Goal: Task Accomplishment & Management: Manage account settings

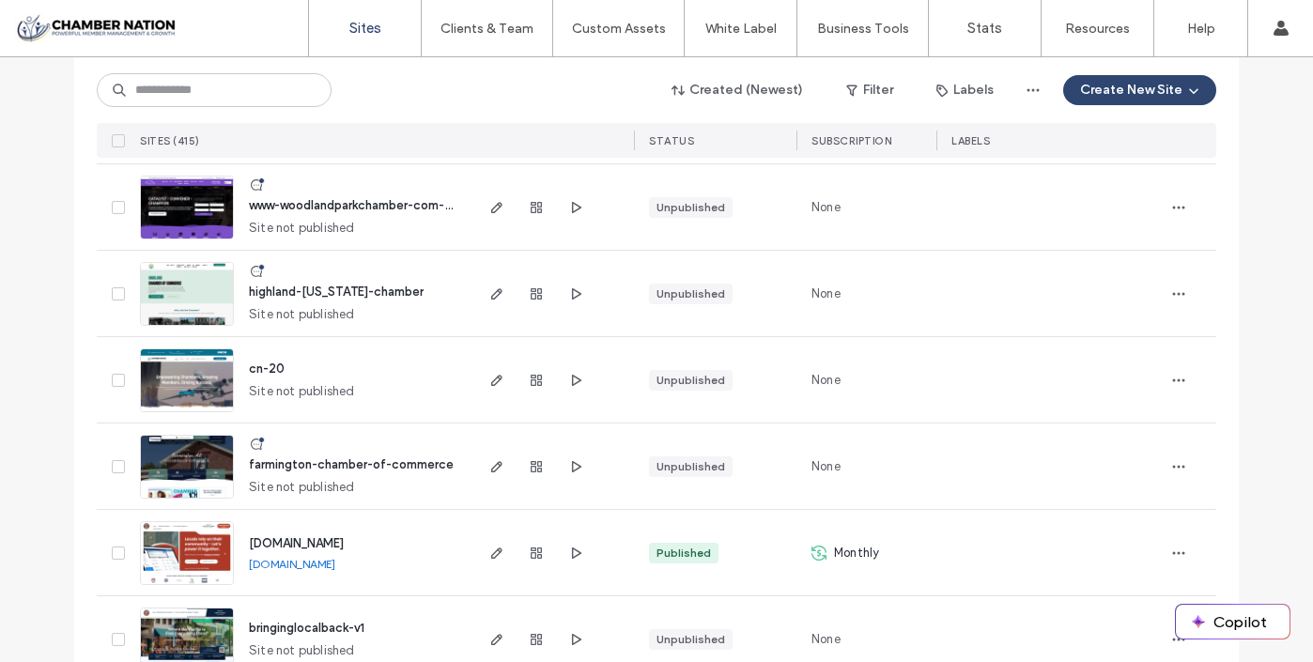
scroll to position [435, 0]
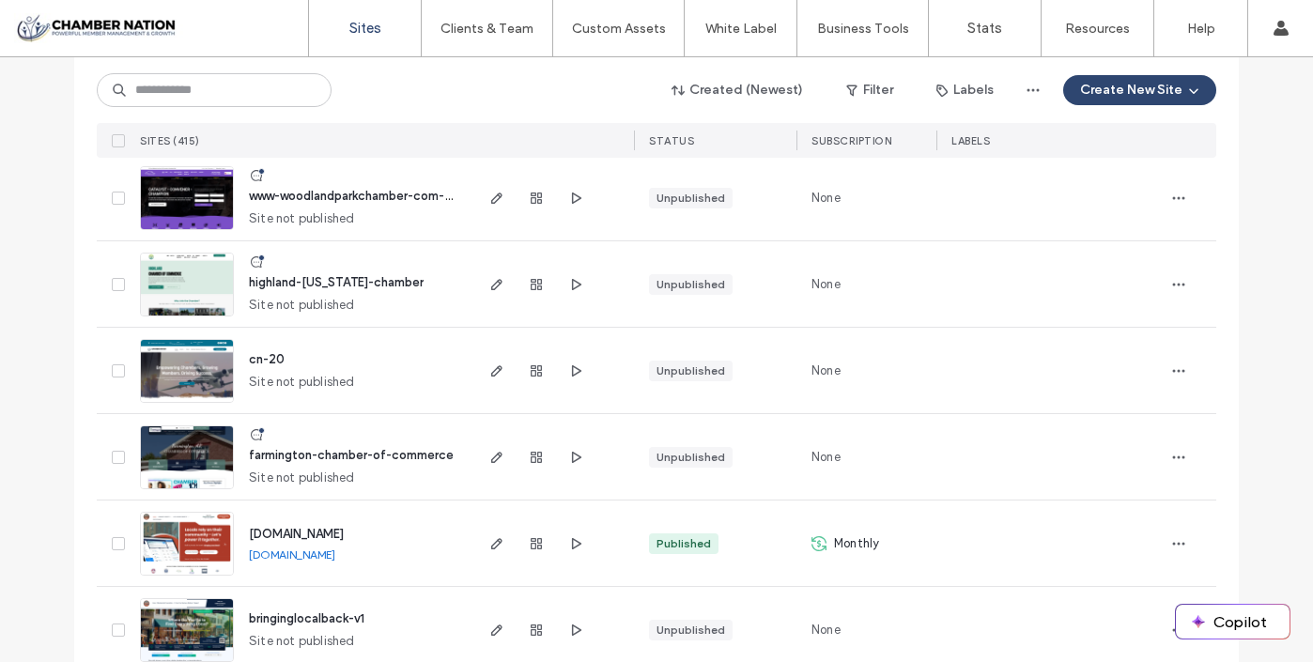
click at [344, 532] on span "[DOMAIN_NAME]" at bounding box center [296, 534] width 95 height 14
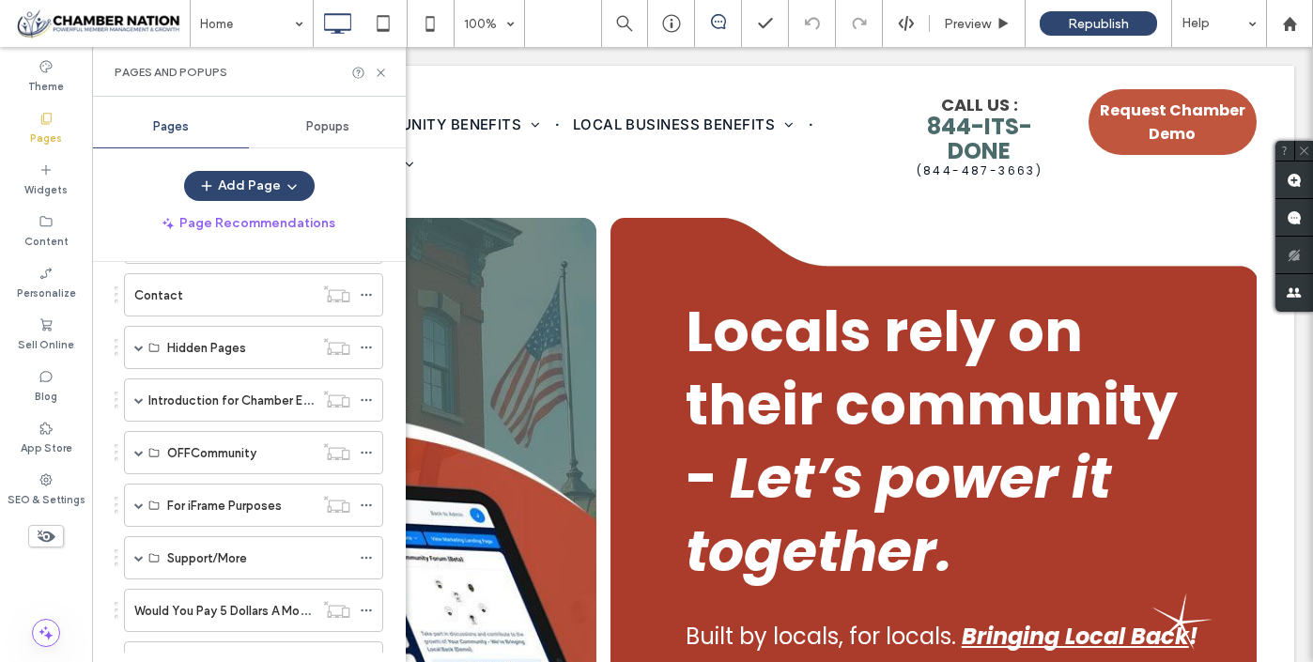
scroll to position [505, 0]
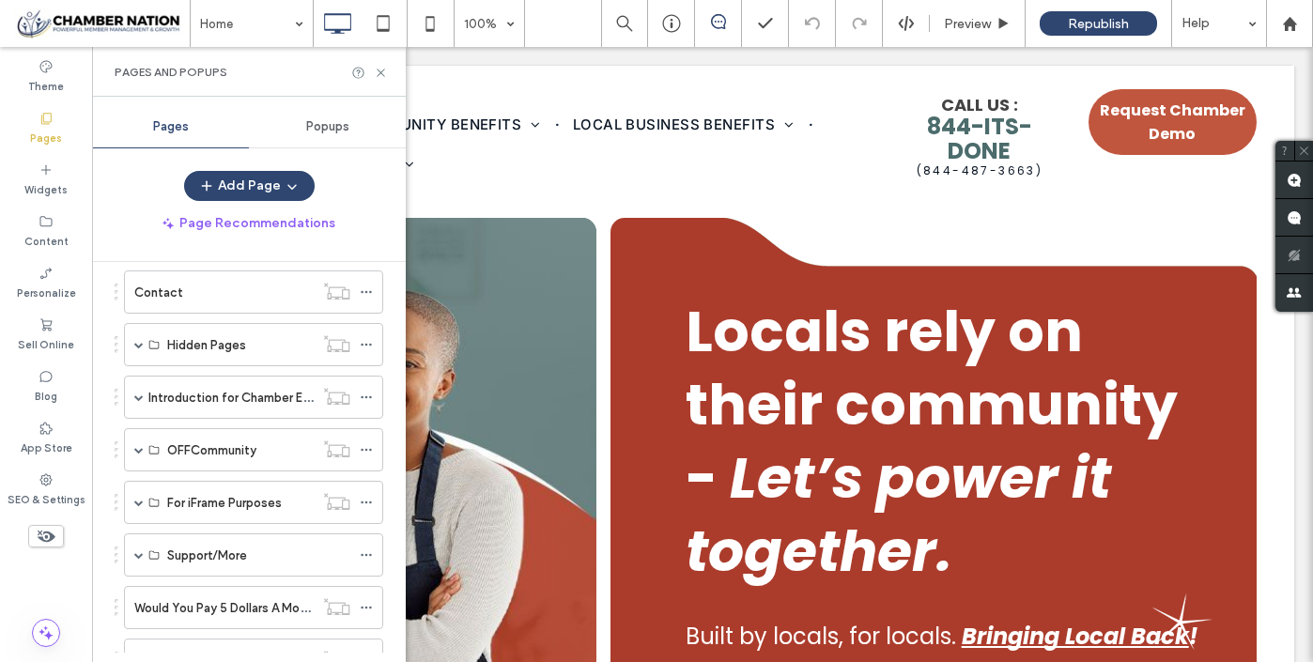
click at [346, 128] on span "Popups" at bounding box center [327, 126] width 43 height 15
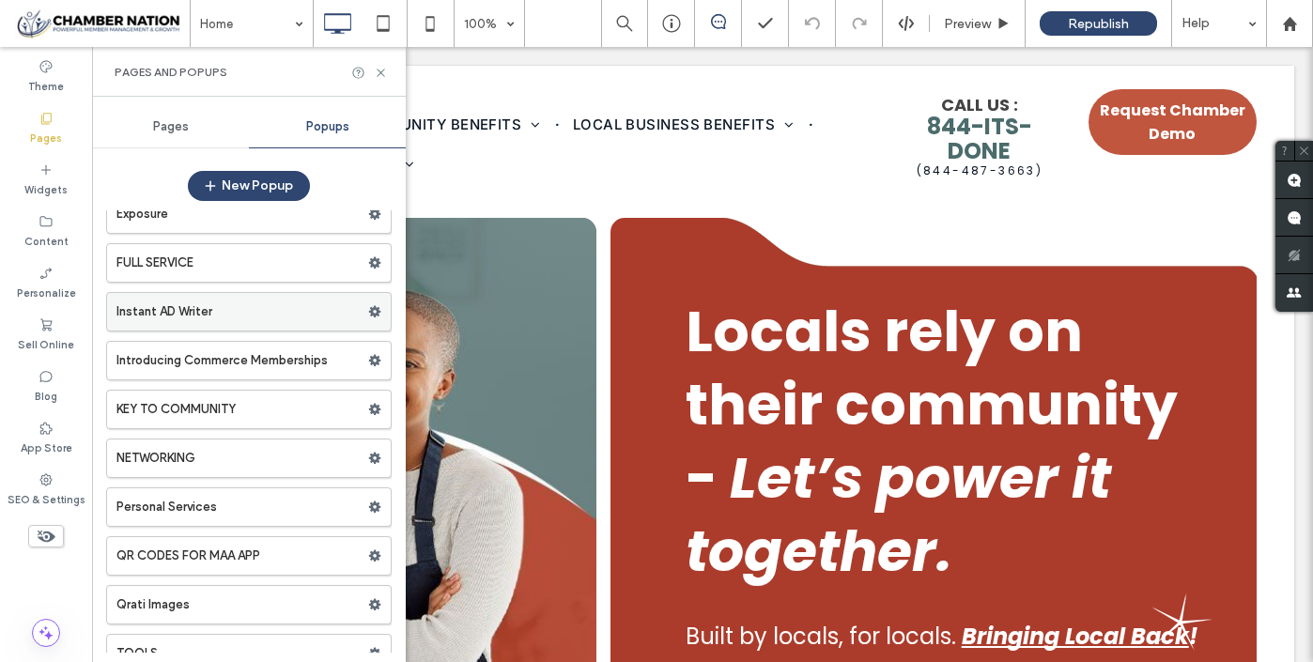
scroll to position [123, 0]
click at [284, 307] on label "Instant AD Writer" at bounding box center [242, 312] width 252 height 38
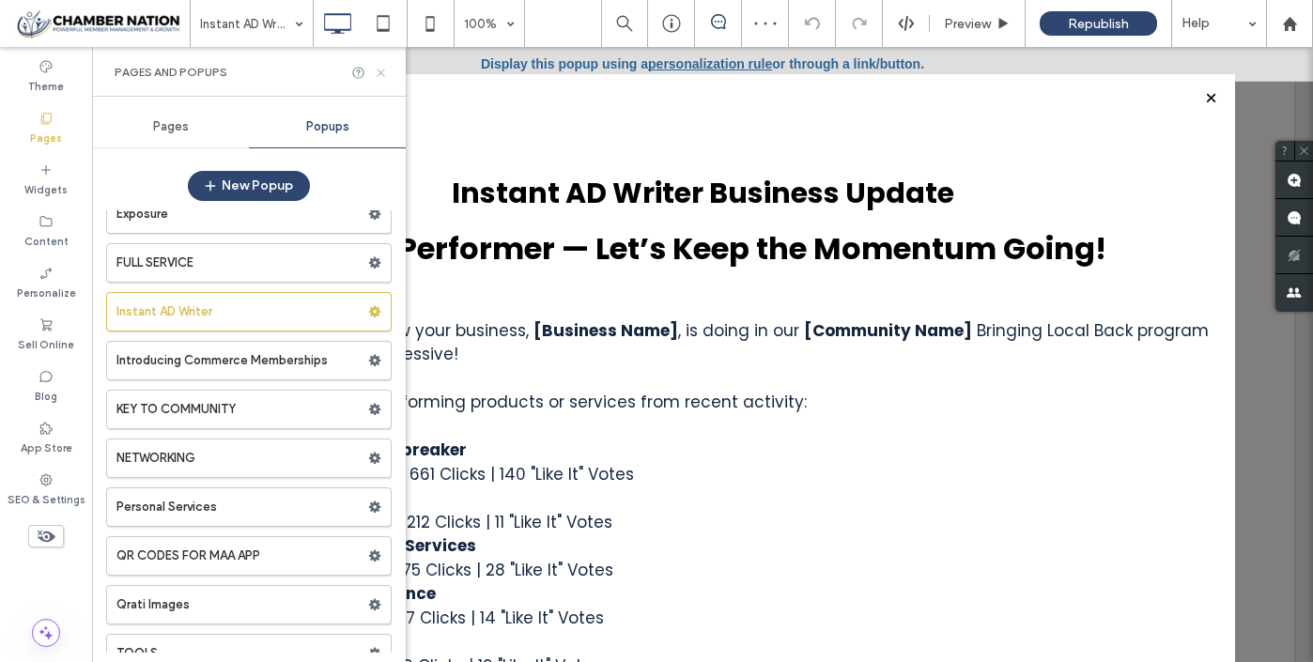
click at [380, 73] on use at bounding box center [381, 73] width 8 height 8
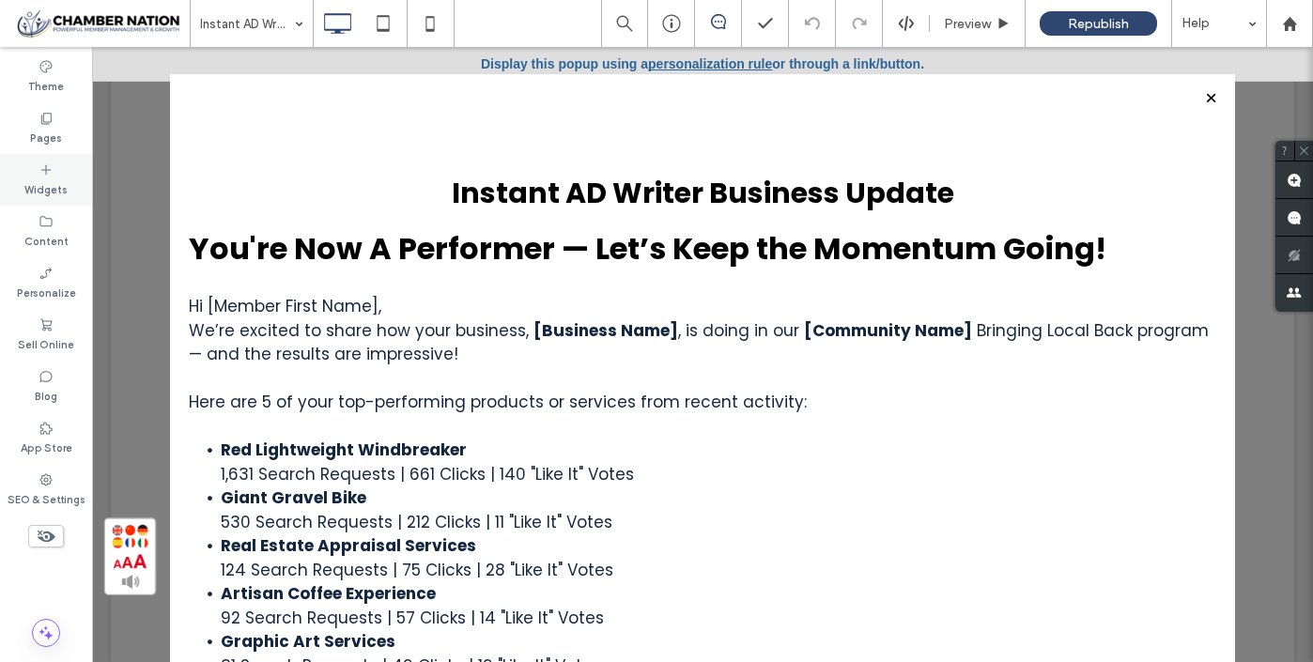
click at [45, 181] on label "Widgets" at bounding box center [45, 188] width 43 height 21
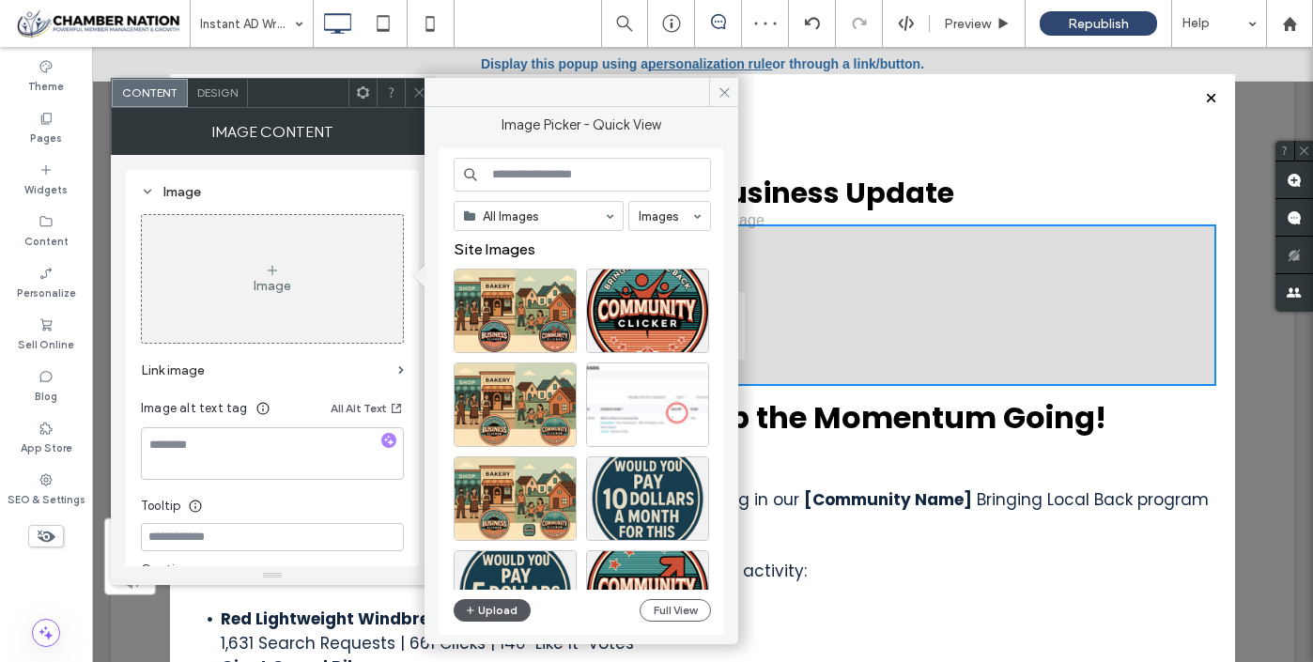
click at [491, 613] on button "Upload" at bounding box center [492, 610] width 77 height 23
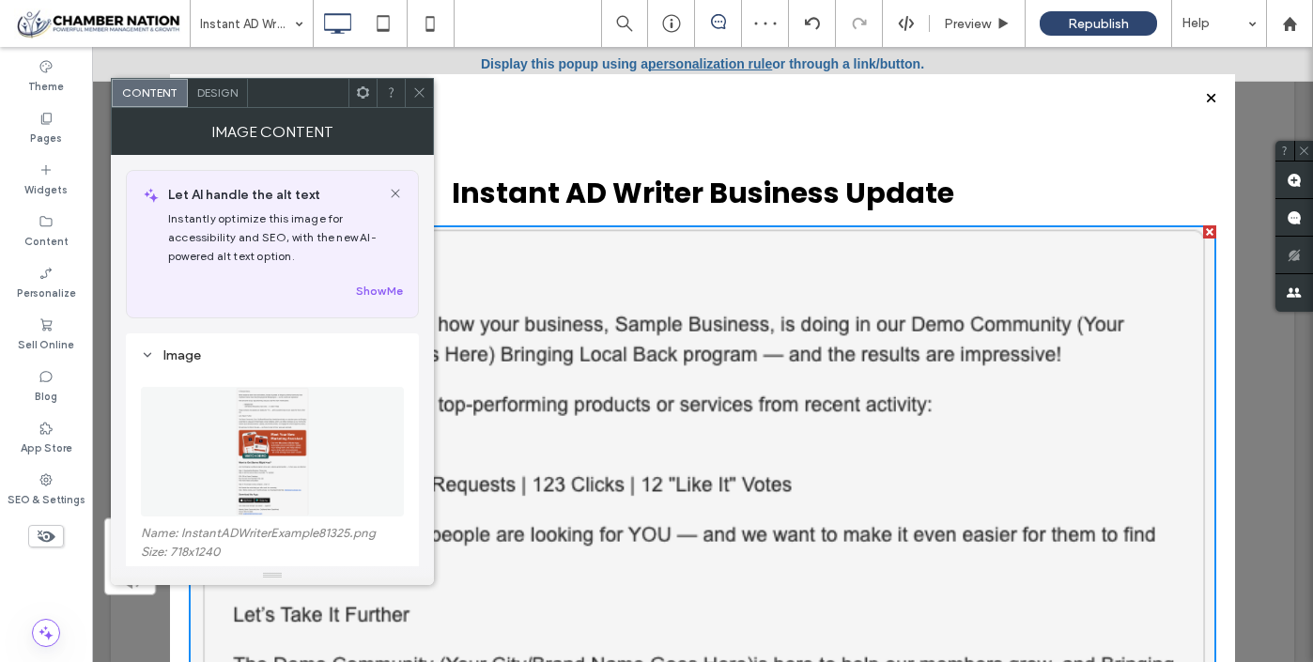
click at [425, 86] on icon at bounding box center [419, 92] width 14 height 14
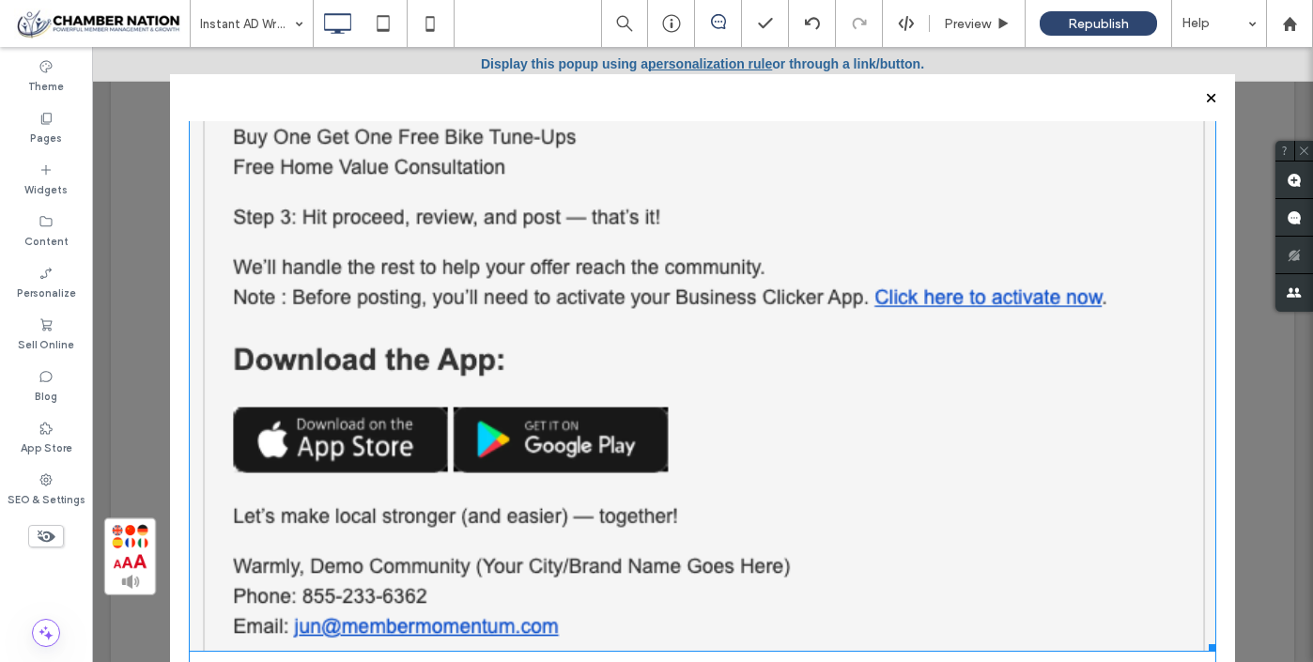
scroll to position [1354, 0]
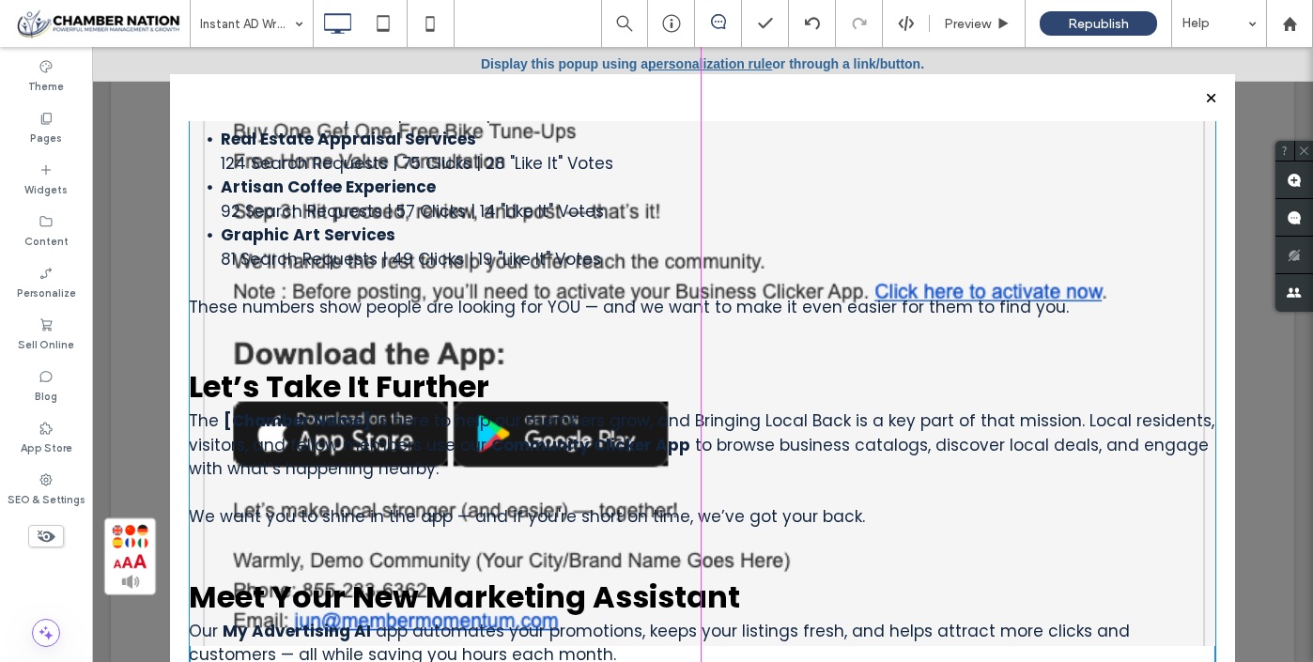
drag, startPoint x: 1205, startPoint y: 624, endPoint x: 966, endPoint y: 394, distance: 332.2
click at [966, 394] on div "Instant AD Writer Business Update W:579 H:999 You're Now A Performer — Let’s Ke…" at bounding box center [703, 157] width 1028 height 2723
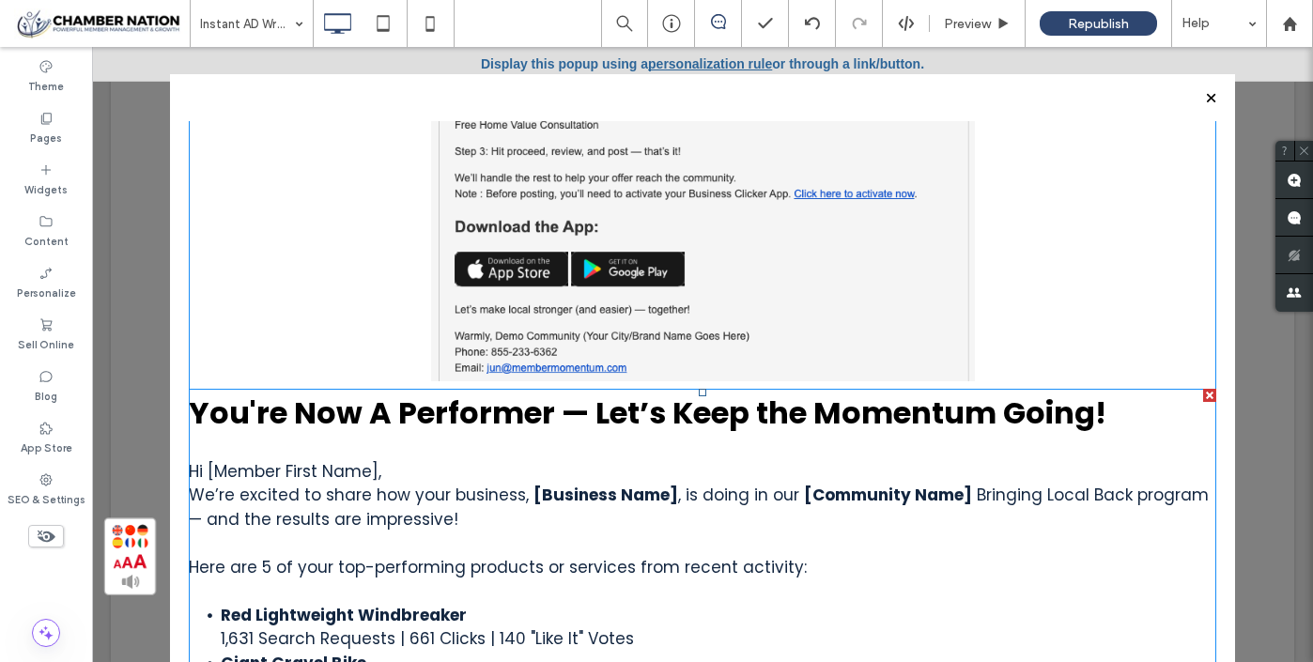
scroll to position [789, 0]
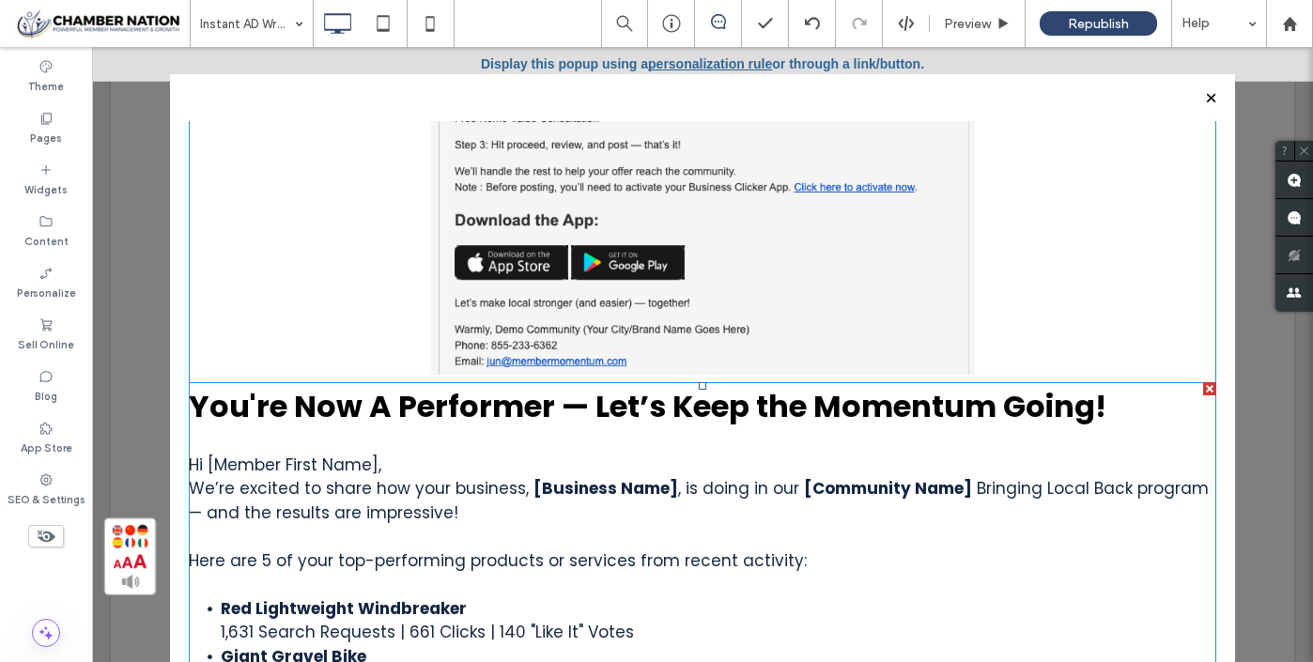
click at [1204, 386] on div at bounding box center [1210, 388] width 13 height 13
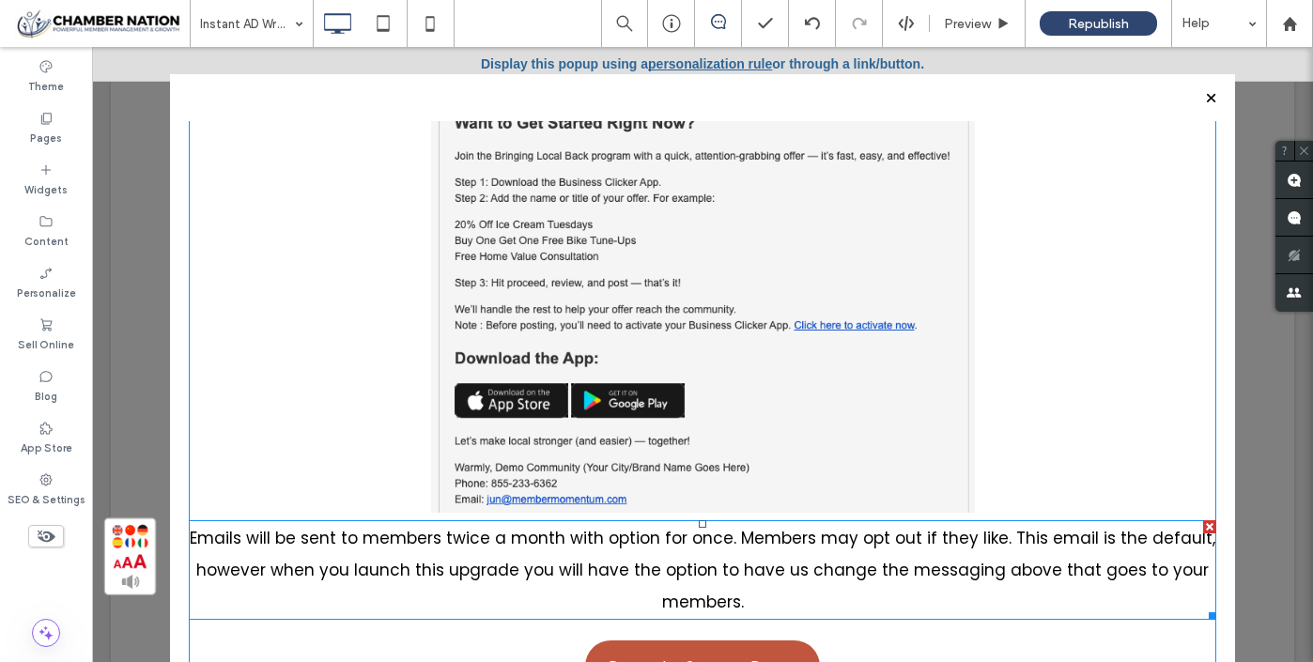
click at [575, 536] on span "Emails will be sent to members twice a month with option for once. Members may …" at bounding box center [703, 570] width 1026 height 86
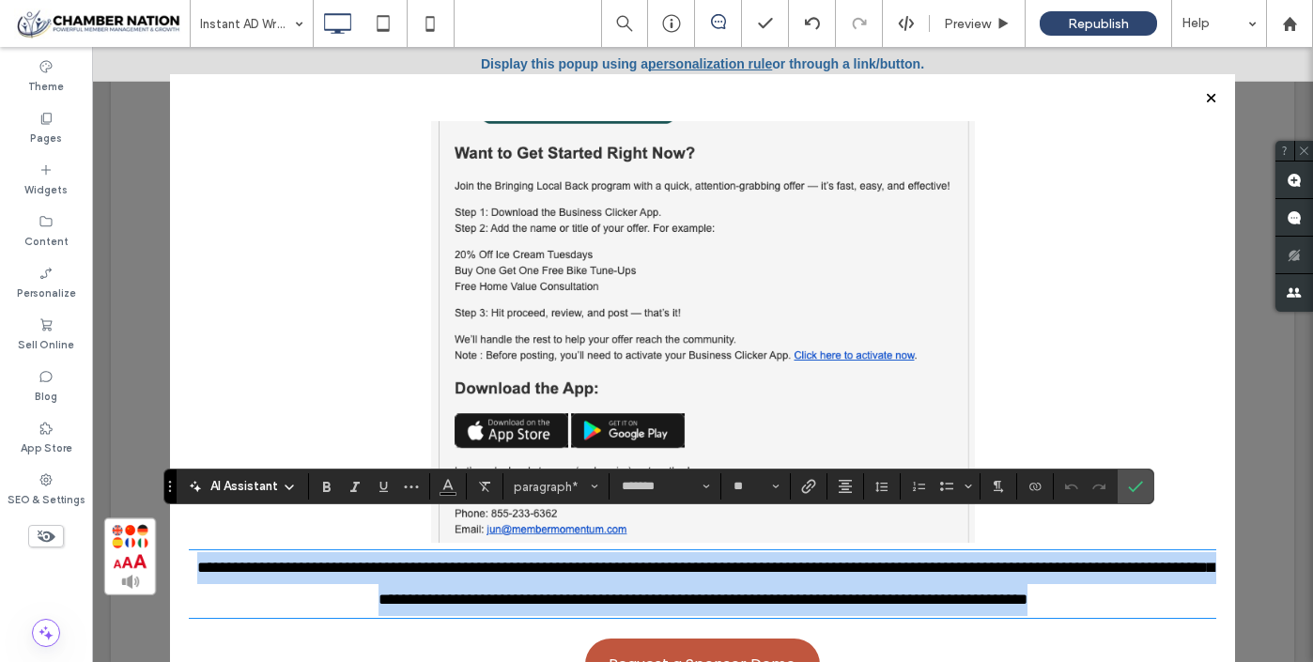
click at [575, 560] on span "**********" at bounding box center [705, 584] width 1017 height 48
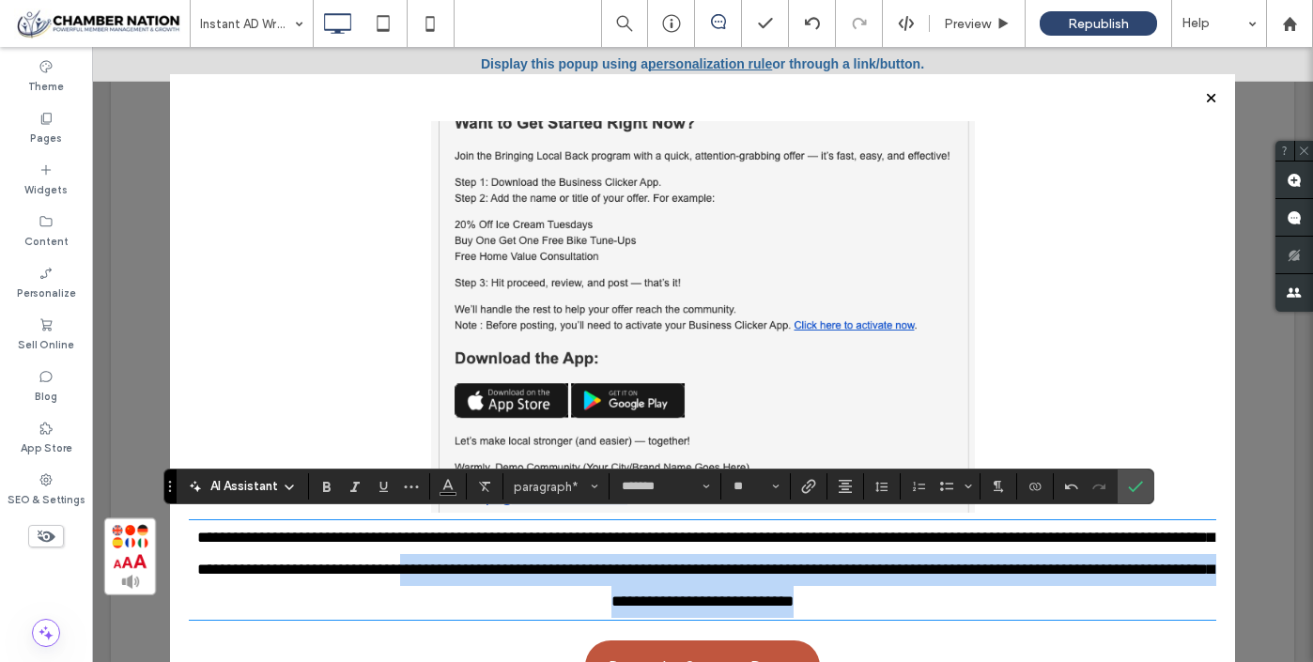
drag, startPoint x: 690, startPoint y: 567, endPoint x: 1031, endPoint y: 634, distance: 347.5
click at [1031, 634] on div "**********" at bounding box center [703, 100] width 1028 height 1204
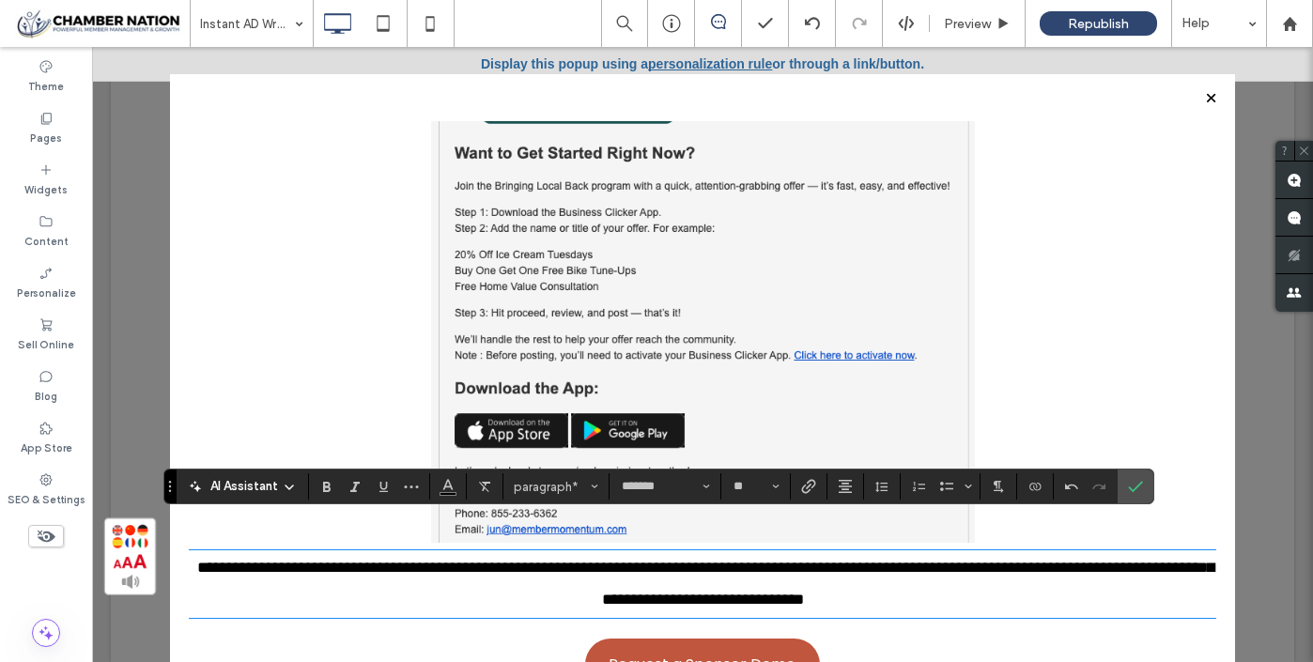
scroll to position [619, 0]
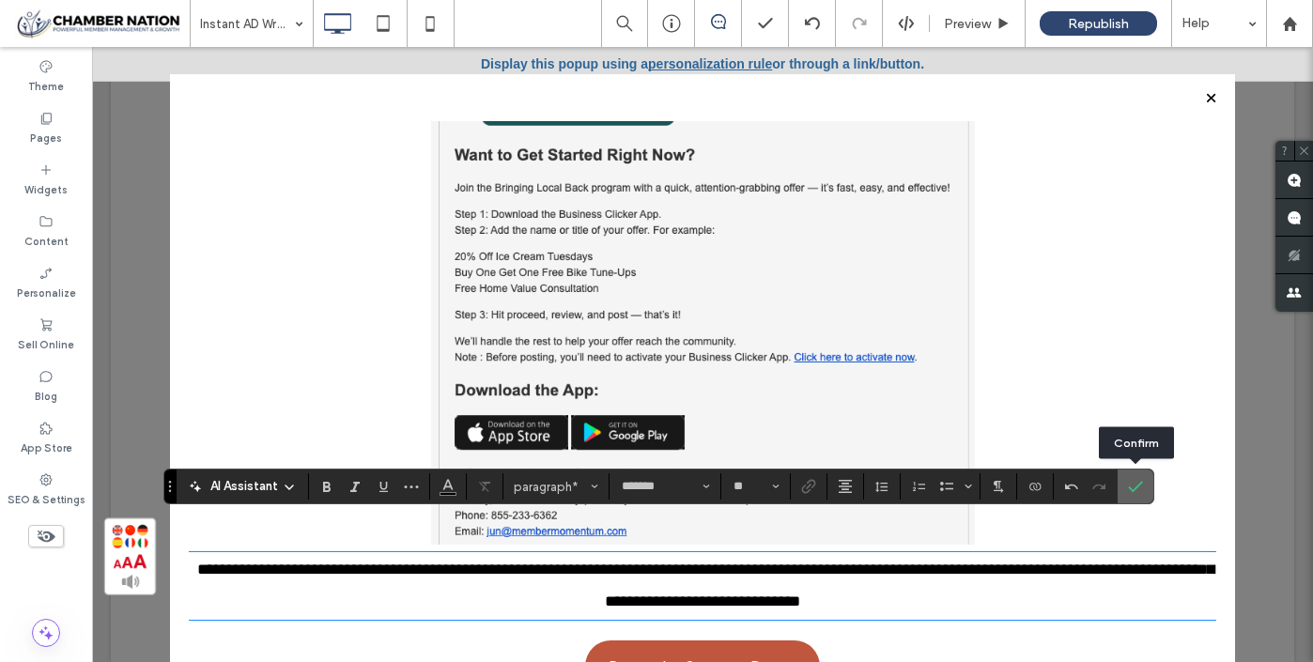
click at [1136, 487] on icon "Confirm" at bounding box center [1135, 486] width 15 height 15
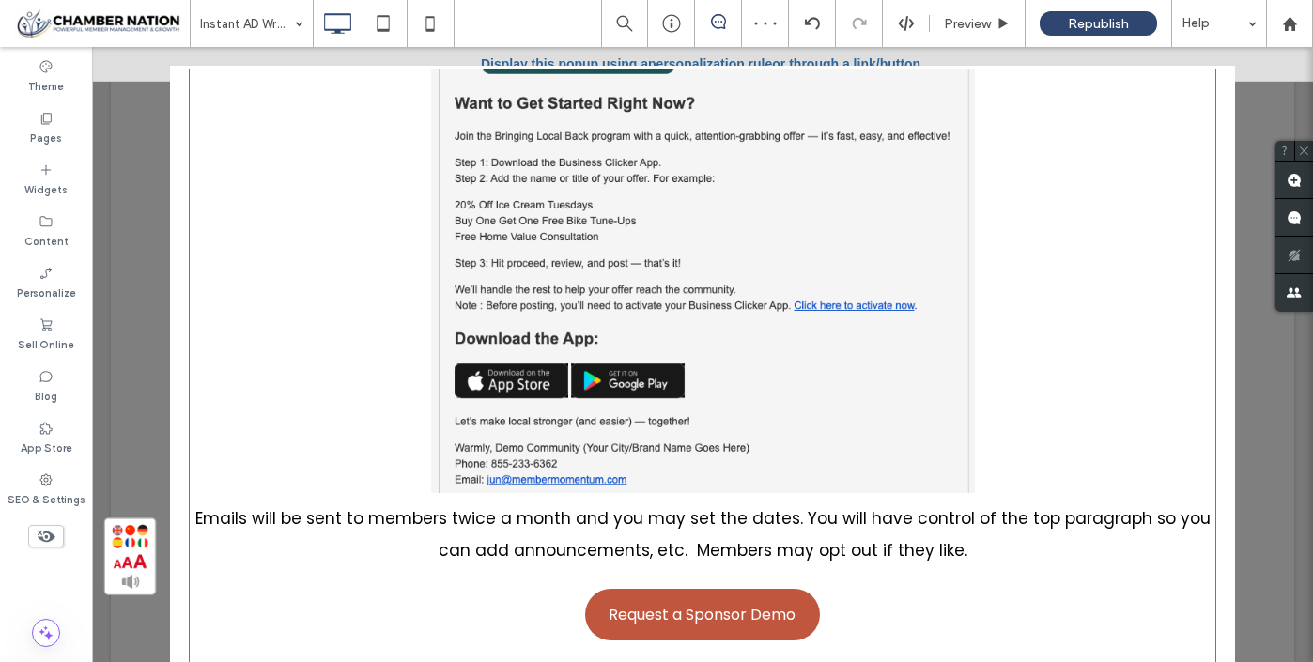
scroll to position [41, 0]
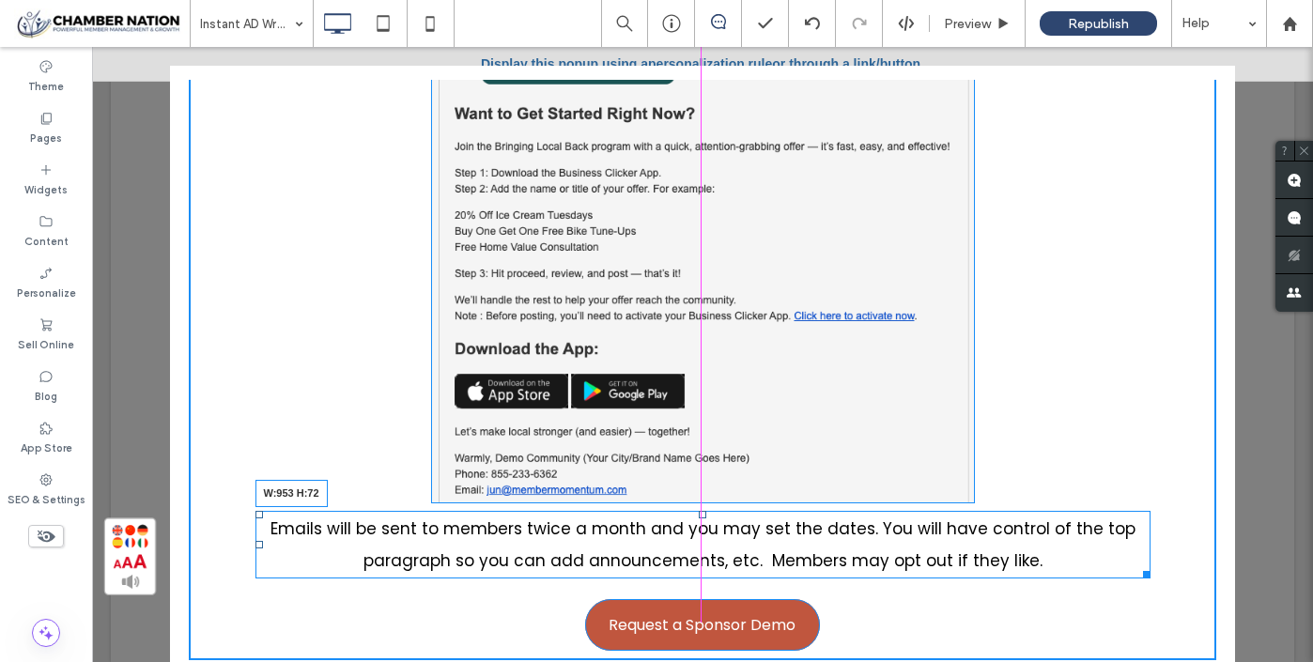
drag, startPoint x: 1205, startPoint y: 571, endPoint x: 1142, endPoint y: 574, distance: 63.9
click at [1142, 574] on div at bounding box center [1144, 572] width 14 height 14
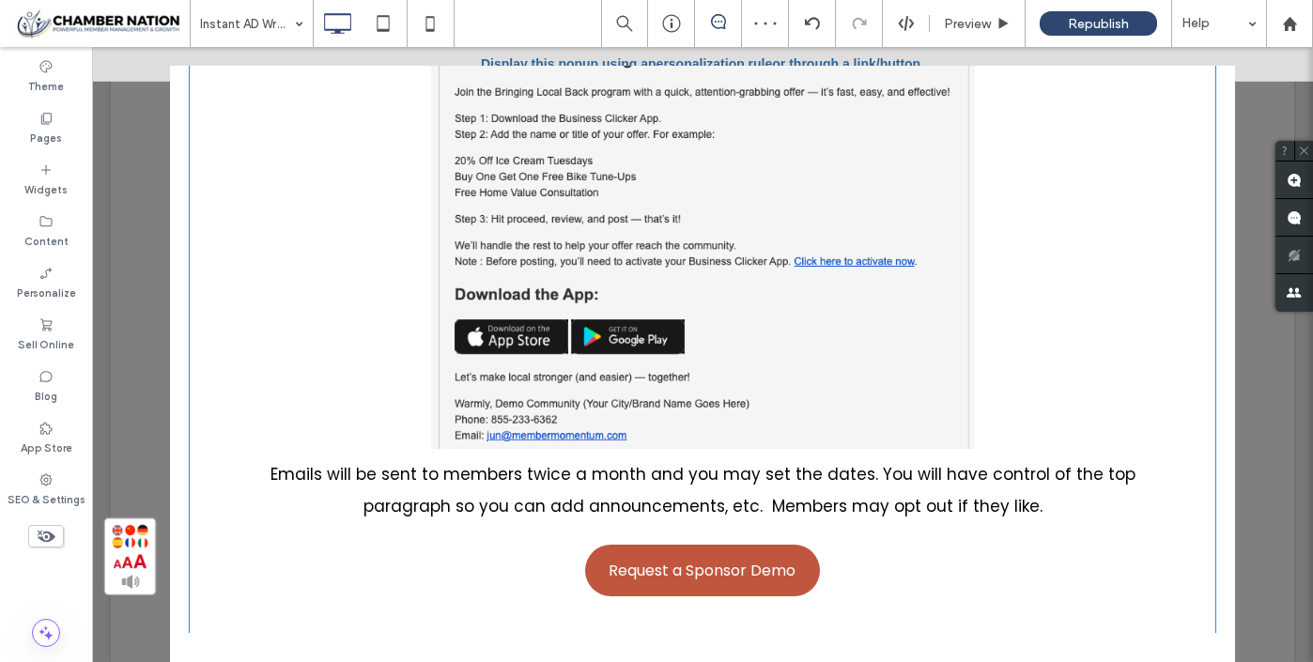
scroll to position [99, 0]
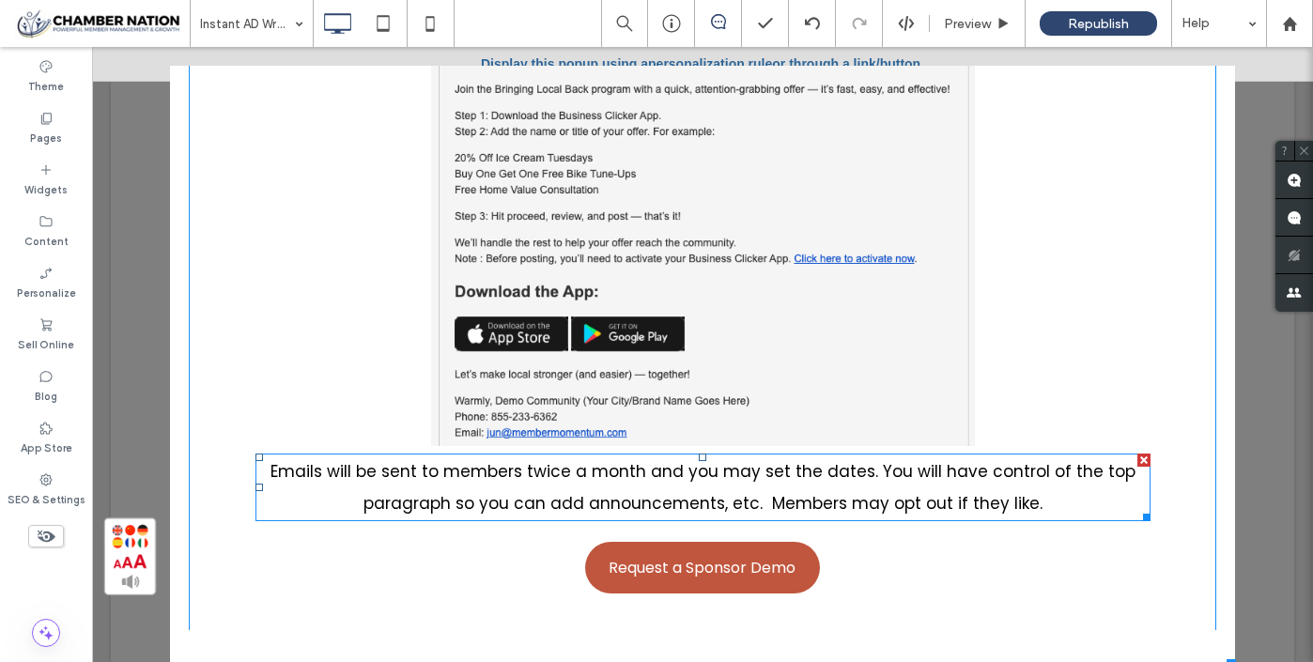
click at [866, 471] on span "Emails will be sent to members twice a month and you may set the dates. You wil…" at bounding box center [703, 487] width 865 height 54
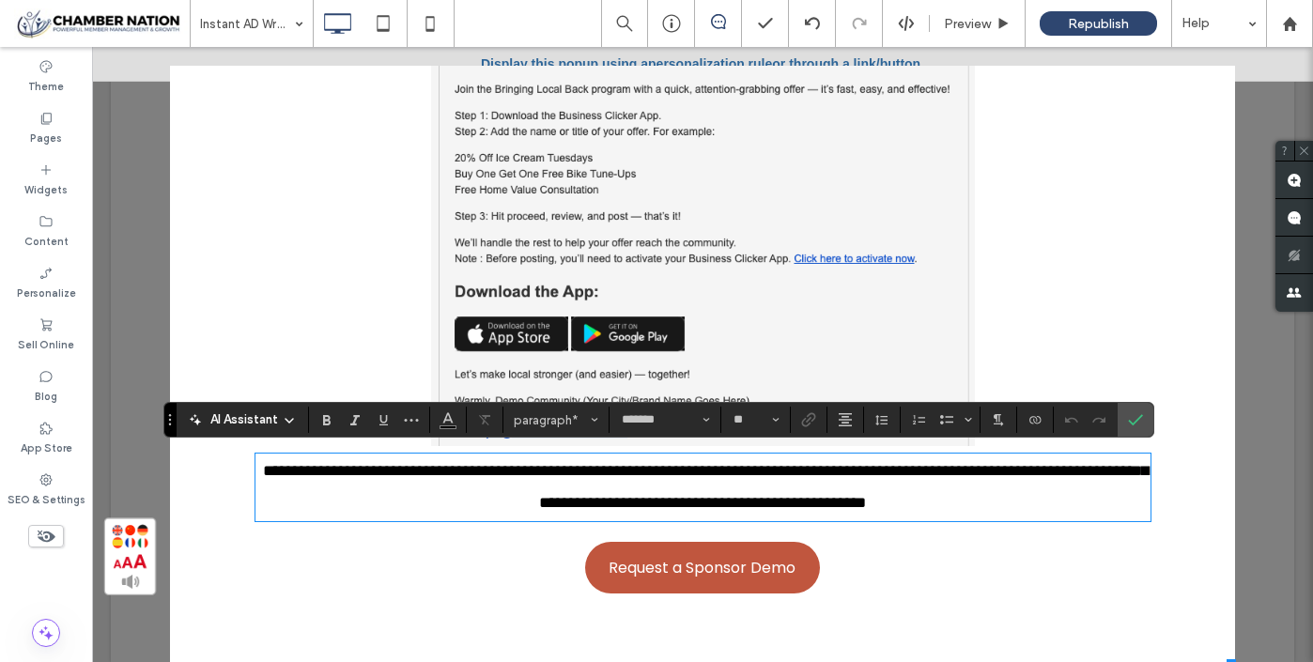
click at [866, 471] on span "**********" at bounding box center [706, 487] width 886 height 48
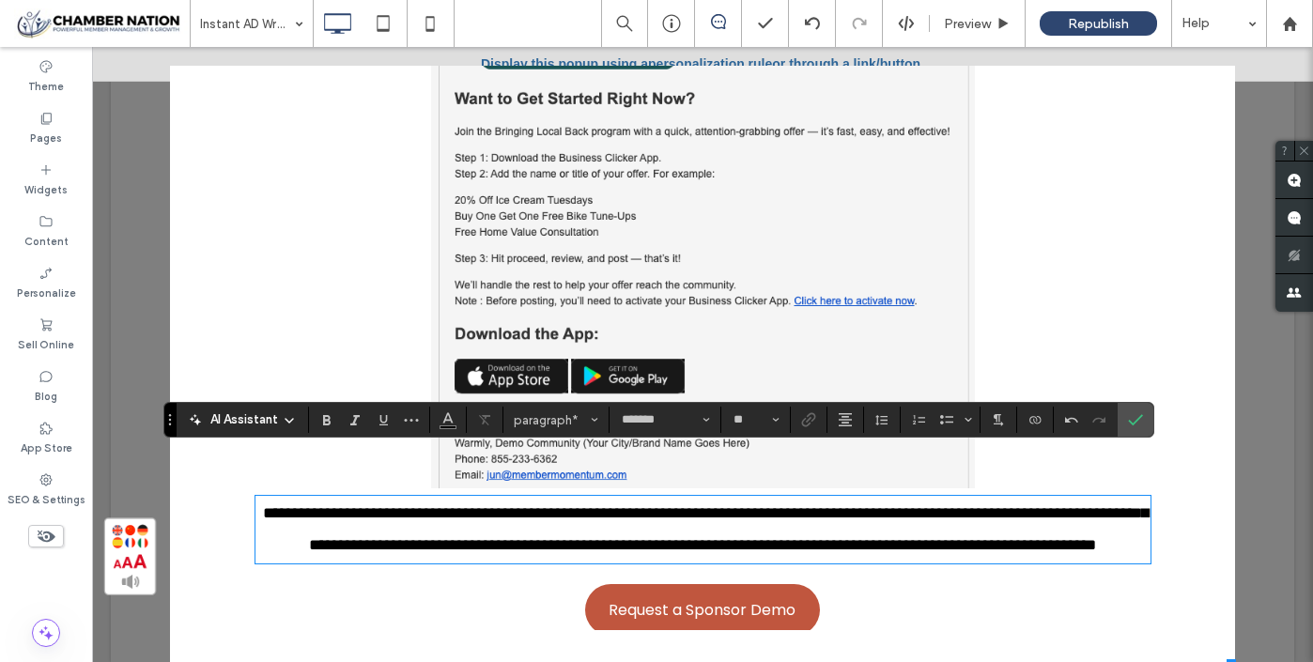
scroll to position [576, 0]
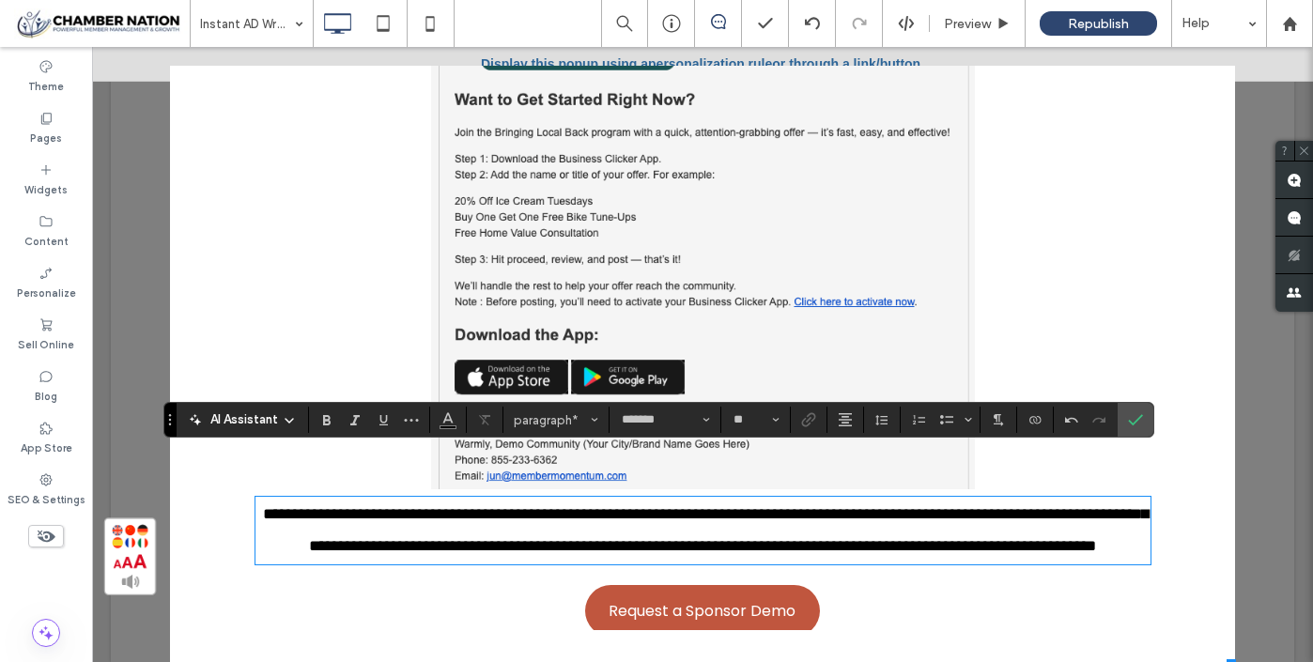
click at [840, 551] on span "**********" at bounding box center [706, 530] width 886 height 48
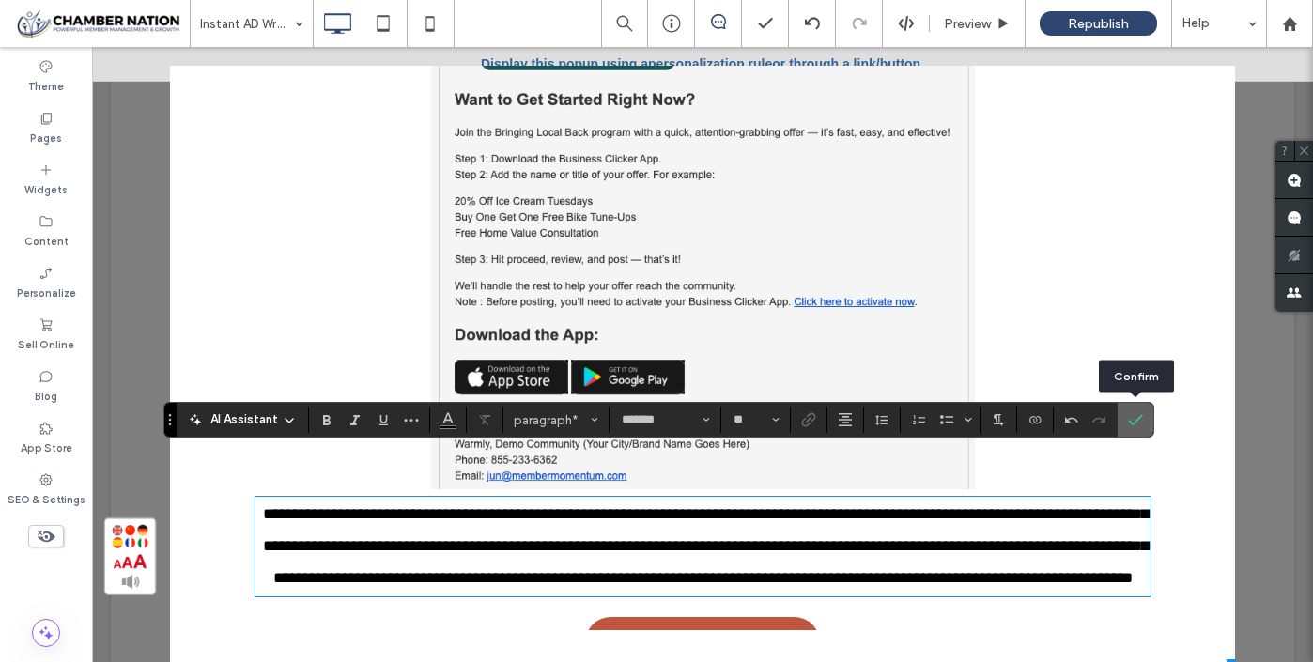
click at [1138, 421] on icon "Confirm" at bounding box center [1135, 419] width 15 height 15
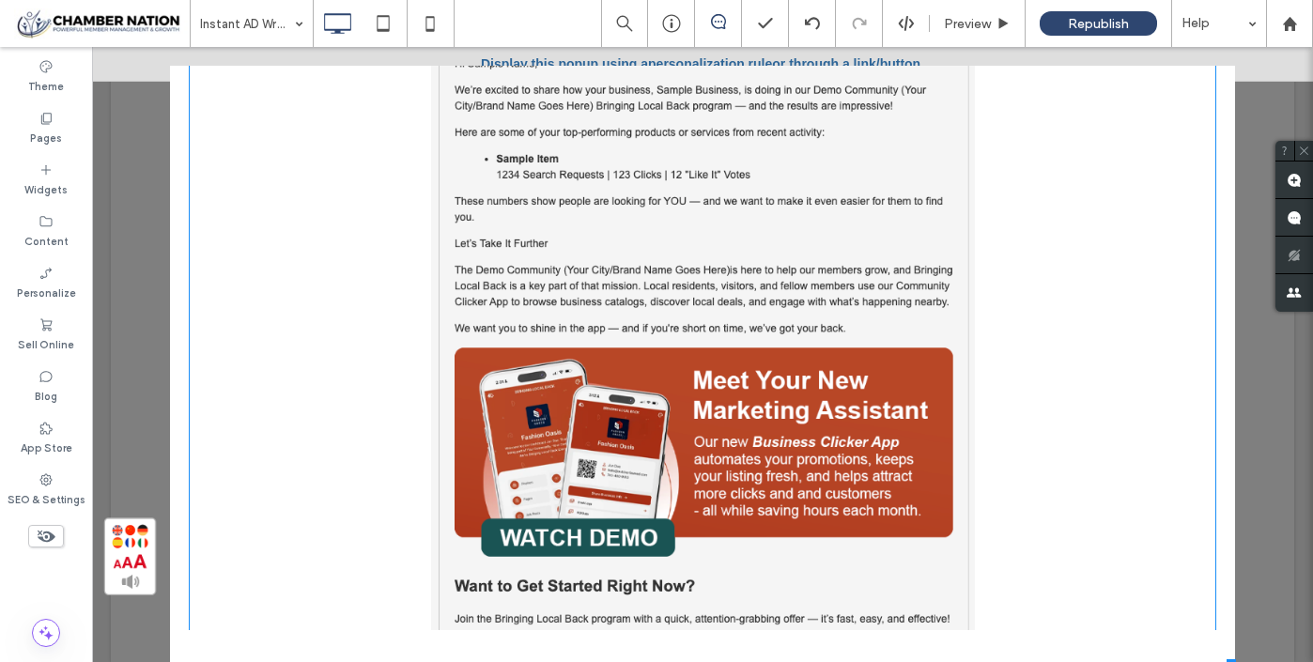
scroll to position [90, 0]
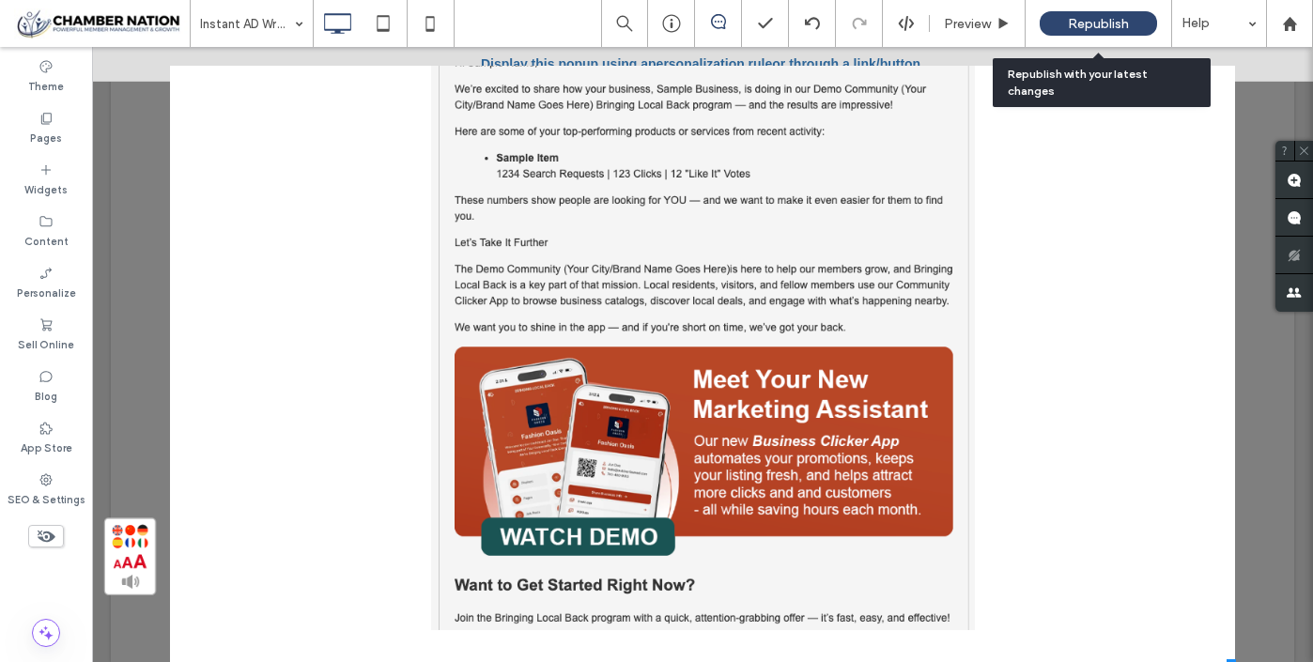
click at [1107, 18] on span "Republish" at bounding box center [1098, 24] width 61 height 16
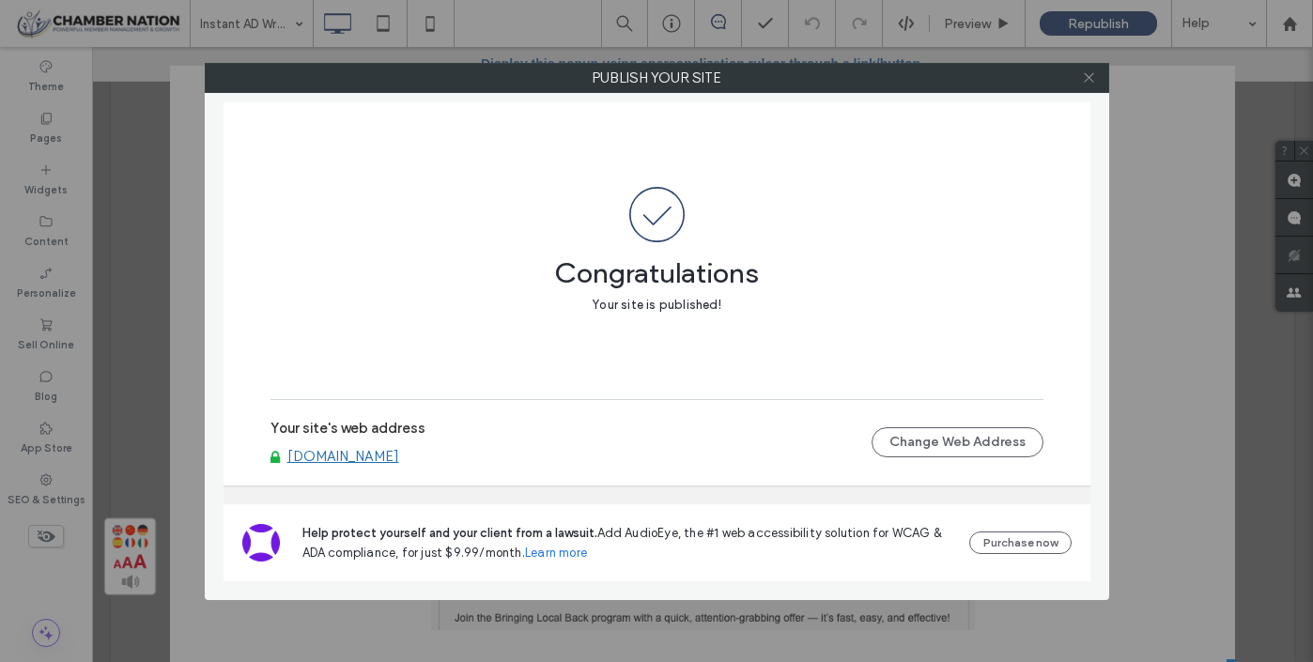
click at [1091, 82] on icon at bounding box center [1089, 77] width 14 height 14
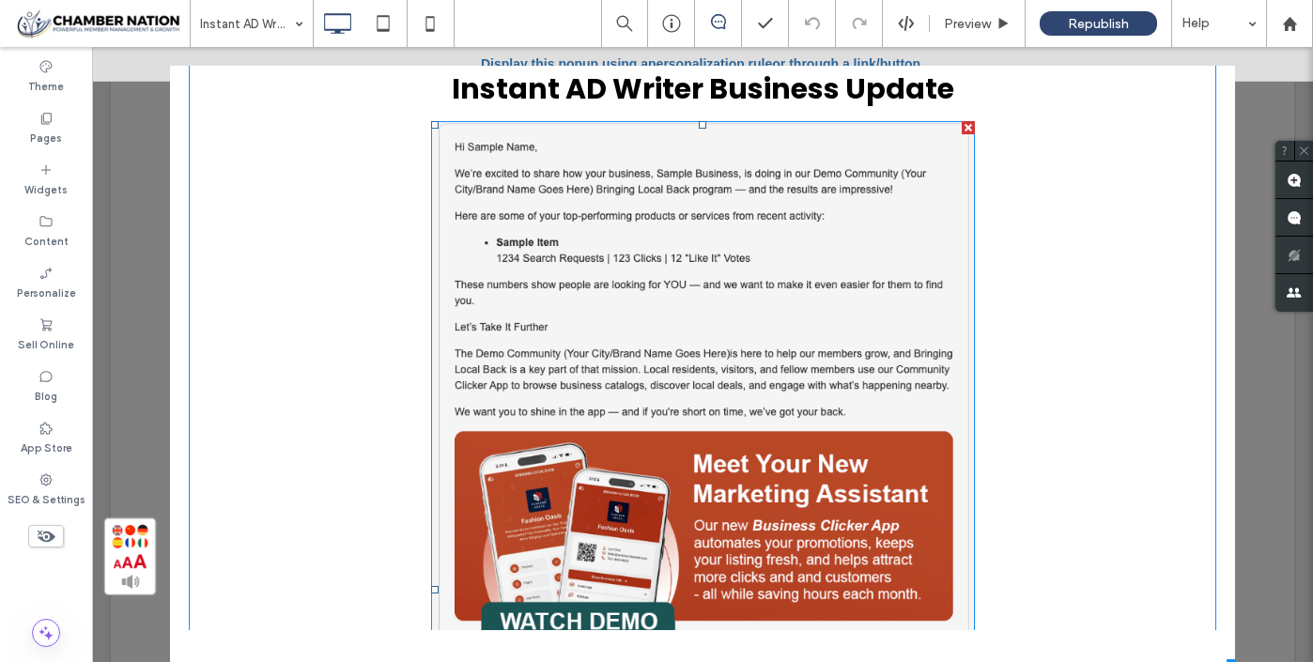
scroll to position [0, 0]
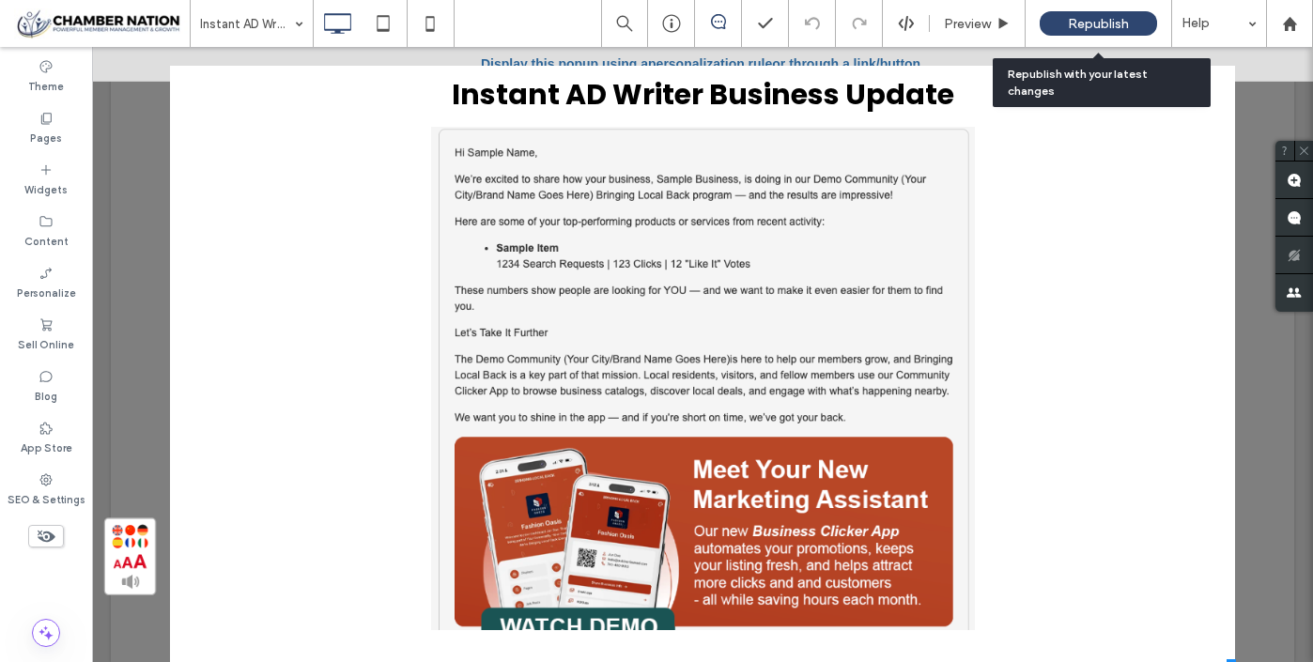
click at [1101, 18] on span "Republish" at bounding box center [1098, 24] width 61 height 16
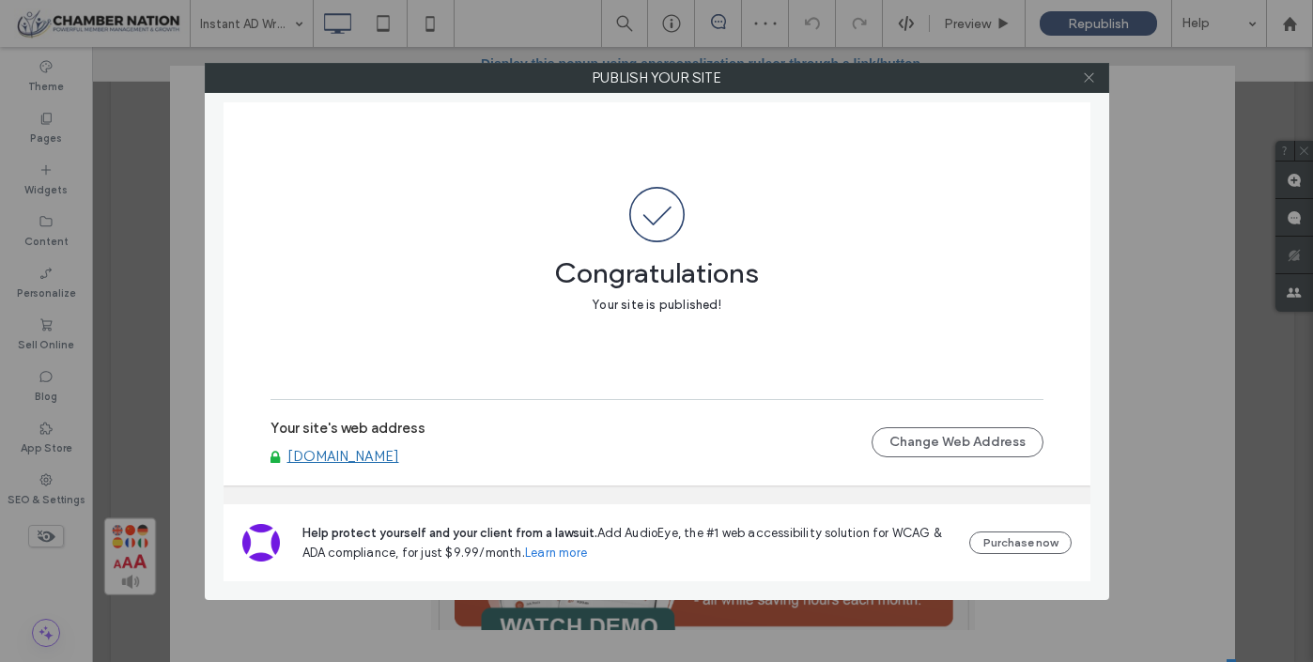
click at [1090, 74] on icon at bounding box center [1089, 77] width 14 height 14
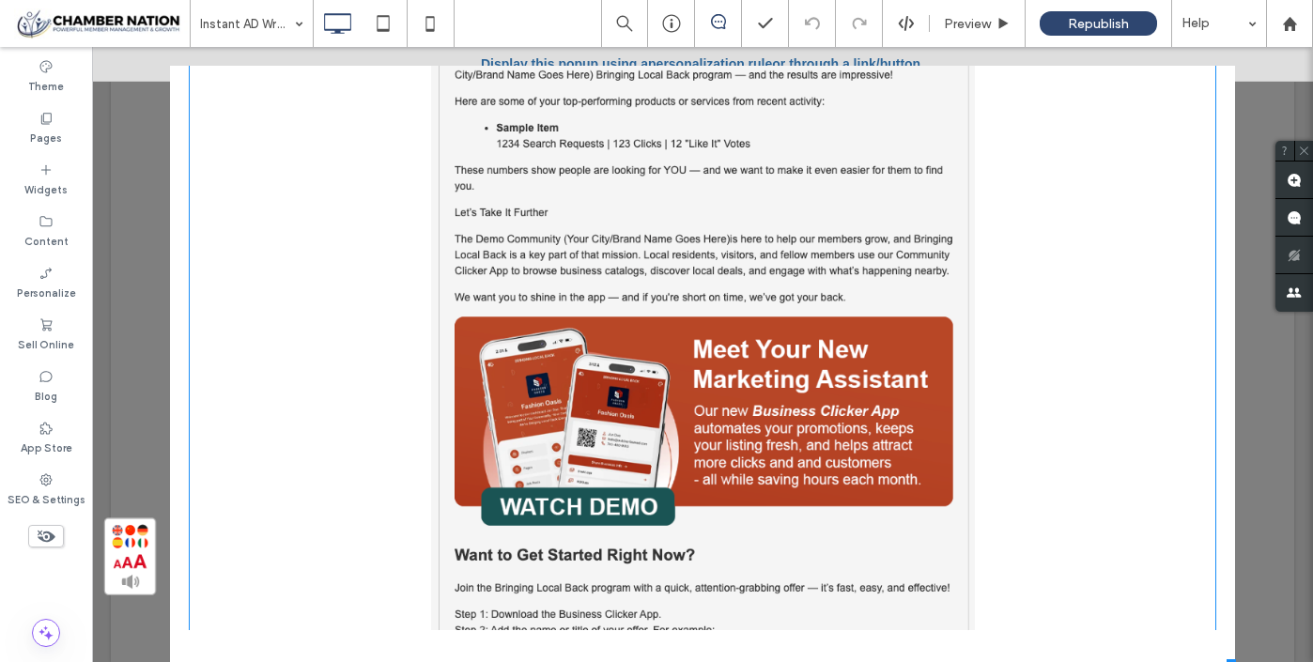
scroll to position [117, 0]
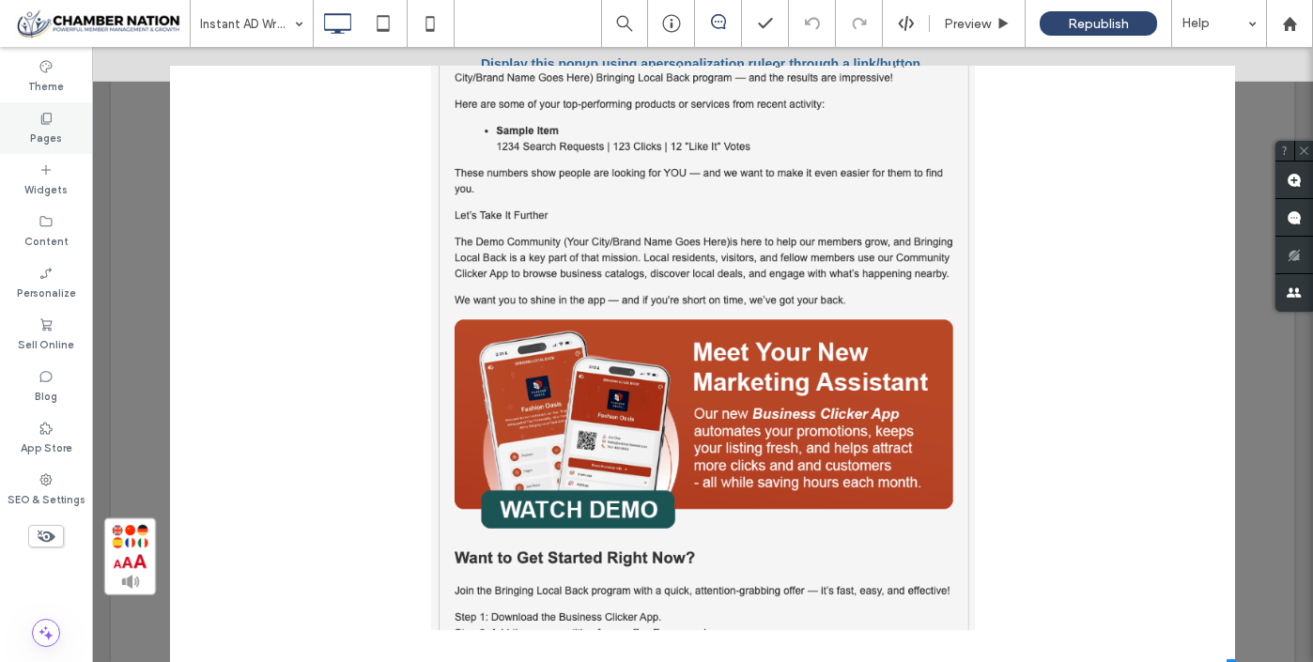
click at [47, 130] on label "Pages" at bounding box center [46, 136] width 32 height 21
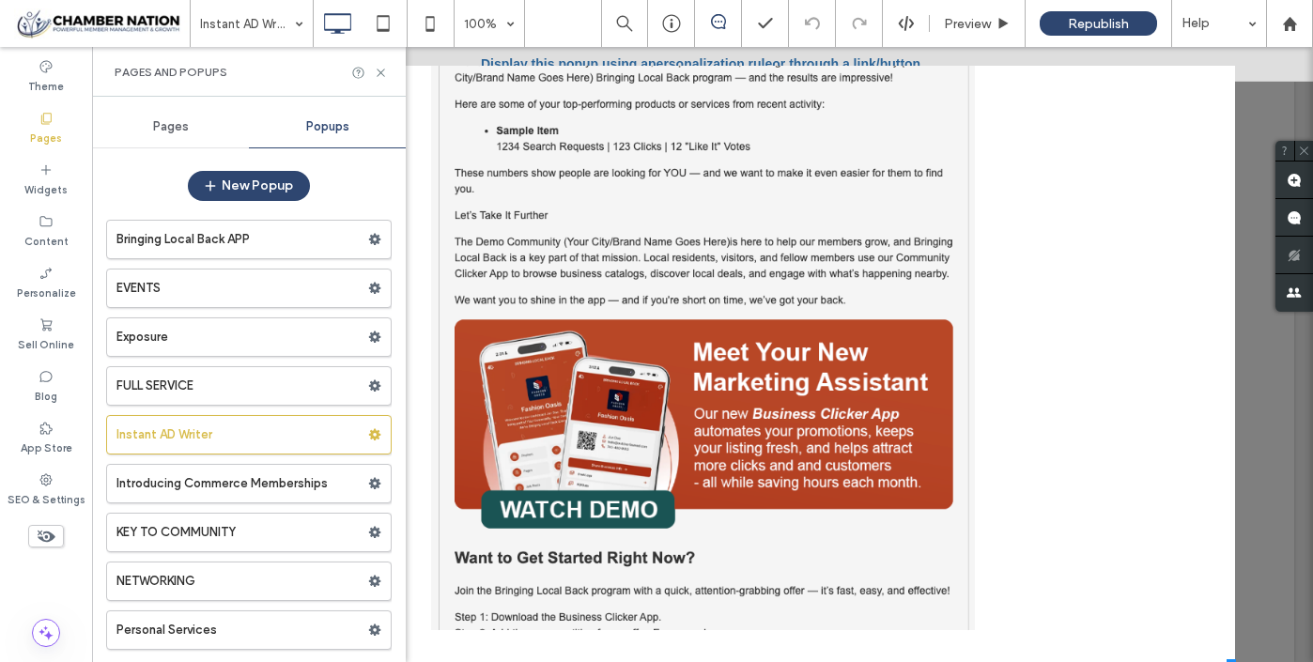
click at [173, 132] on span "Pages" at bounding box center [171, 126] width 36 height 15
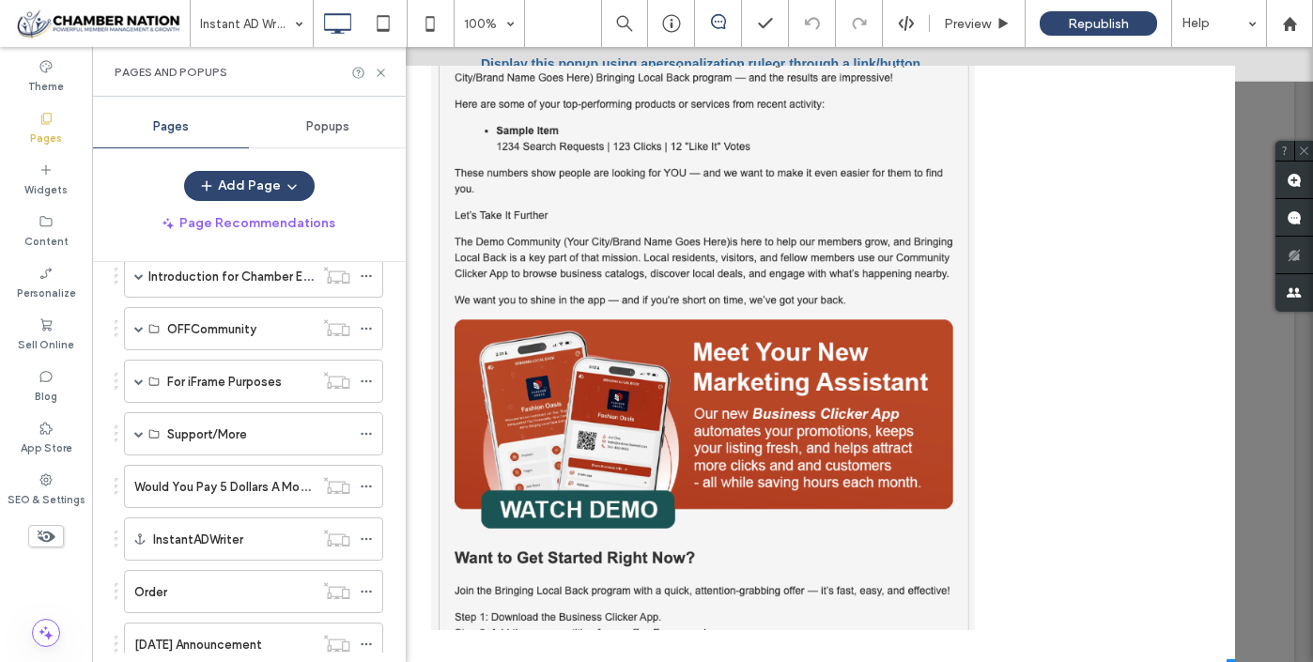
scroll to position [686, 0]
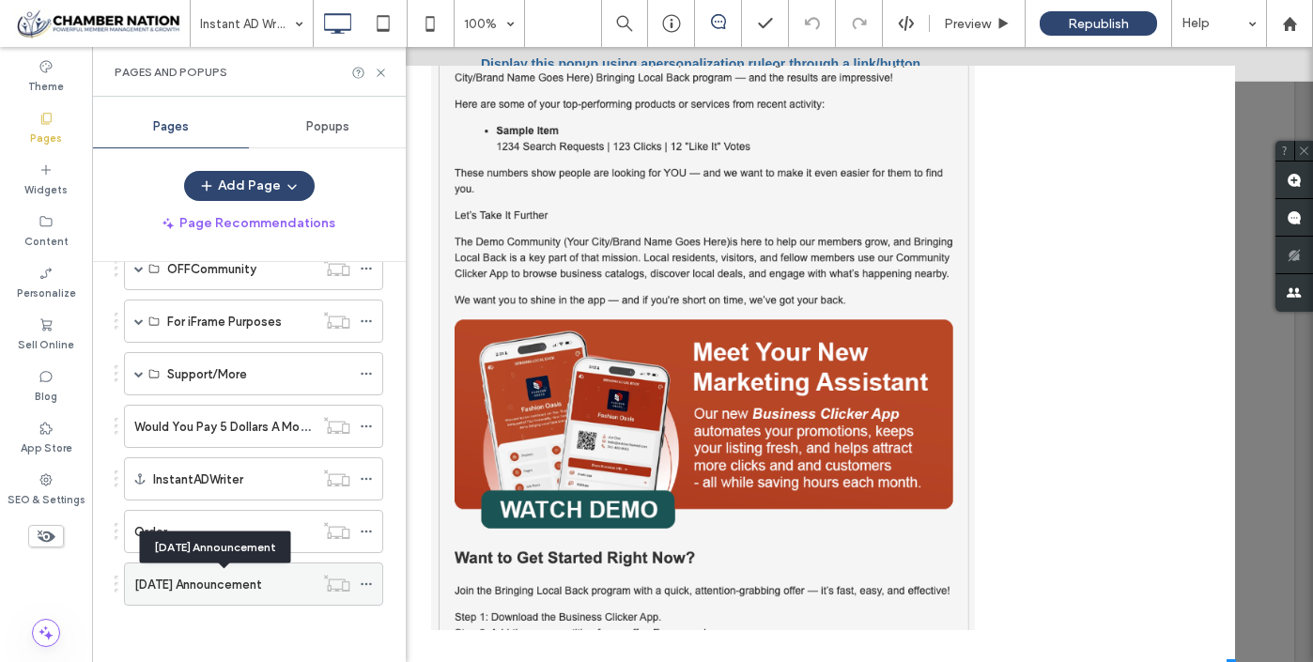
click at [209, 582] on label "[DATE] Announcement" at bounding box center [198, 584] width 128 height 33
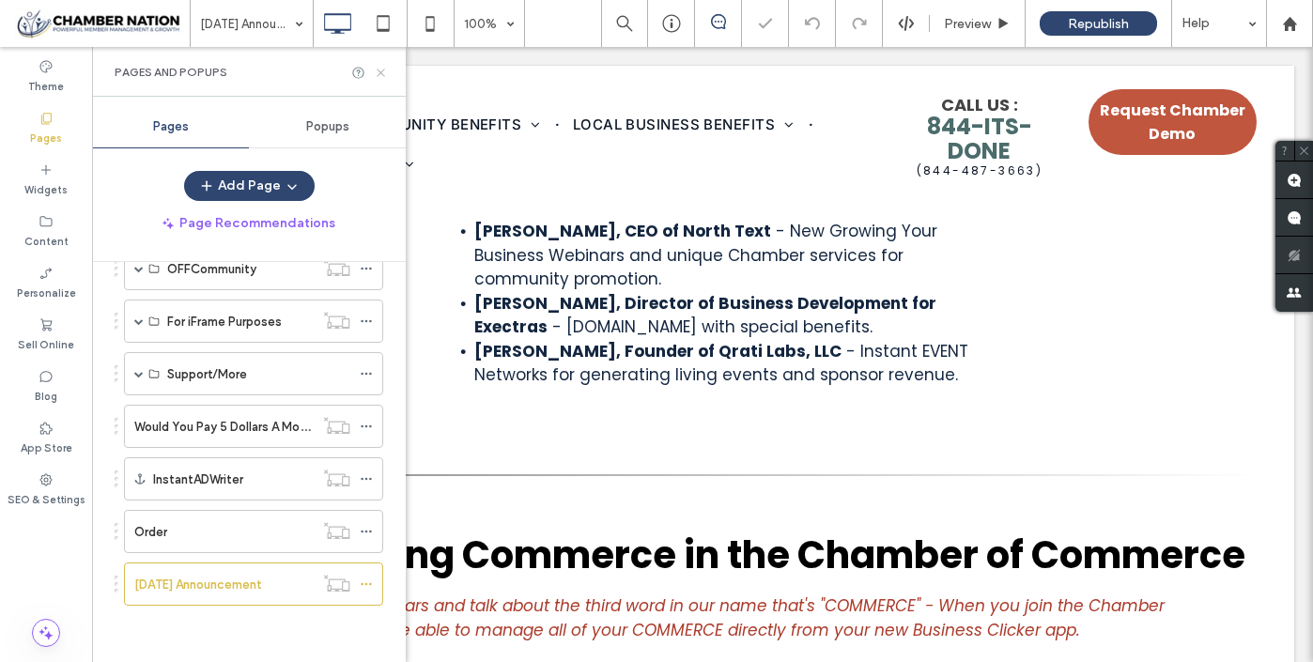
click at [383, 69] on icon at bounding box center [381, 73] width 14 height 14
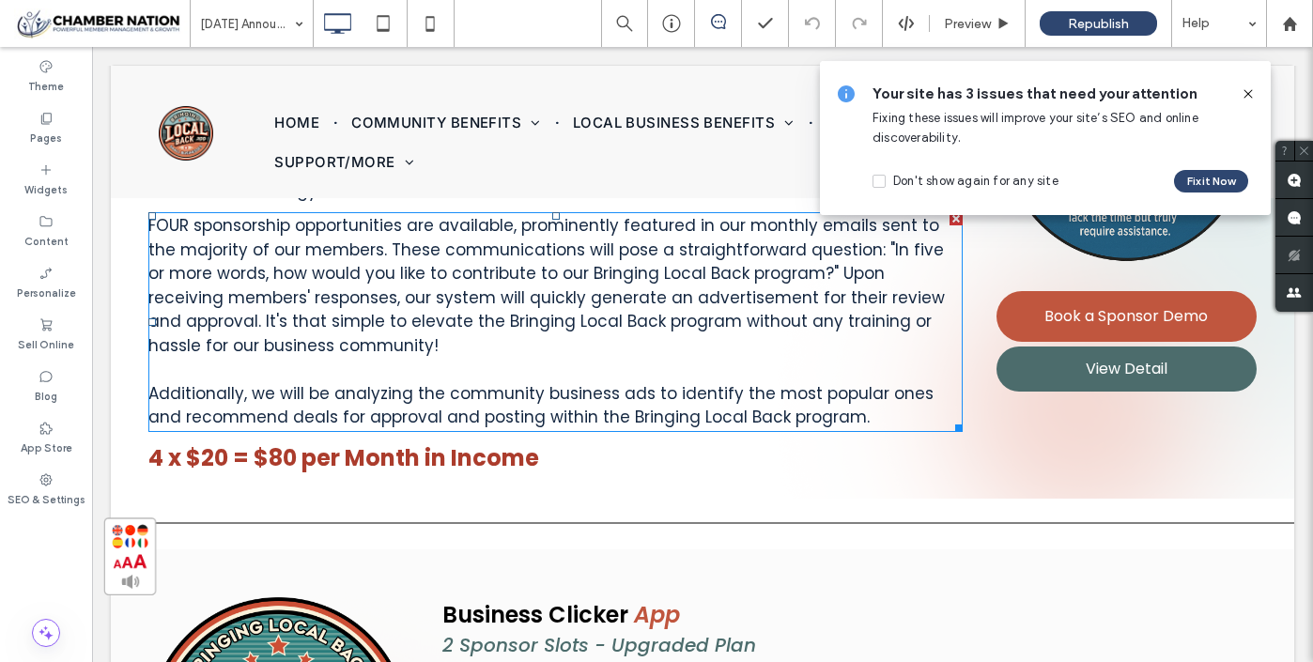
scroll to position [5760, 0]
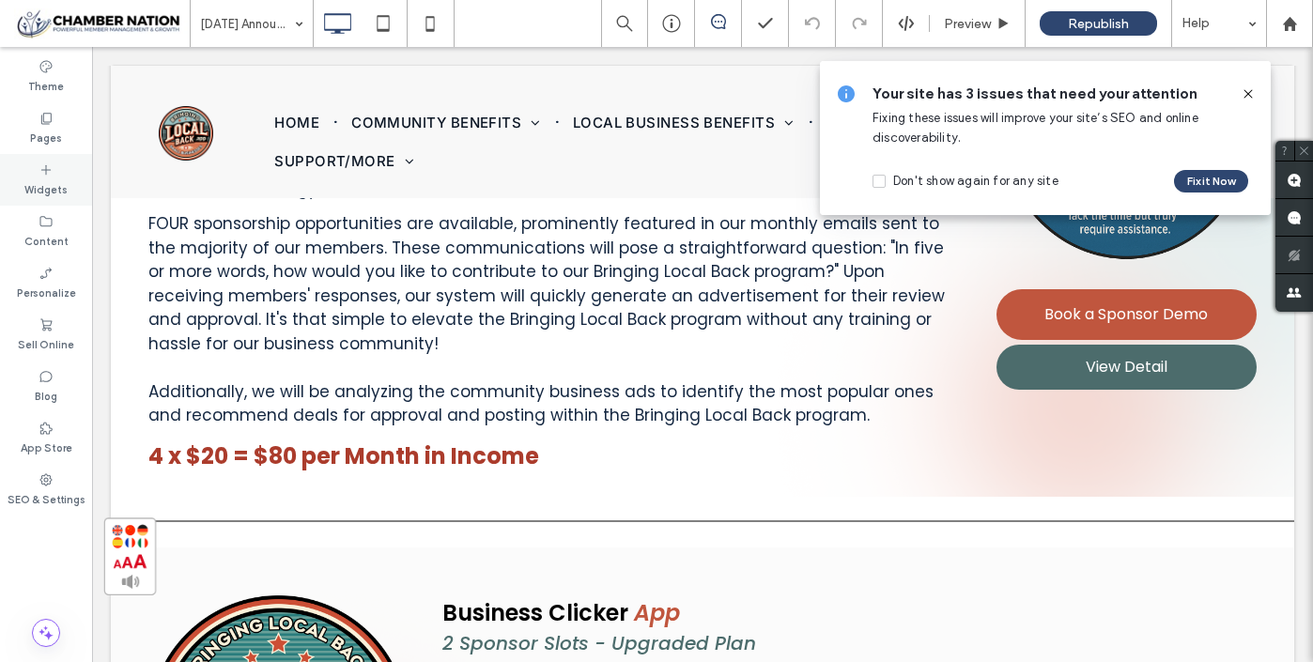
click at [40, 184] on label "Widgets" at bounding box center [45, 188] width 43 height 21
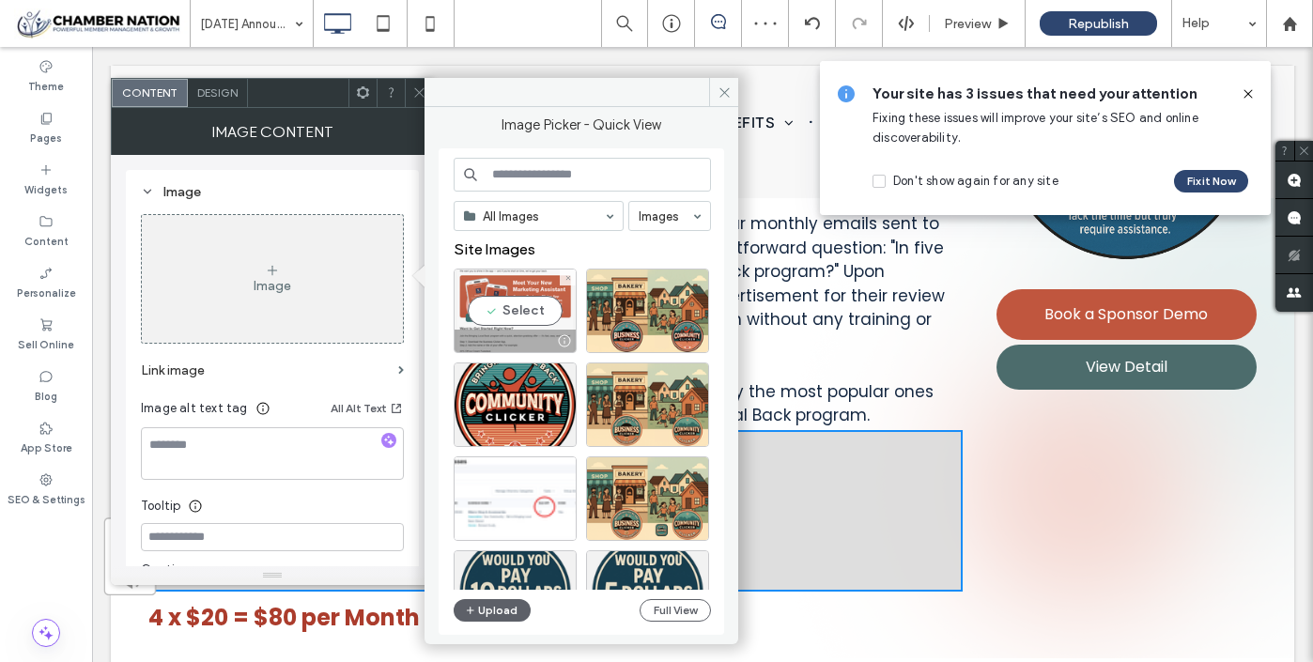
click at [504, 318] on div "Select" at bounding box center [515, 311] width 123 height 85
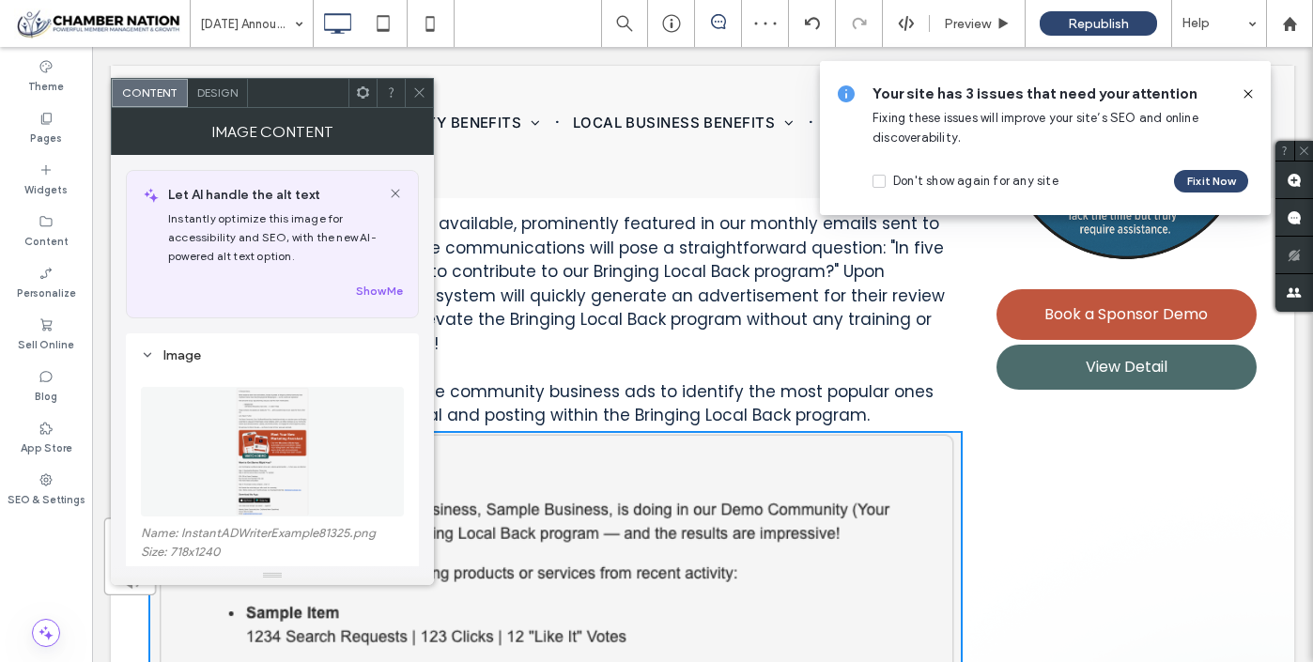
click at [421, 92] on icon at bounding box center [419, 92] width 14 height 14
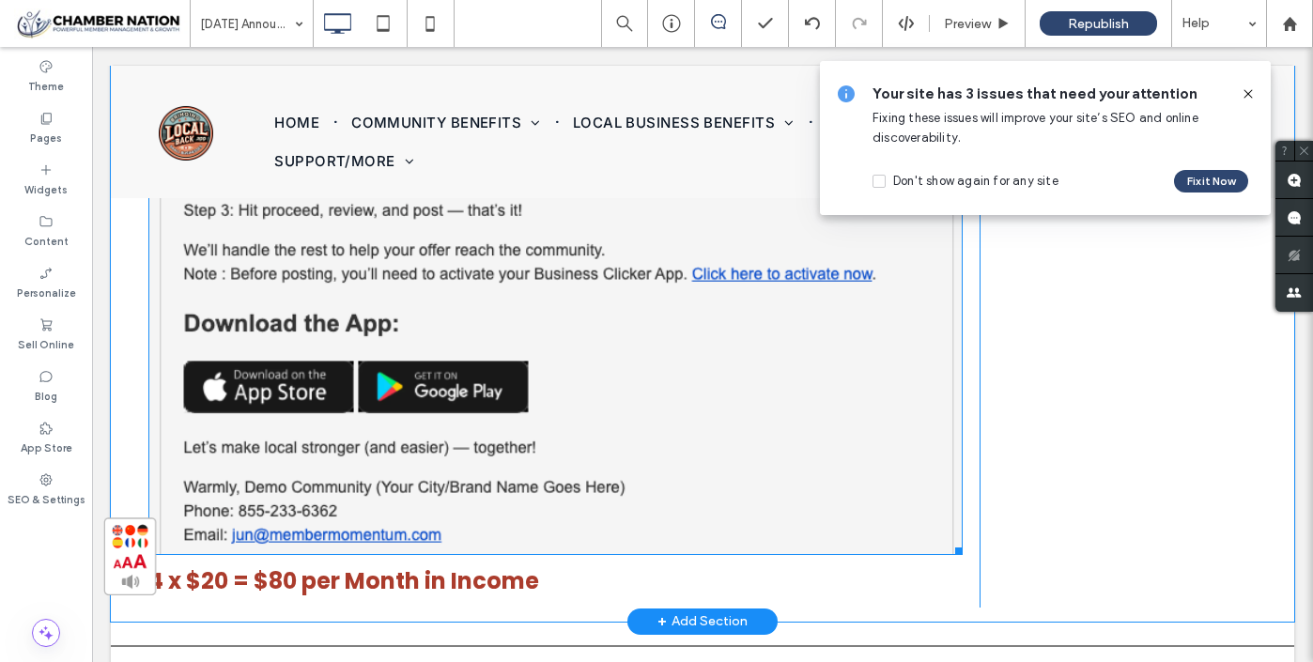
scroll to position [7047, 0]
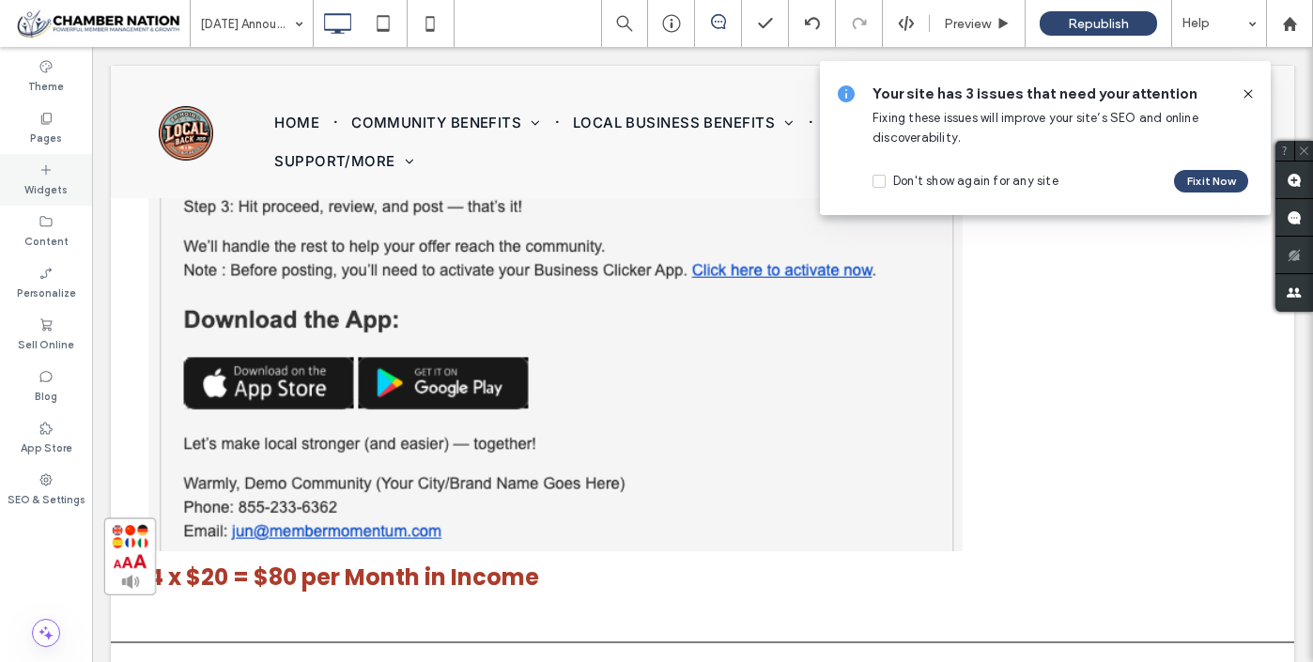
click at [52, 186] on label "Widgets" at bounding box center [45, 188] width 43 height 21
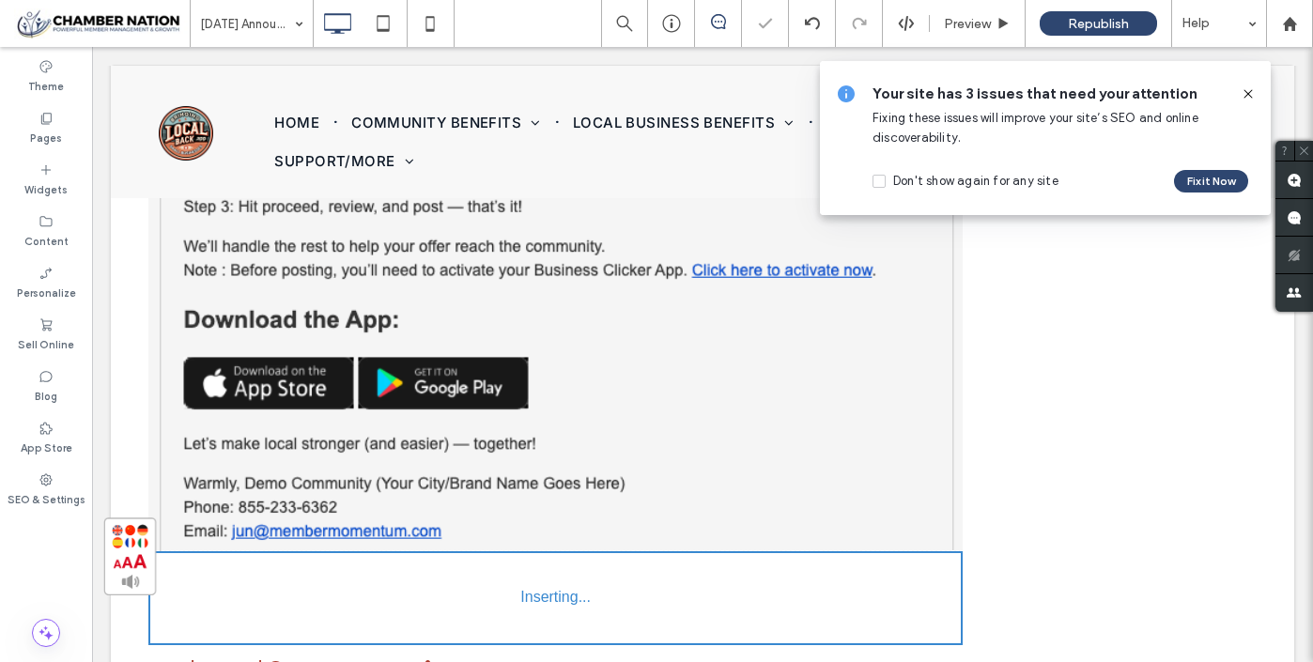
scroll to position [7085, 0]
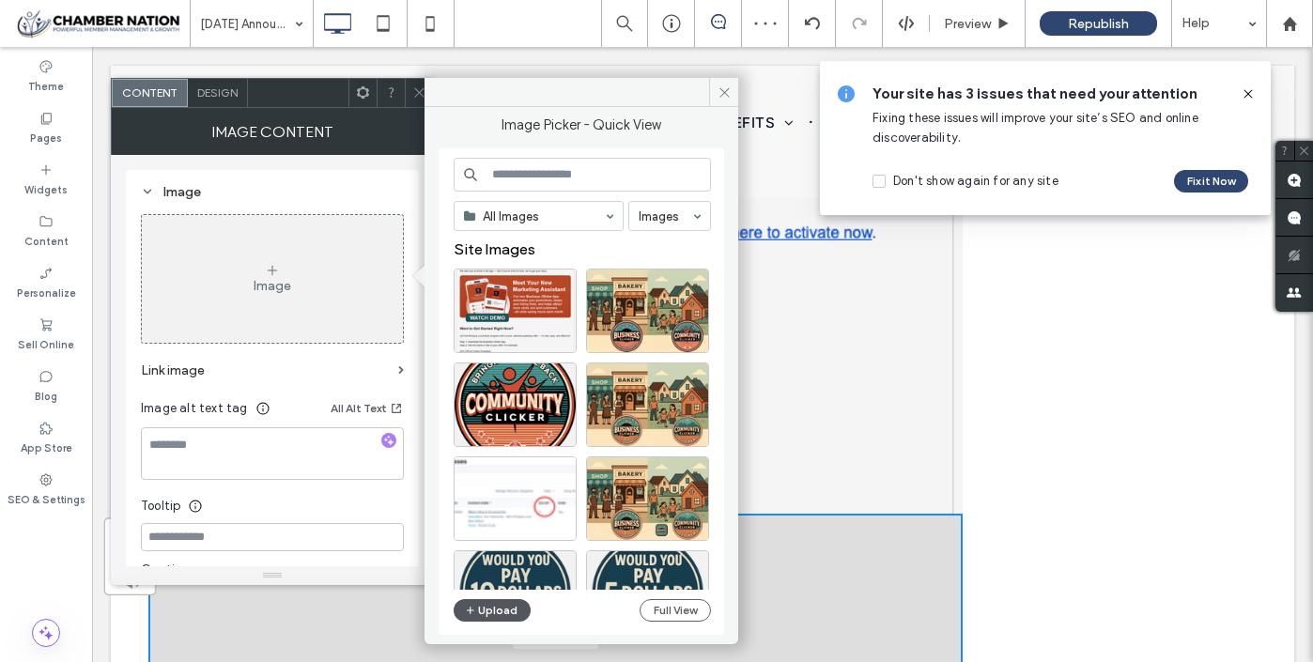
click at [487, 612] on button "Upload" at bounding box center [492, 610] width 77 height 23
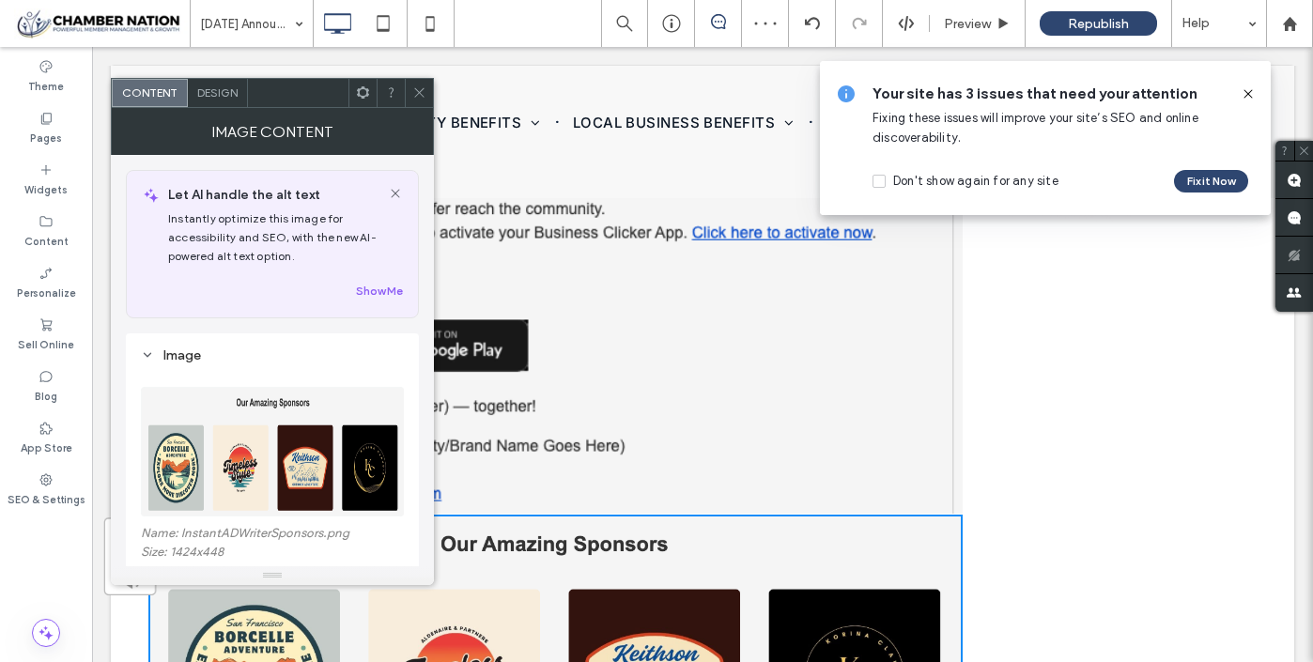
click at [418, 89] on icon at bounding box center [419, 92] width 14 height 14
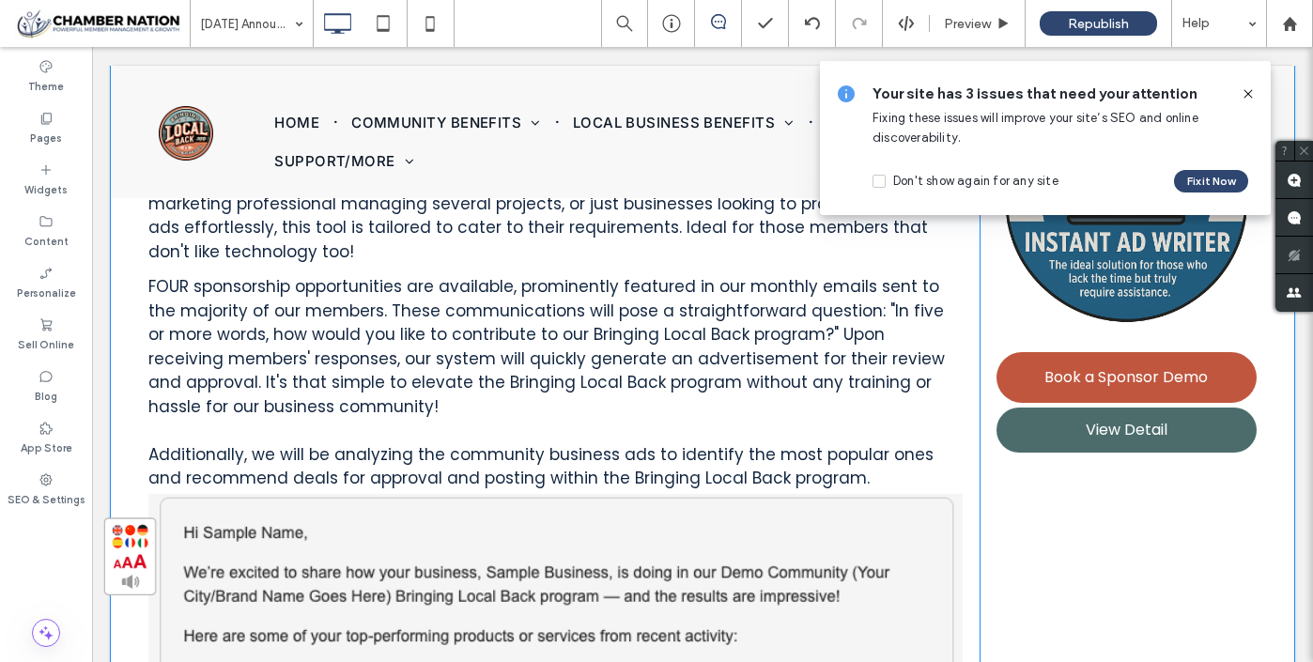
scroll to position [5688, 0]
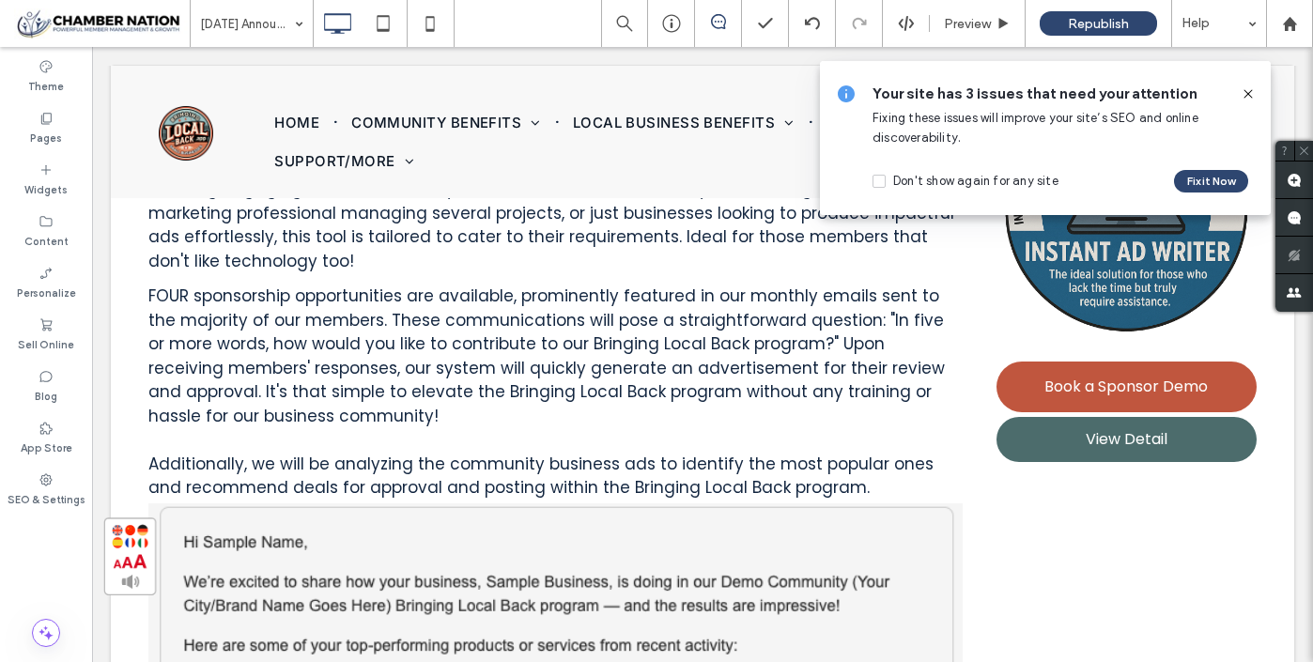
click at [1250, 93] on icon at bounding box center [1248, 93] width 15 height 15
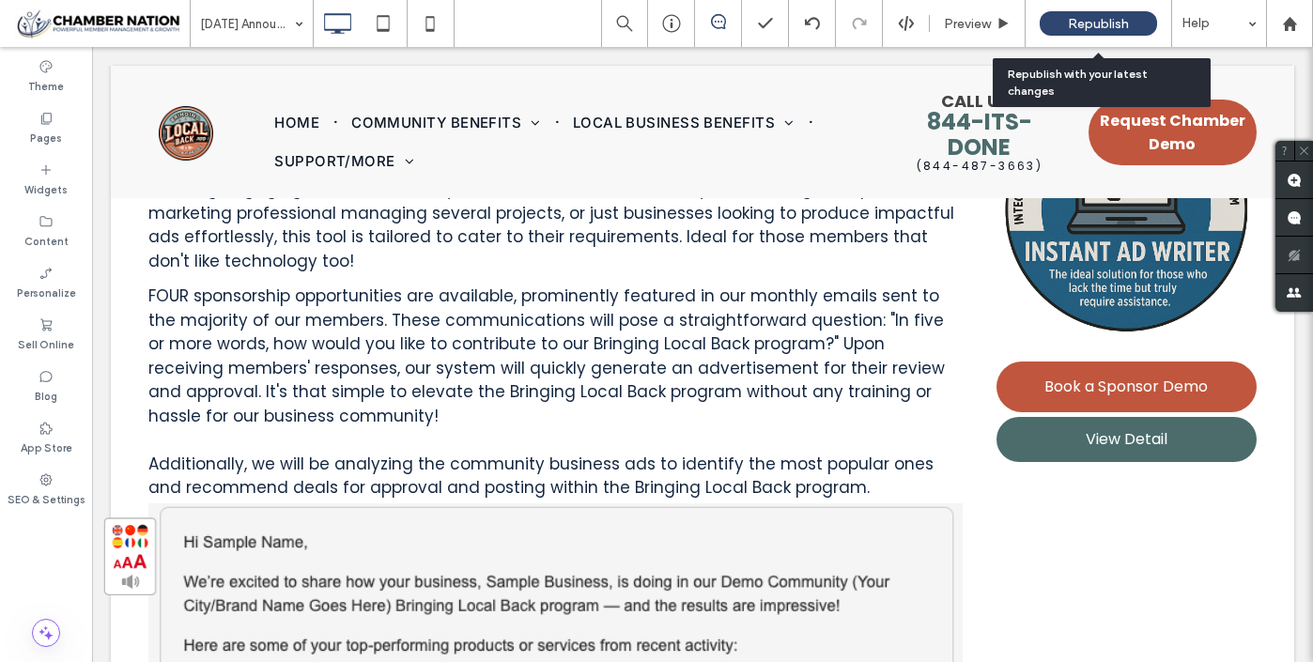
click at [1098, 23] on span "Republish" at bounding box center [1098, 24] width 61 height 16
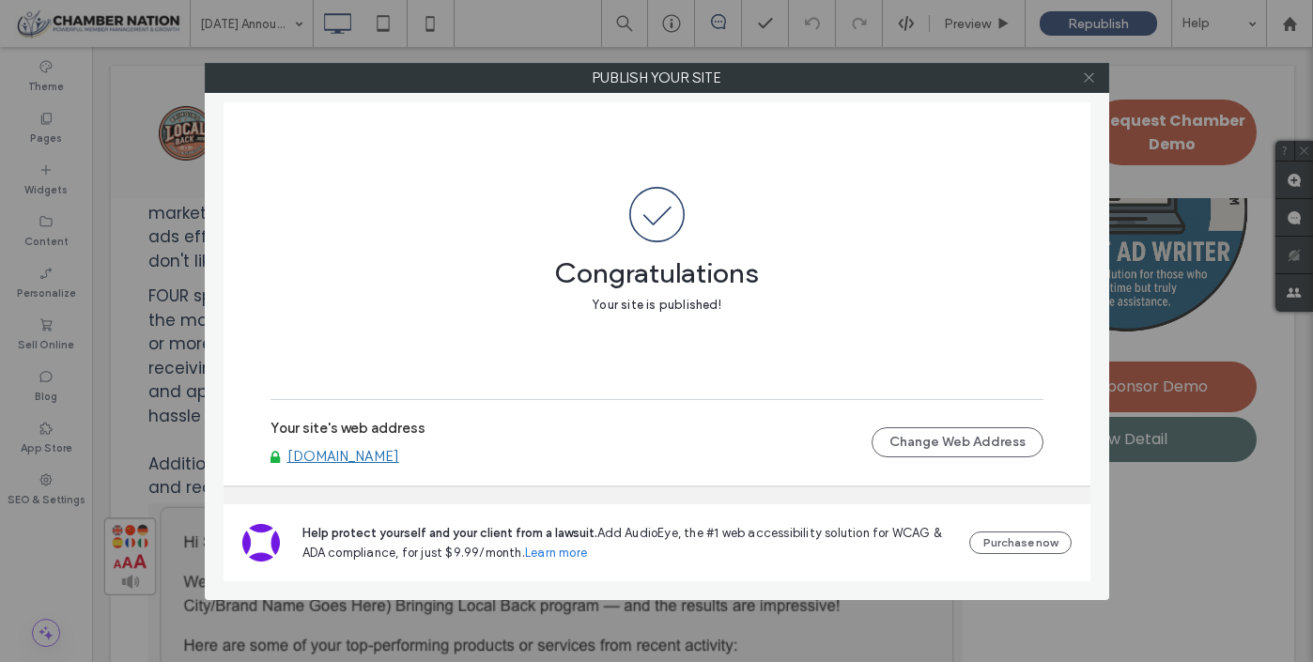
click at [1094, 77] on icon at bounding box center [1089, 77] width 14 height 14
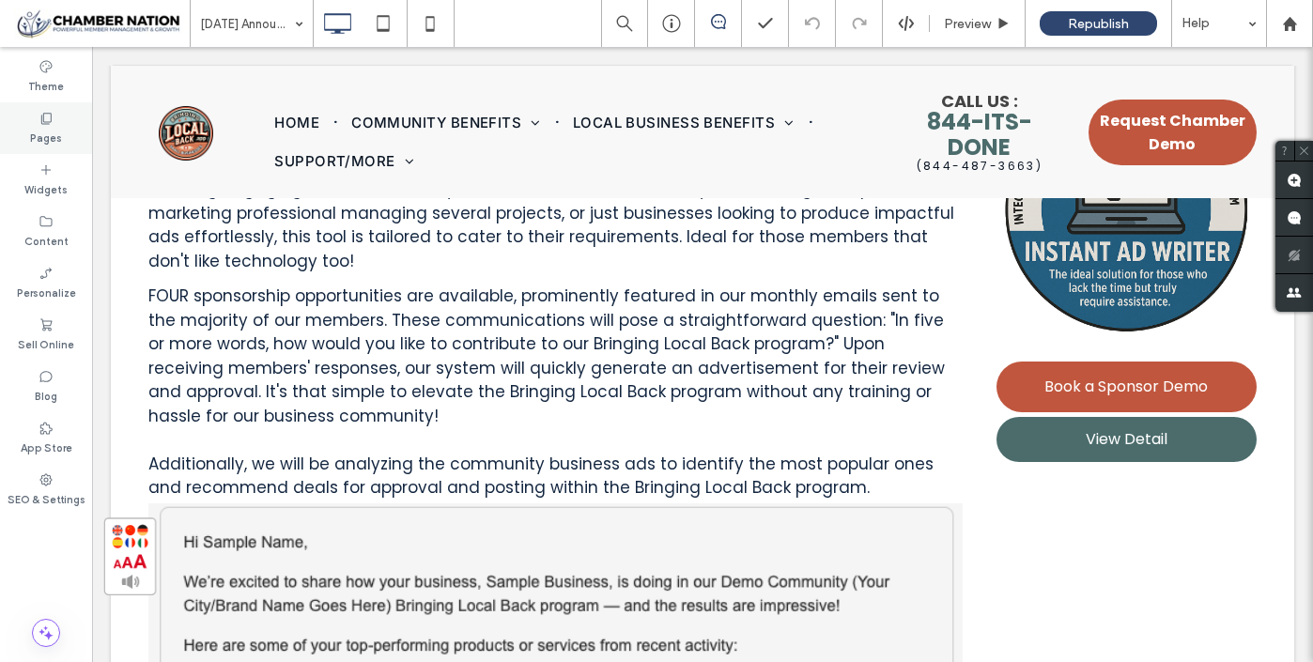
click at [48, 135] on label "Pages" at bounding box center [46, 136] width 32 height 21
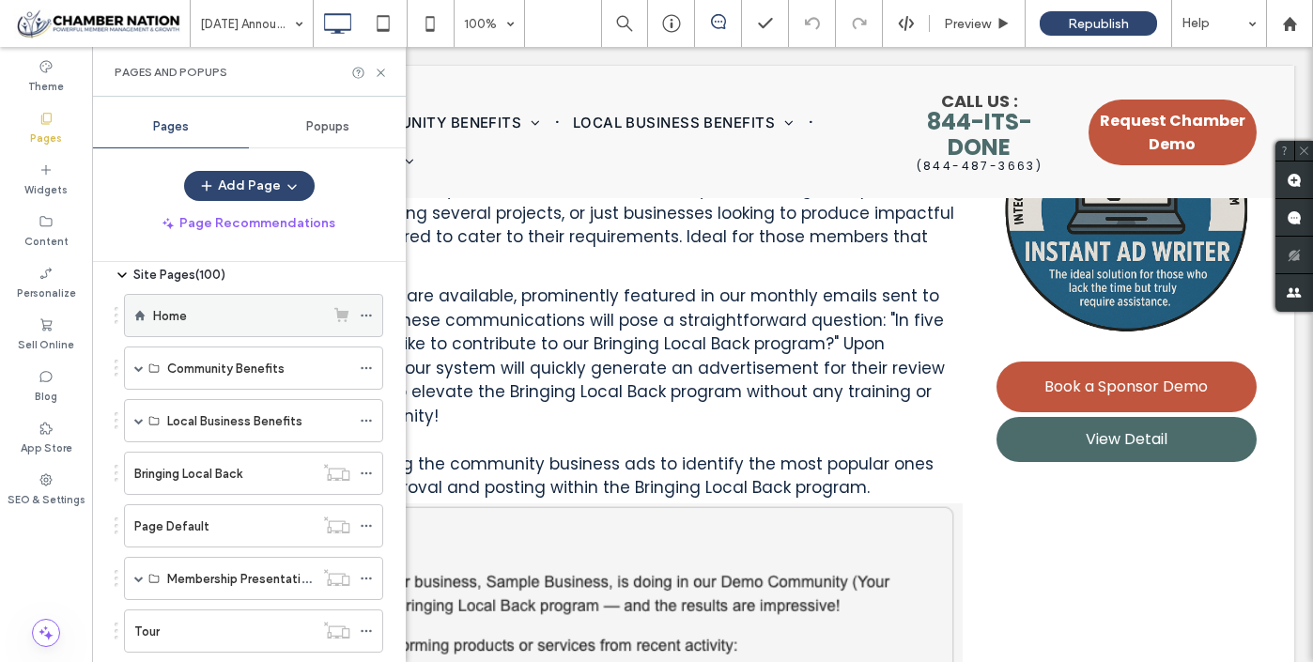
scroll to position [0, 0]
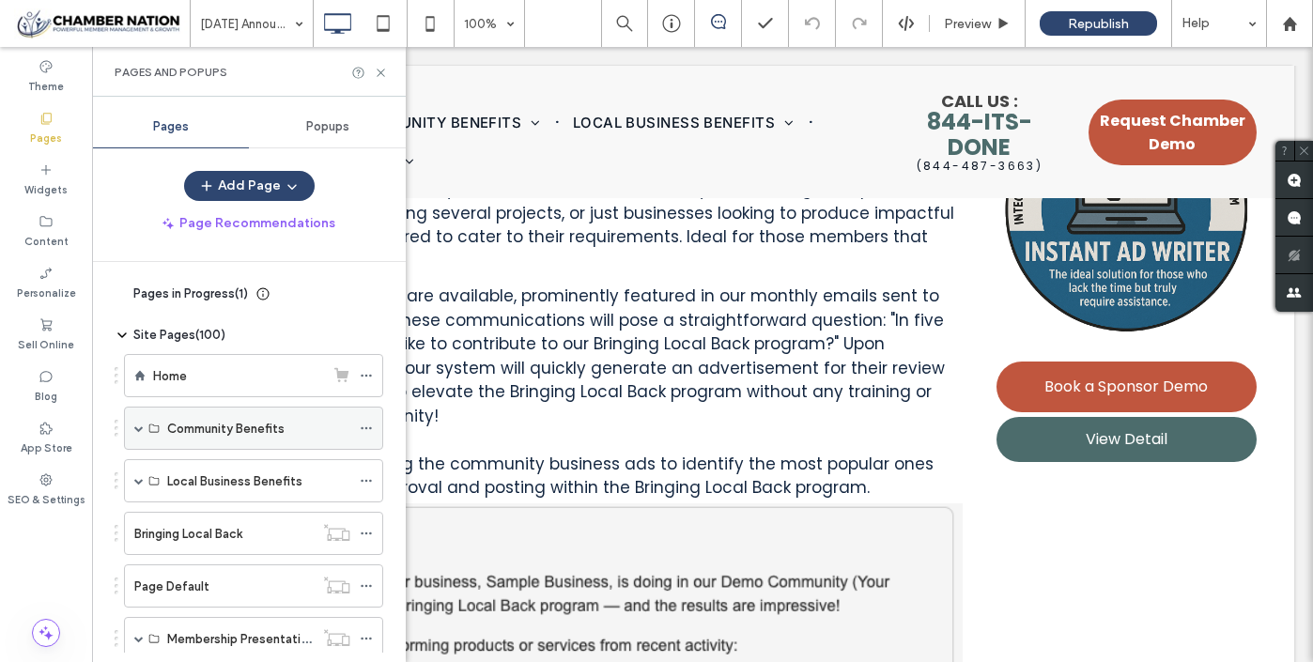
click at [135, 426] on span at bounding box center [138, 428] width 9 height 9
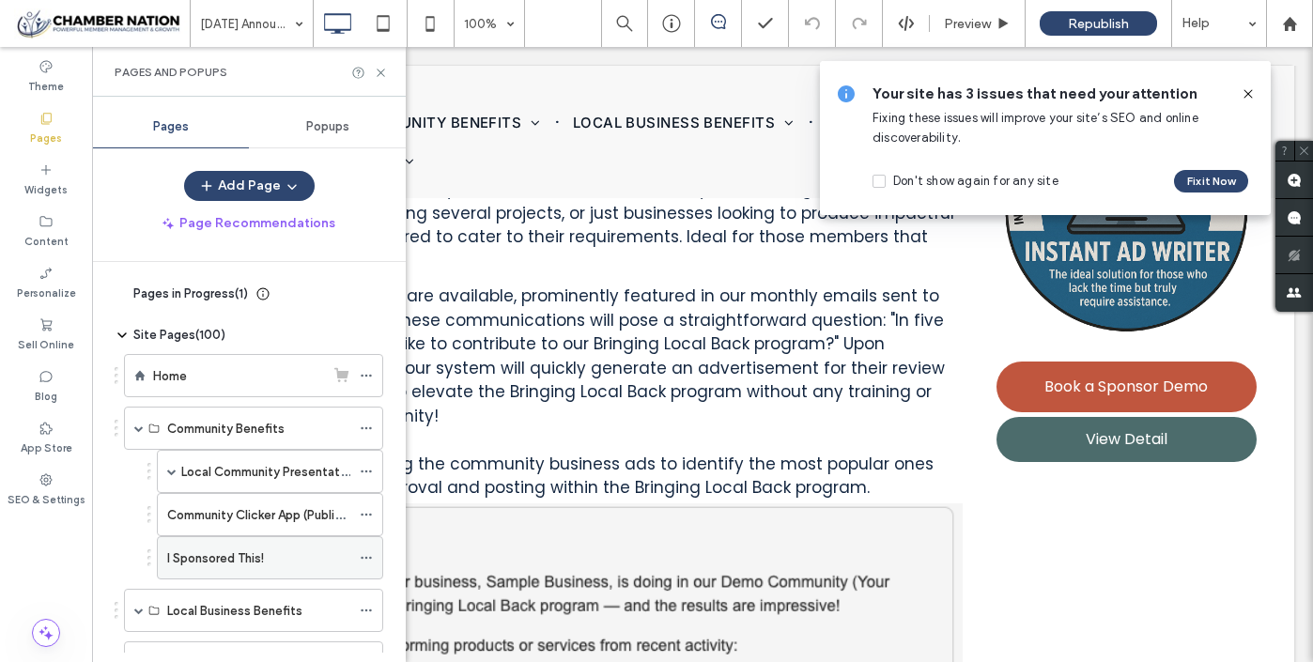
click at [191, 553] on label "I Sponsored This!" at bounding box center [215, 558] width 97 height 33
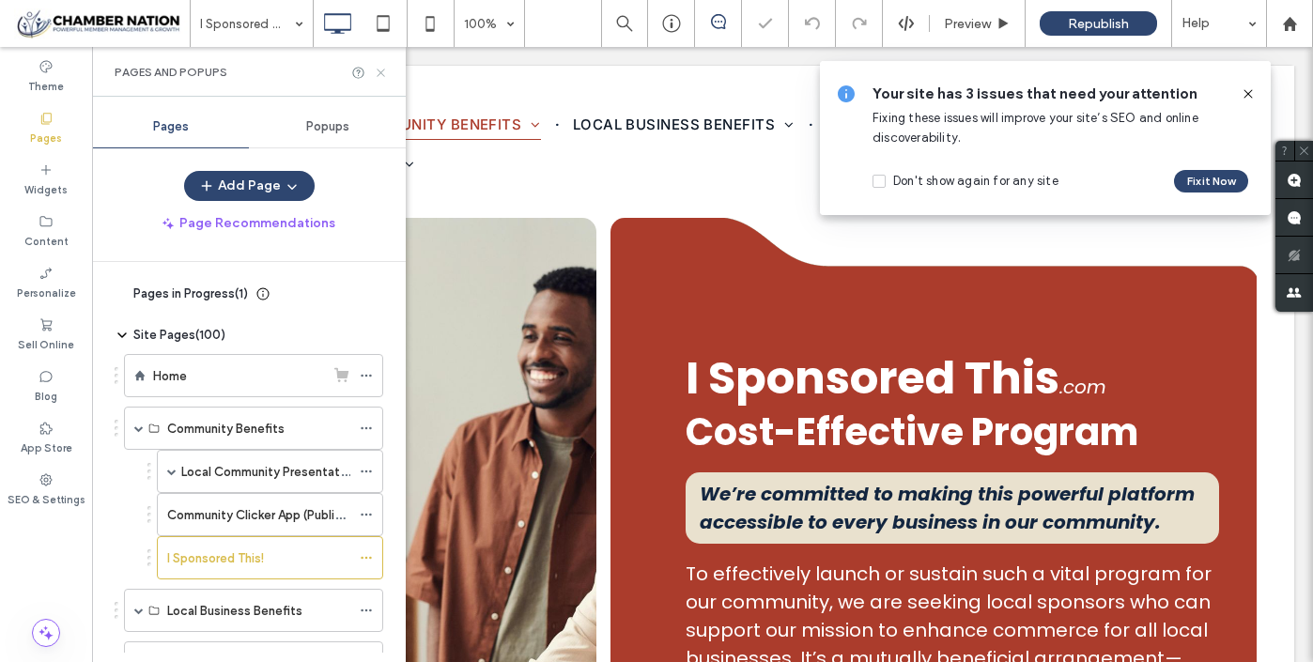
click at [382, 71] on icon at bounding box center [381, 73] width 14 height 14
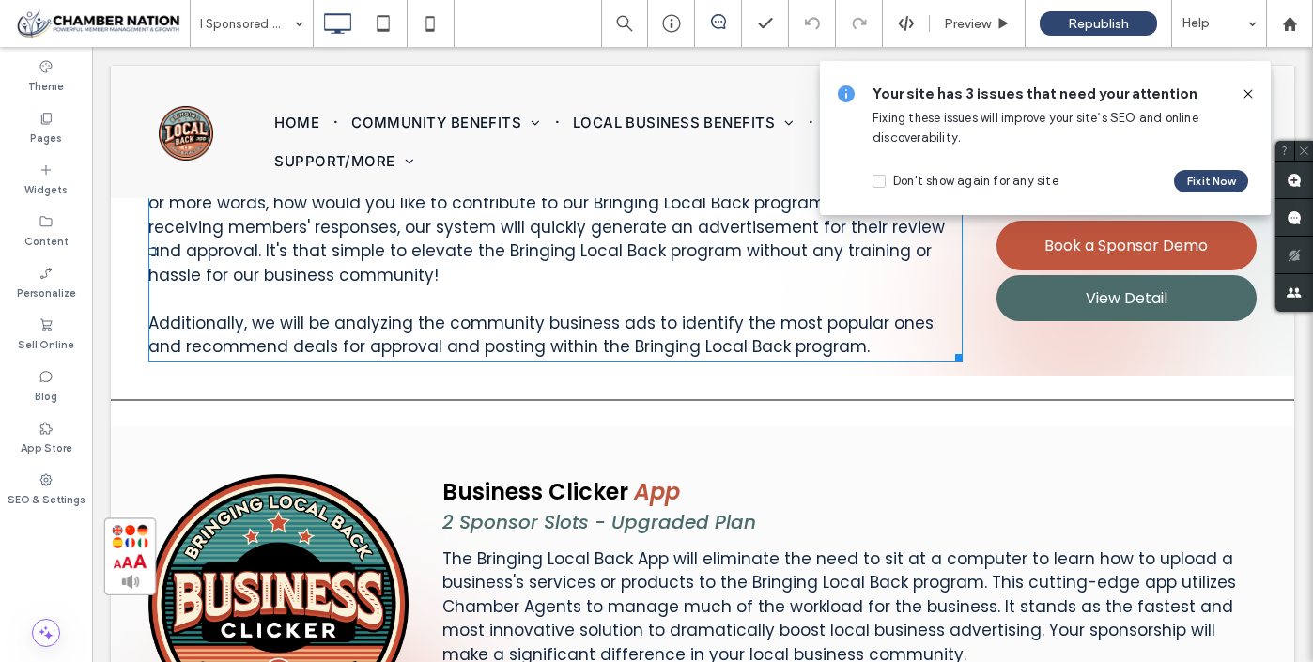
scroll to position [2376, 0]
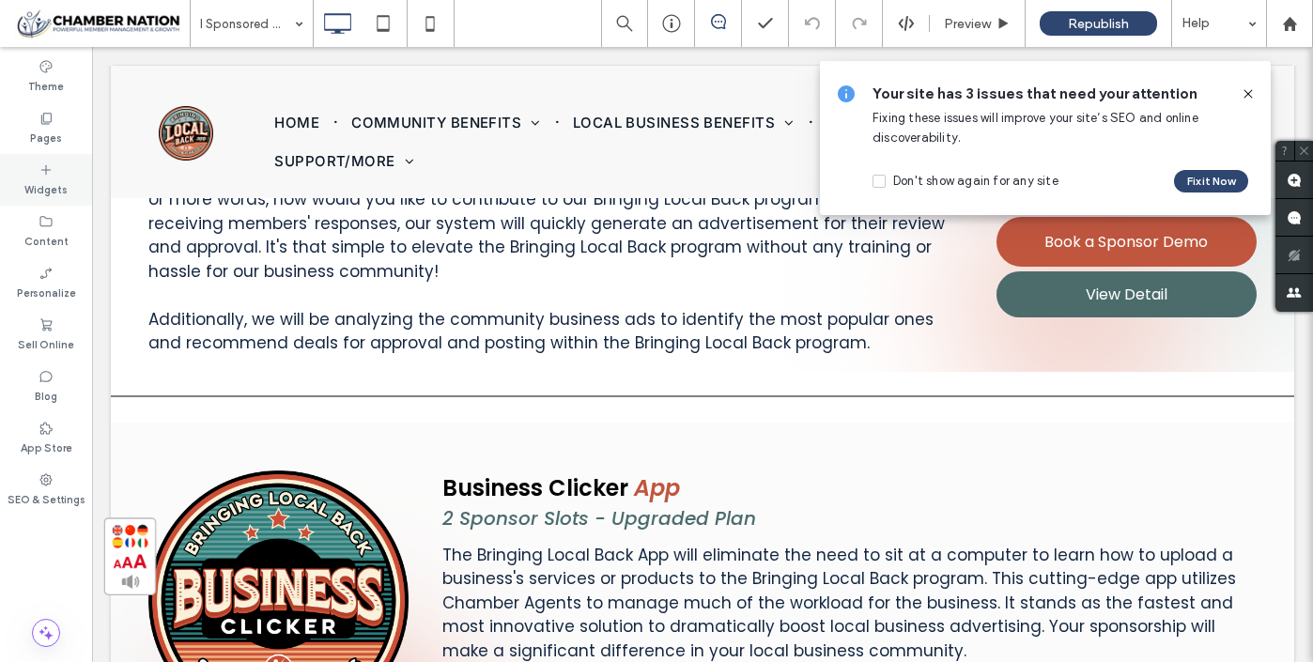
click at [41, 168] on icon at bounding box center [46, 170] width 15 height 15
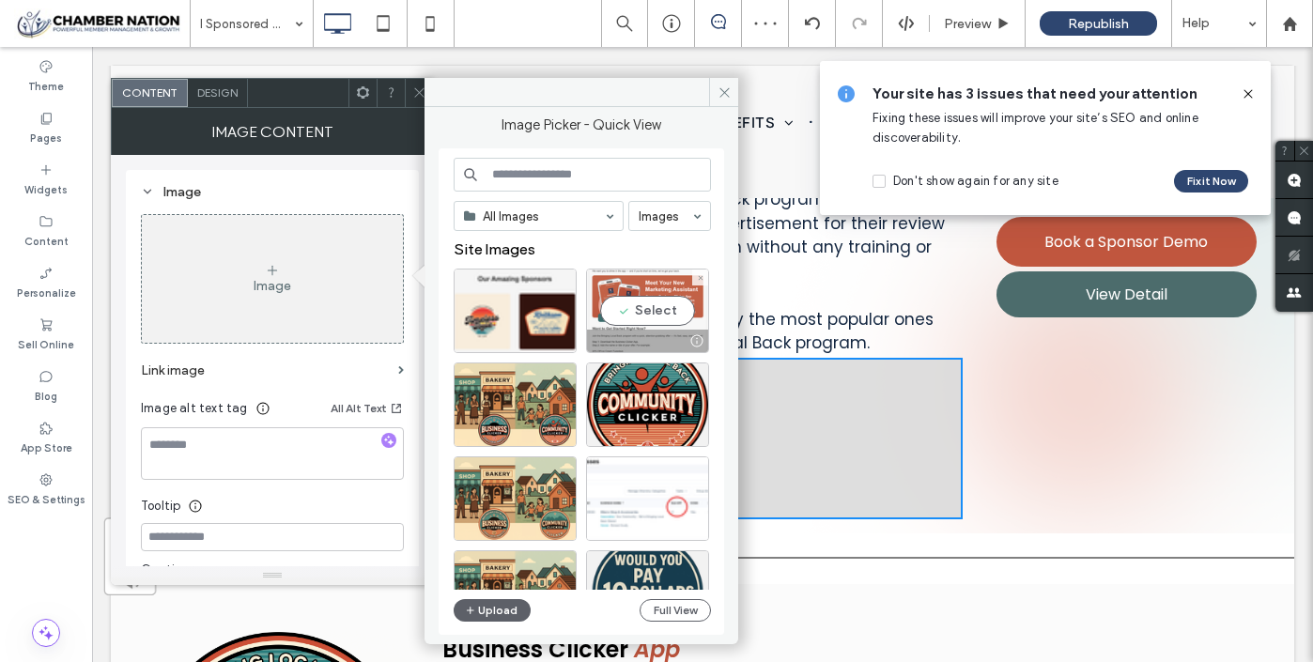
click at [655, 309] on div "Select" at bounding box center [647, 311] width 123 height 85
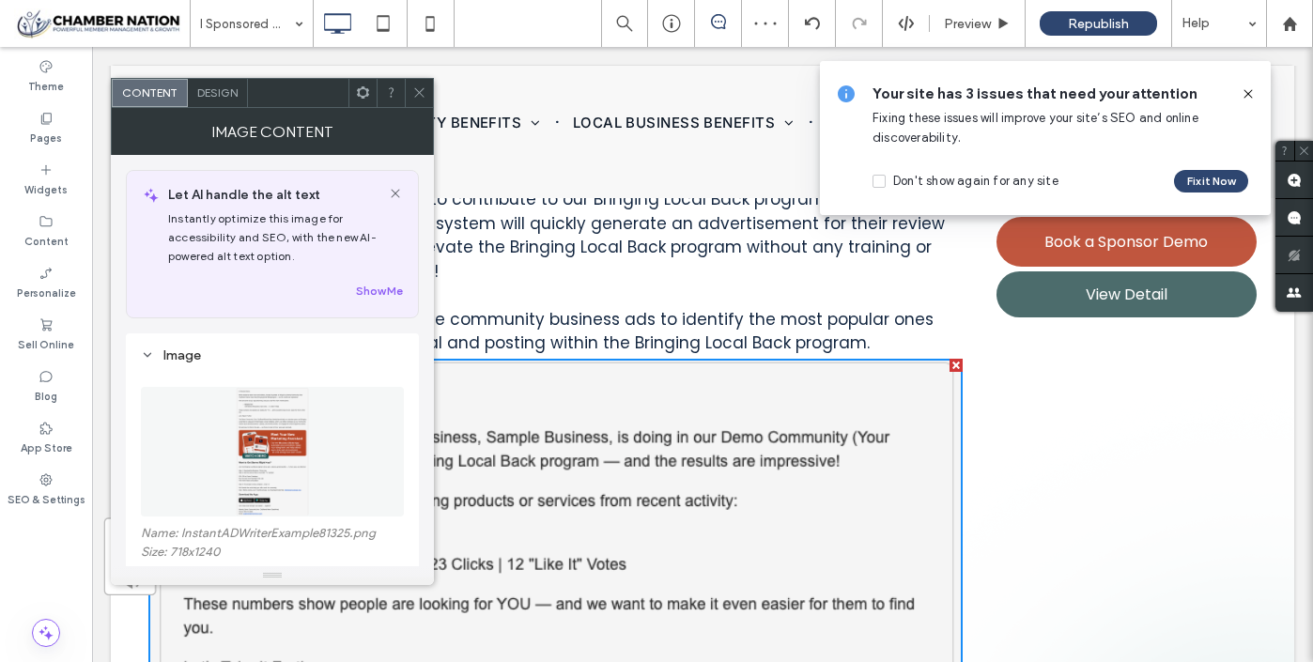
click at [416, 92] on icon at bounding box center [419, 92] width 14 height 14
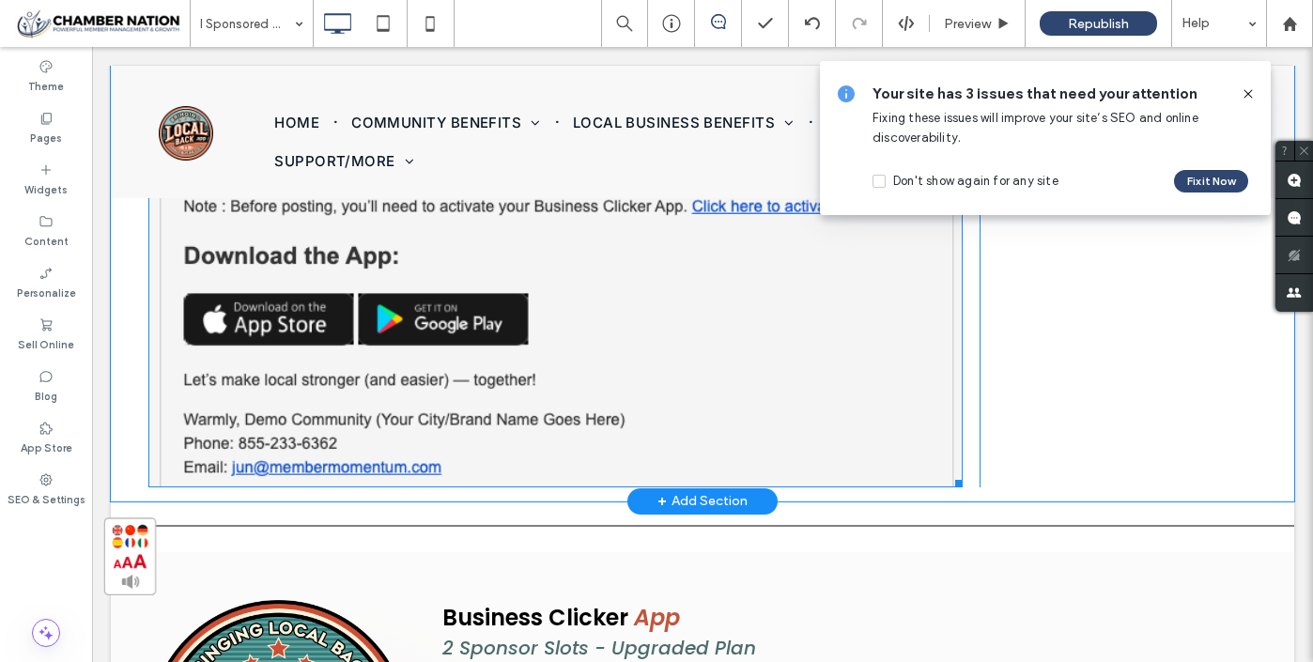
scroll to position [3658, 0]
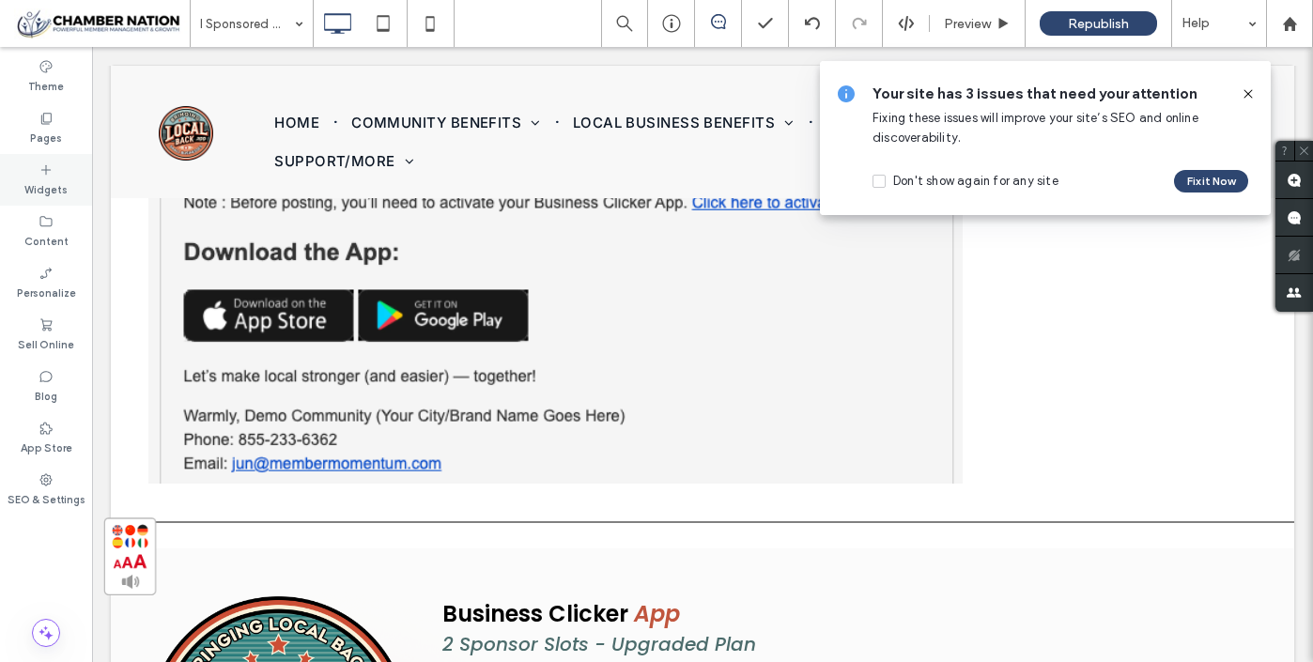
click at [43, 178] on label "Widgets" at bounding box center [45, 188] width 43 height 21
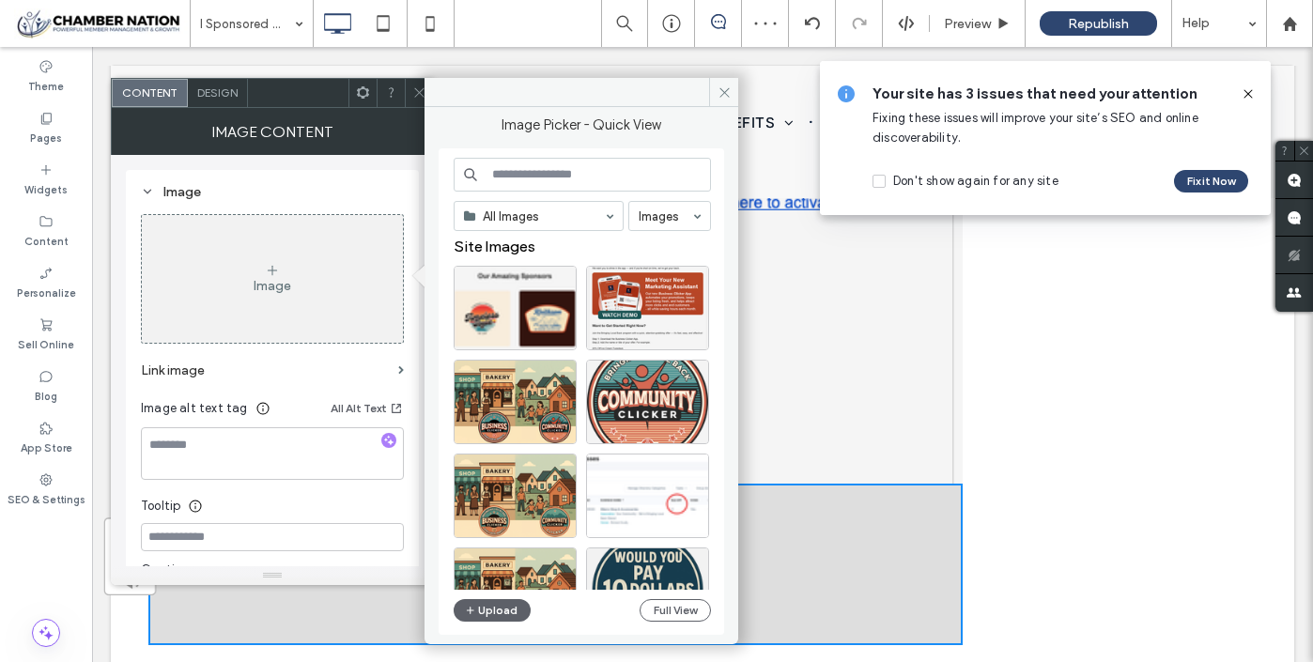
scroll to position [6, 0]
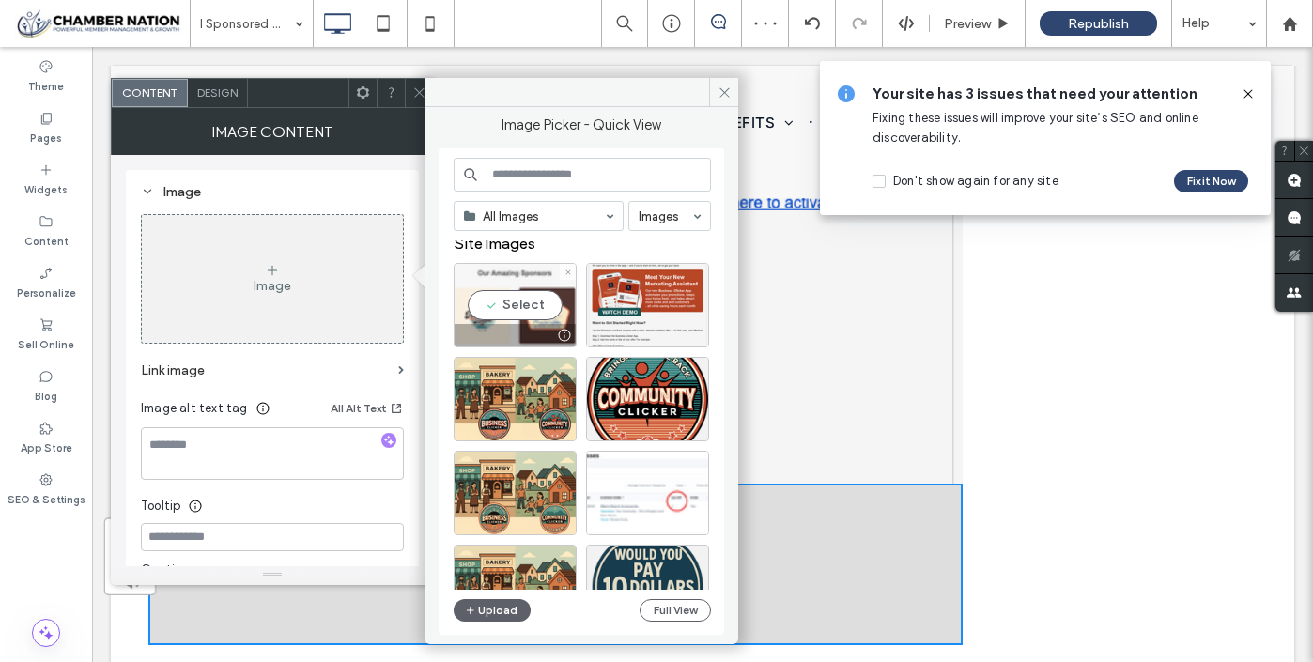
click at [525, 315] on div "Select" at bounding box center [515, 305] width 123 height 85
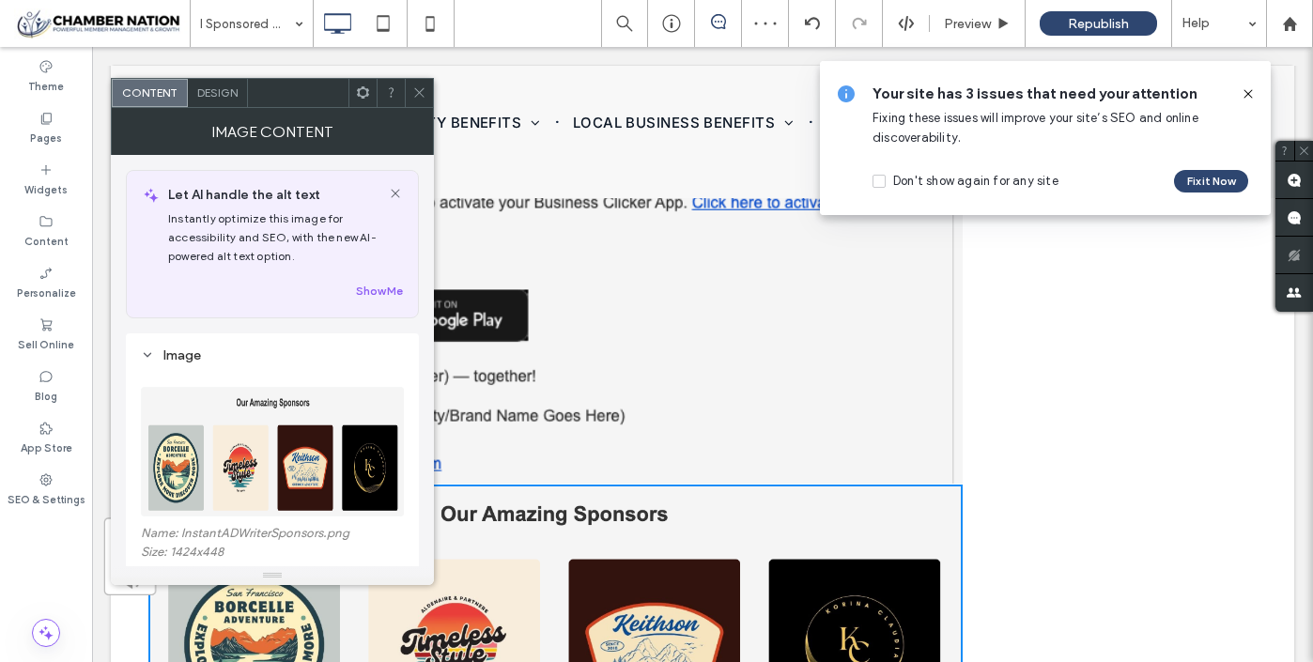
click at [423, 88] on use at bounding box center [418, 92] width 9 height 9
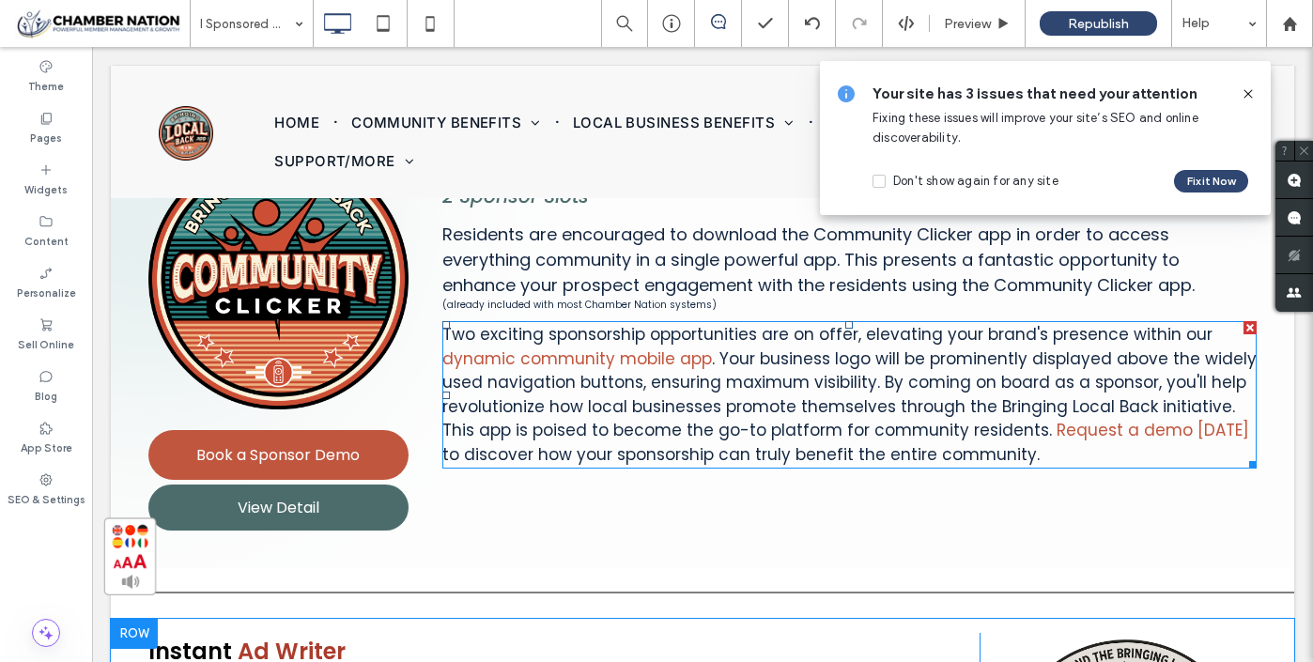
scroll to position [1678, 0]
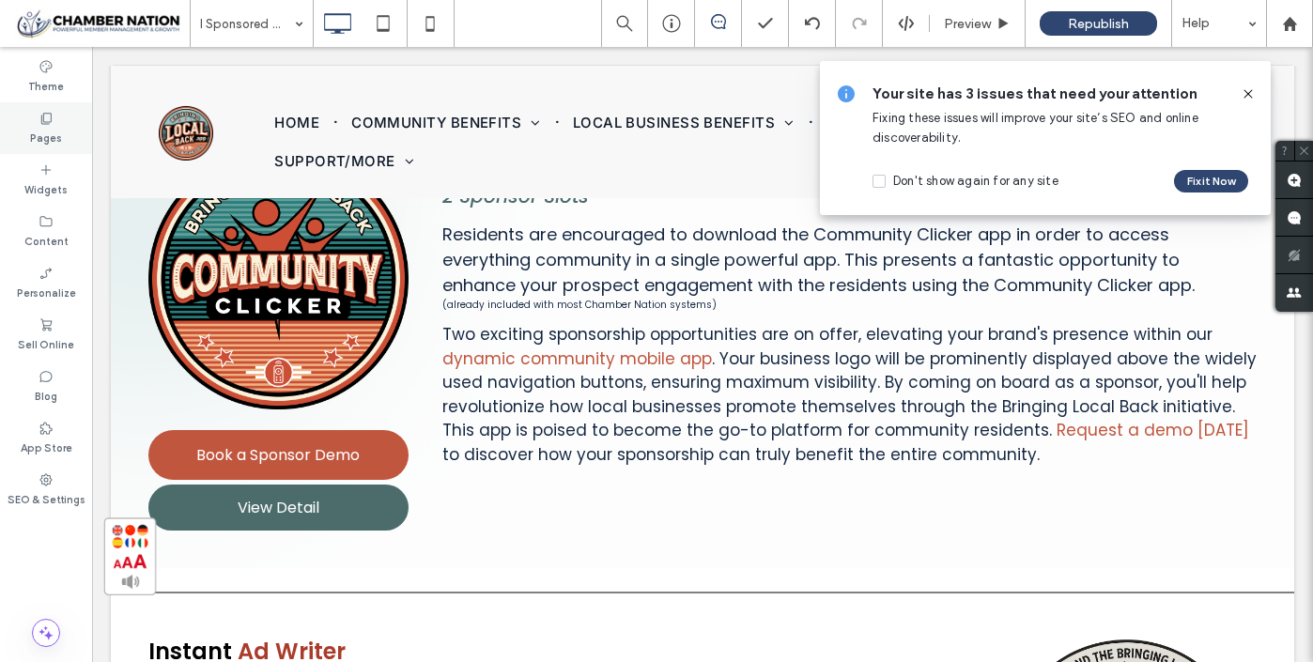
click at [32, 130] on label "Pages" at bounding box center [46, 136] width 32 height 21
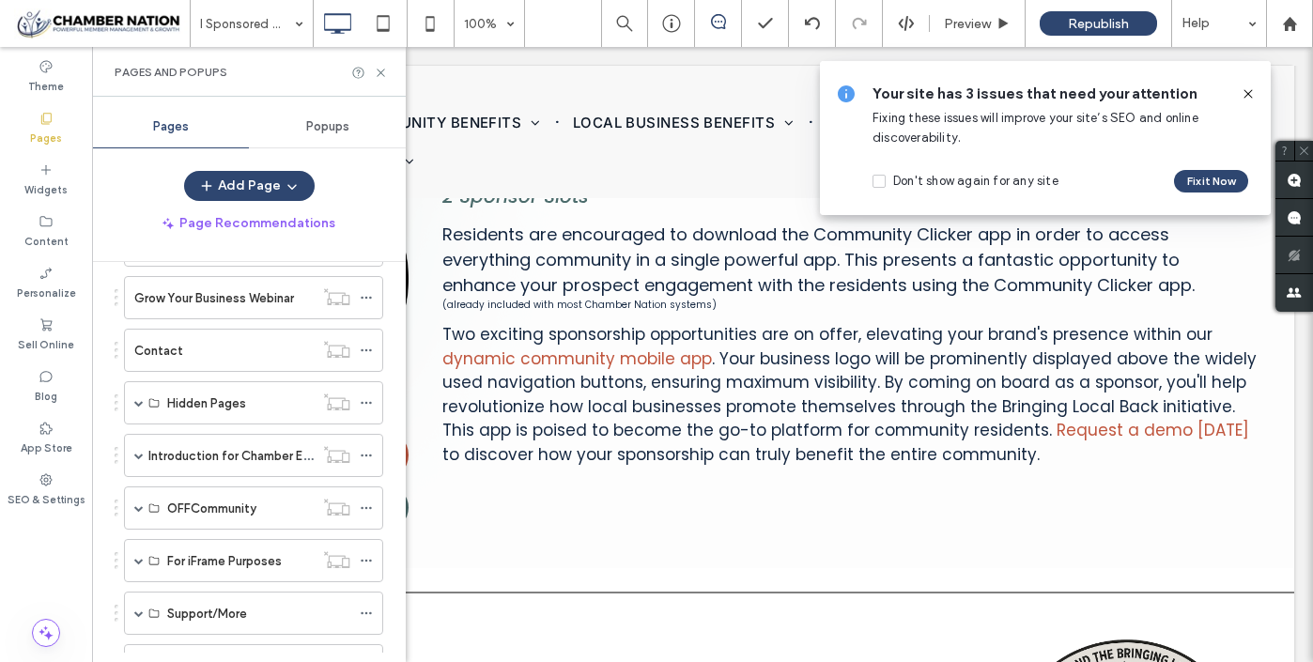
scroll to position [815, 0]
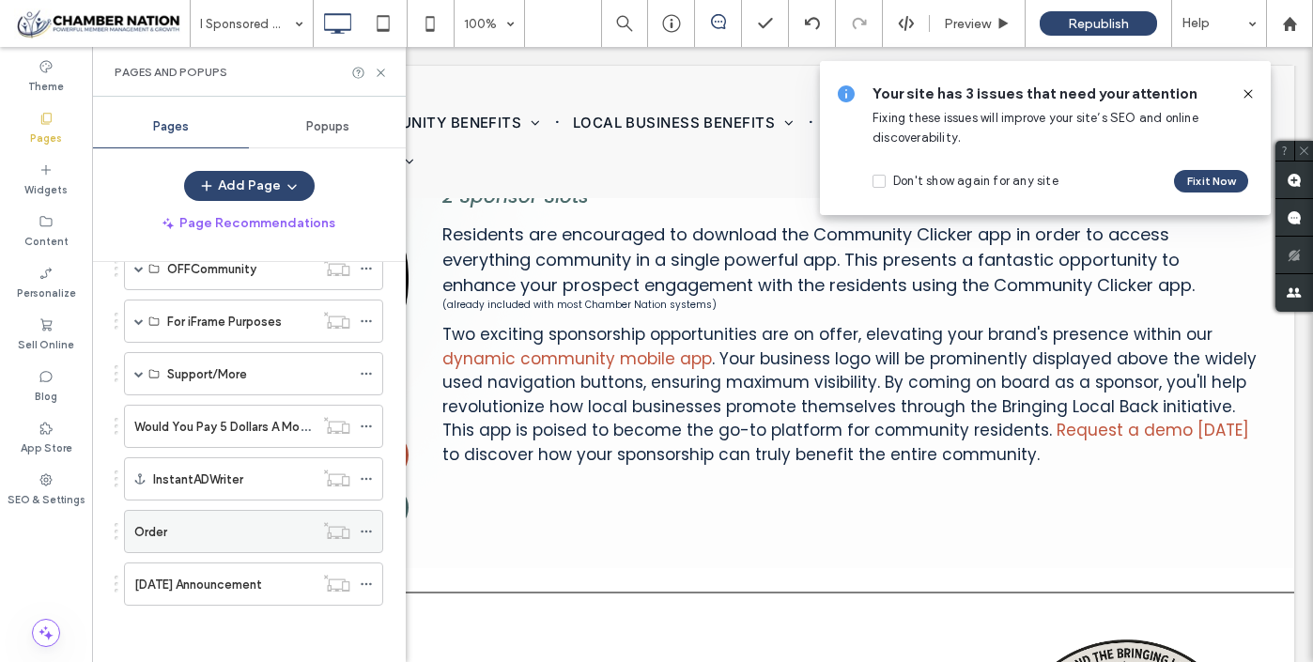
click at [225, 536] on div "Order" at bounding box center [223, 532] width 179 height 20
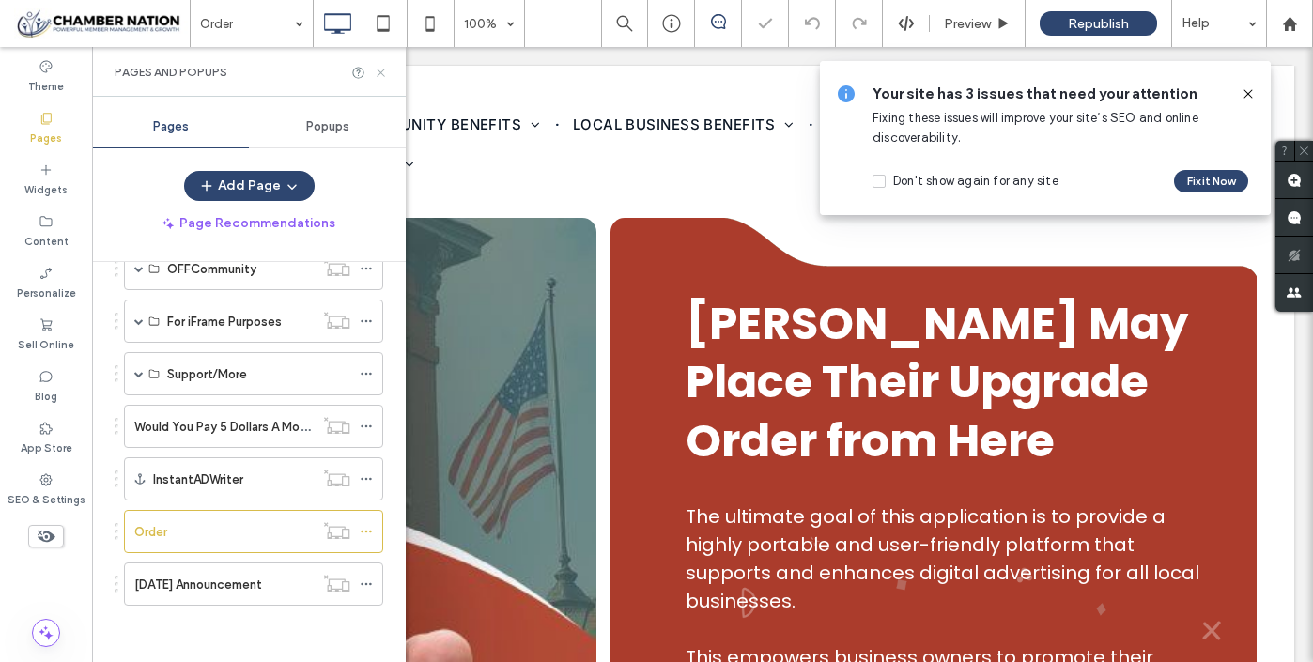
click at [381, 70] on icon at bounding box center [381, 73] width 14 height 14
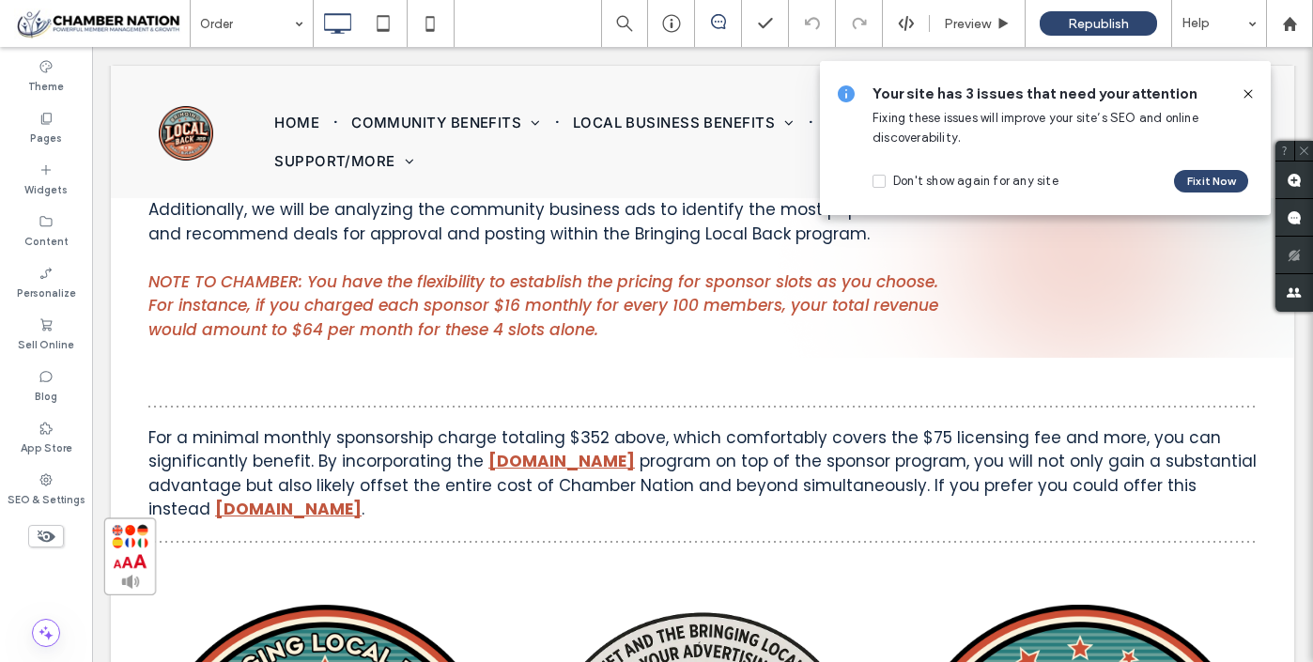
scroll to position [6291, 0]
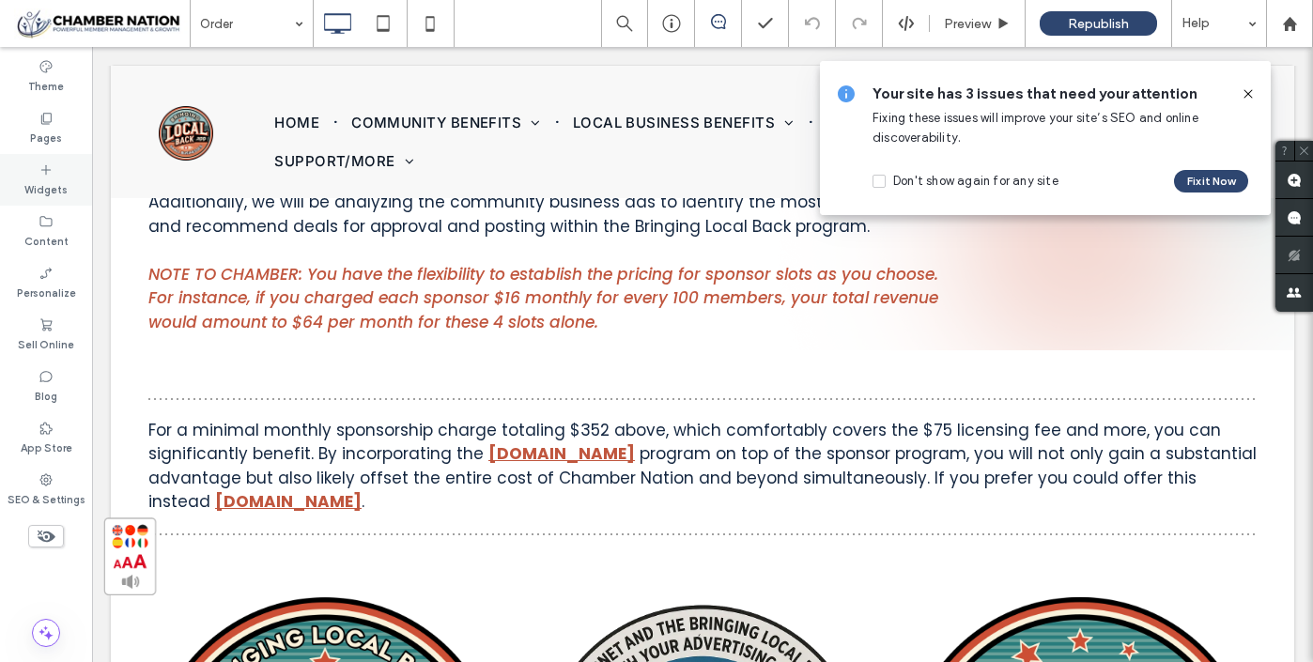
click at [44, 174] on icon at bounding box center [46, 170] width 15 height 15
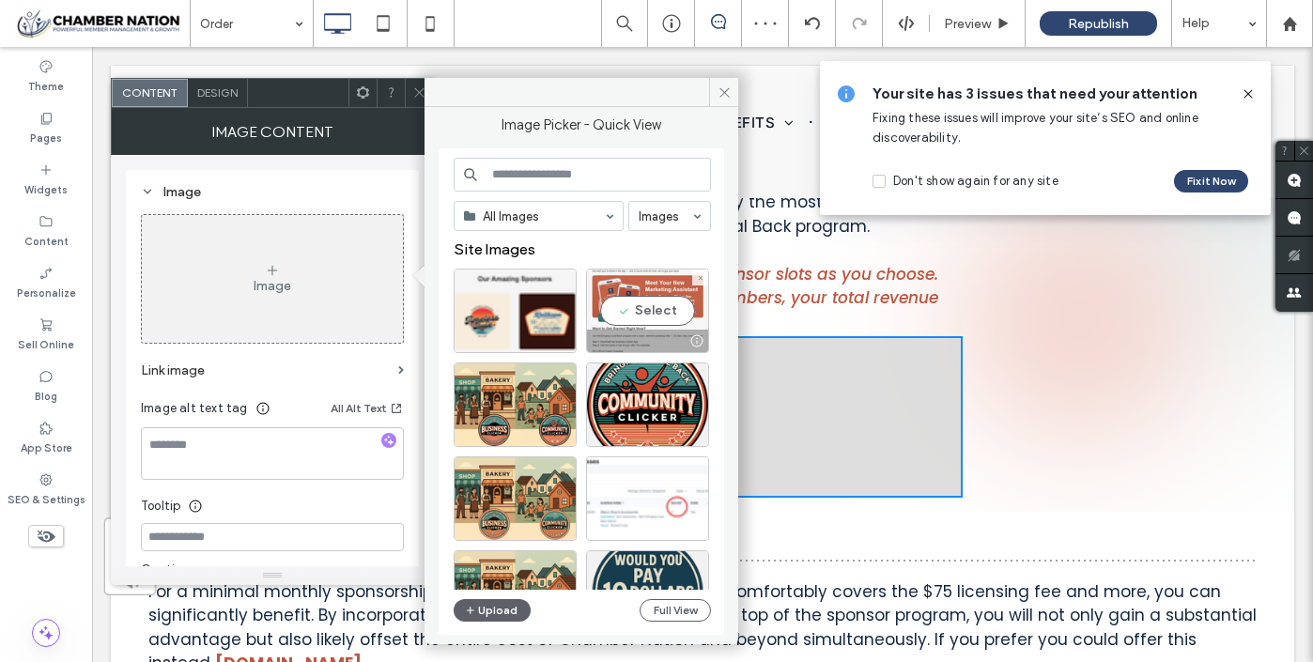
click at [628, 308] on div "Select" at bounding box center [647, 311] width 123 height 85
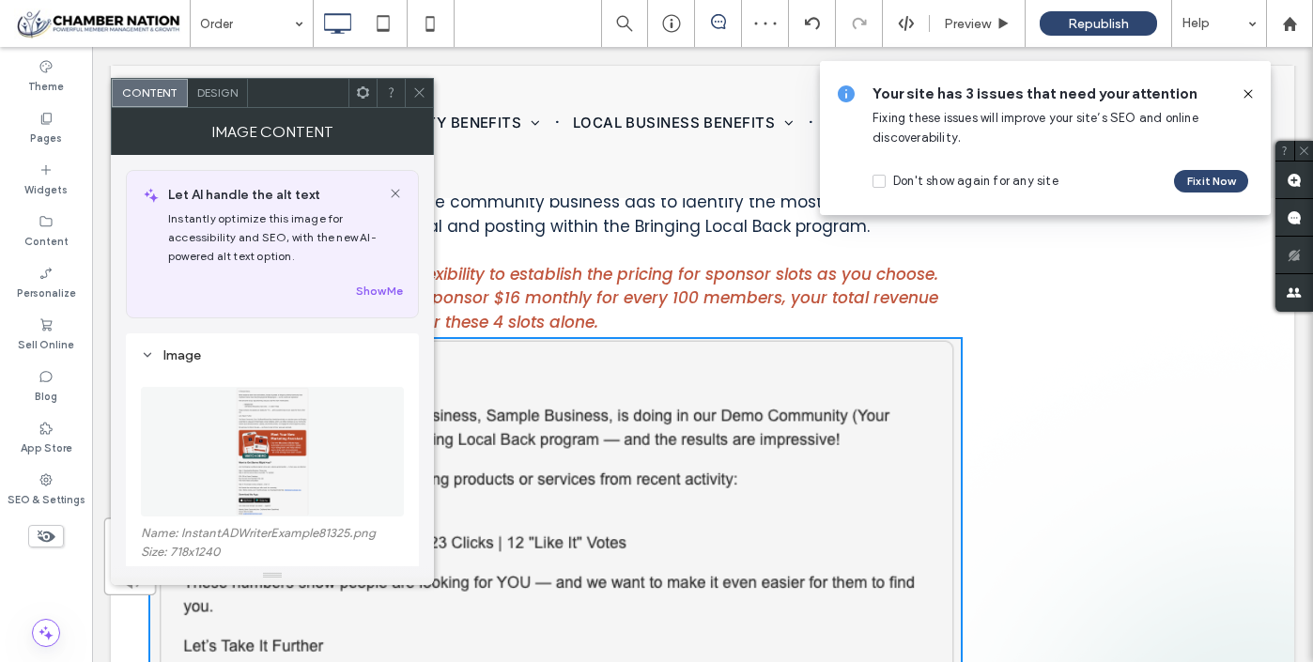
click at [421, 92] on icon at bounding box center [419, 92] width 14 height 14
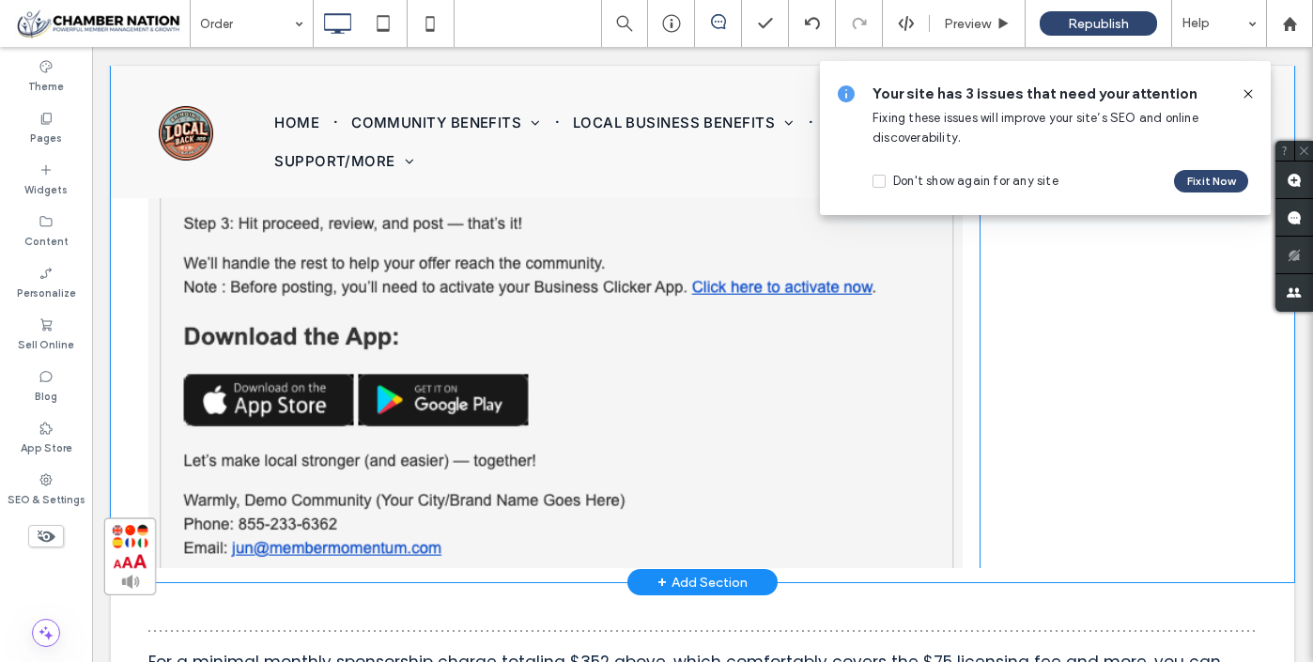
scroll to position [7470, 0]
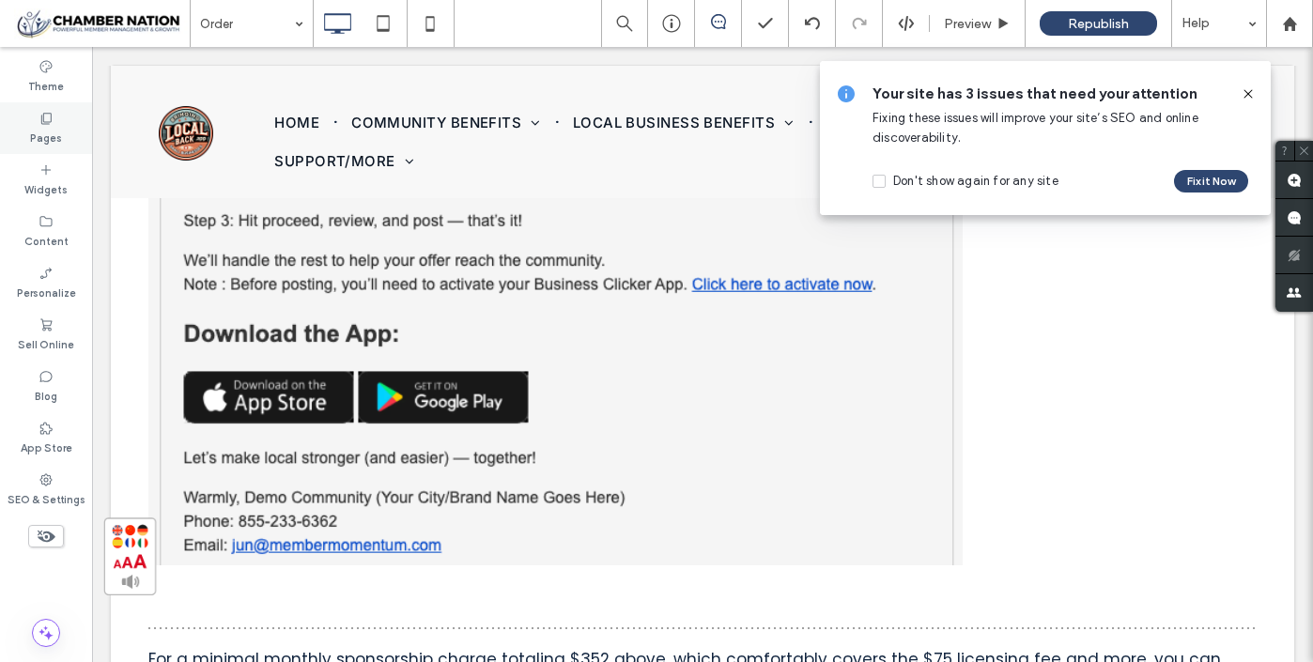
click at [54, 130] on label "Pages" at bounding box center [46, 136] width 32 height 21
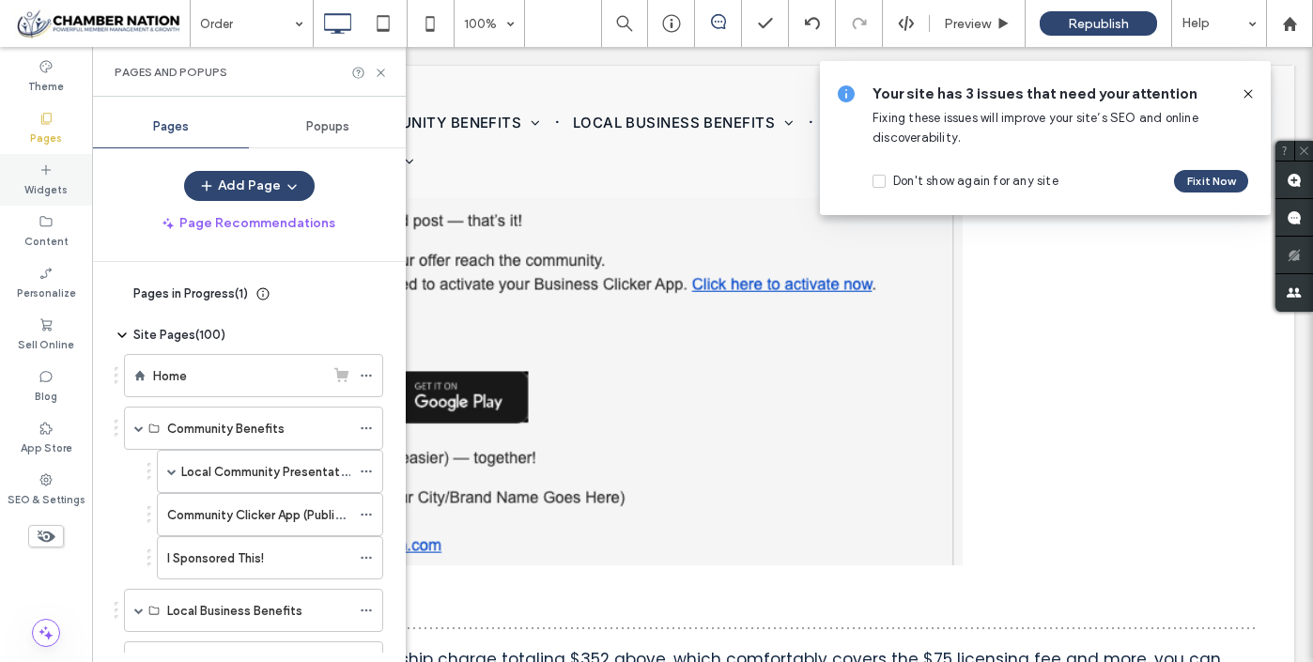
click at [45, 175] on icon at bounding box center [46, 170] width 15 height 15
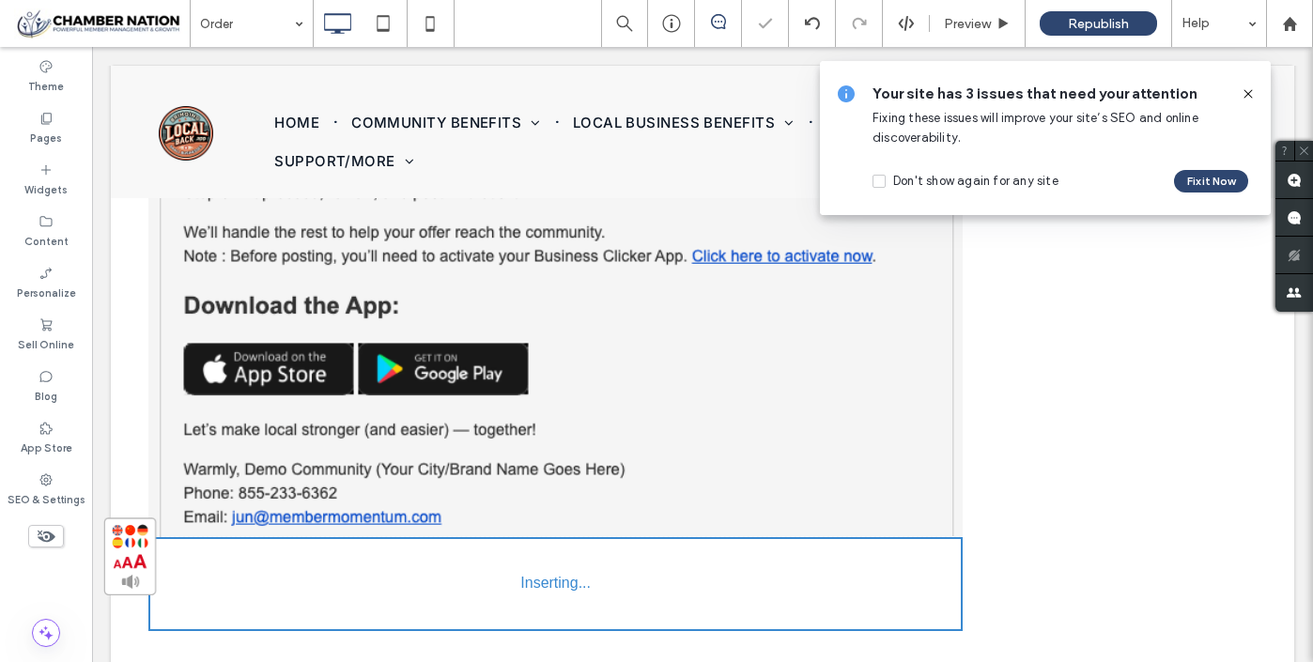
scroll to position [7508, 0]
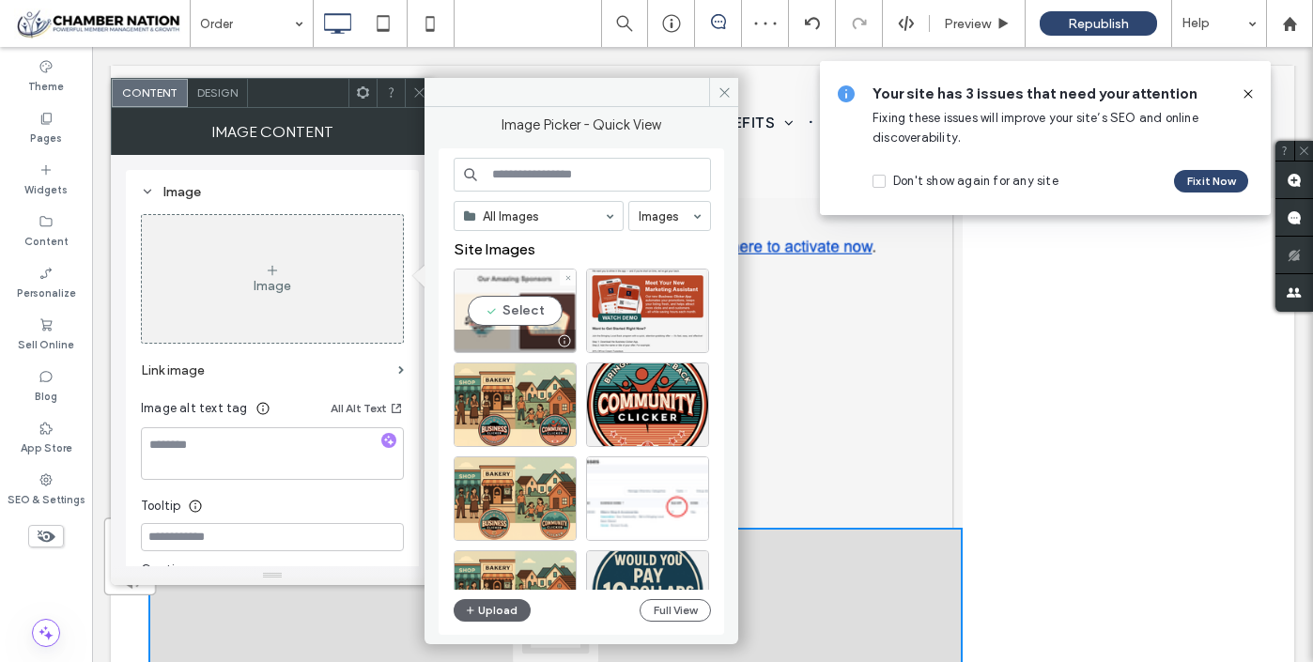
click at [526, 311] on div "Select" at bounding box center [515, 311] width 123 height 85
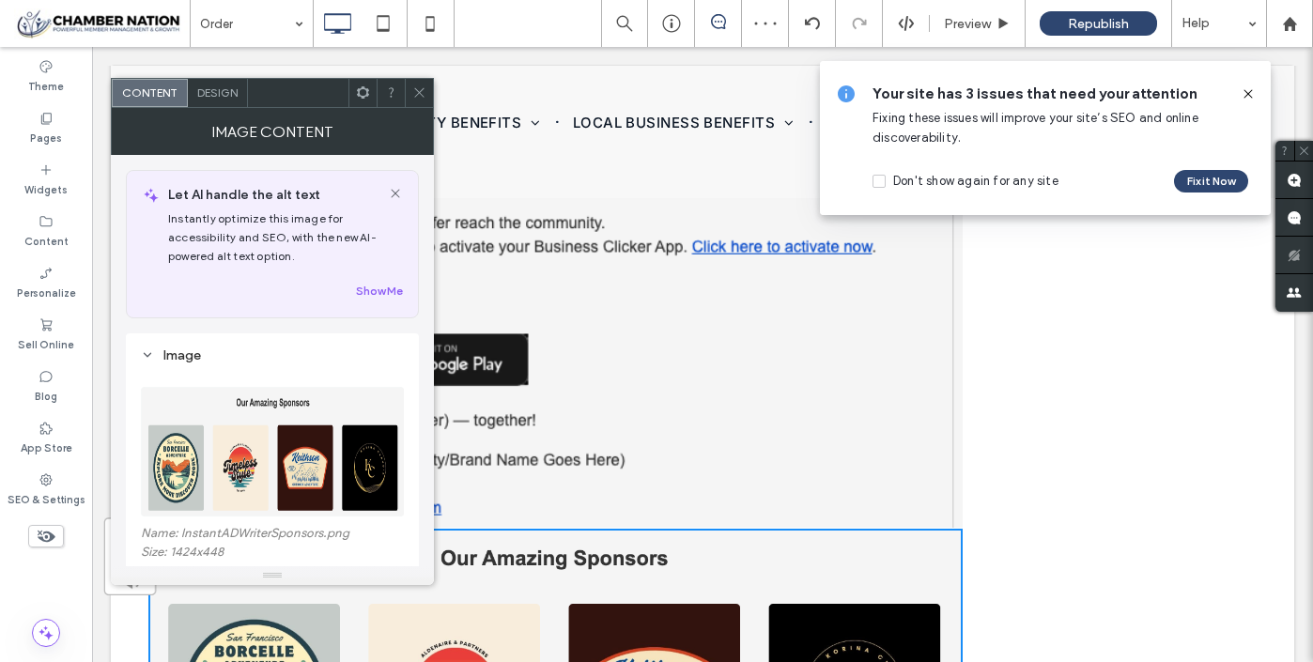
click at [421, 88] on icon at bounding box center [419, 92] width 14 height 14
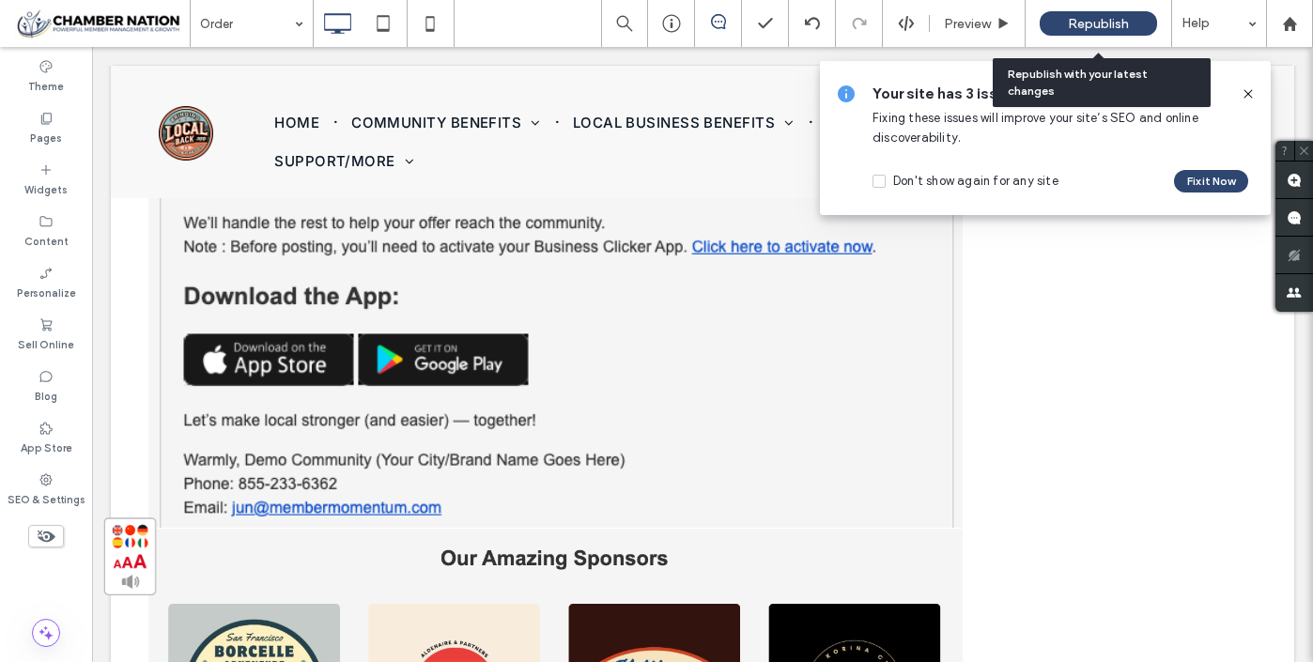
click at [1109, 28] on span "Republish" at bounding box center [1098, 24] width 61 height 16
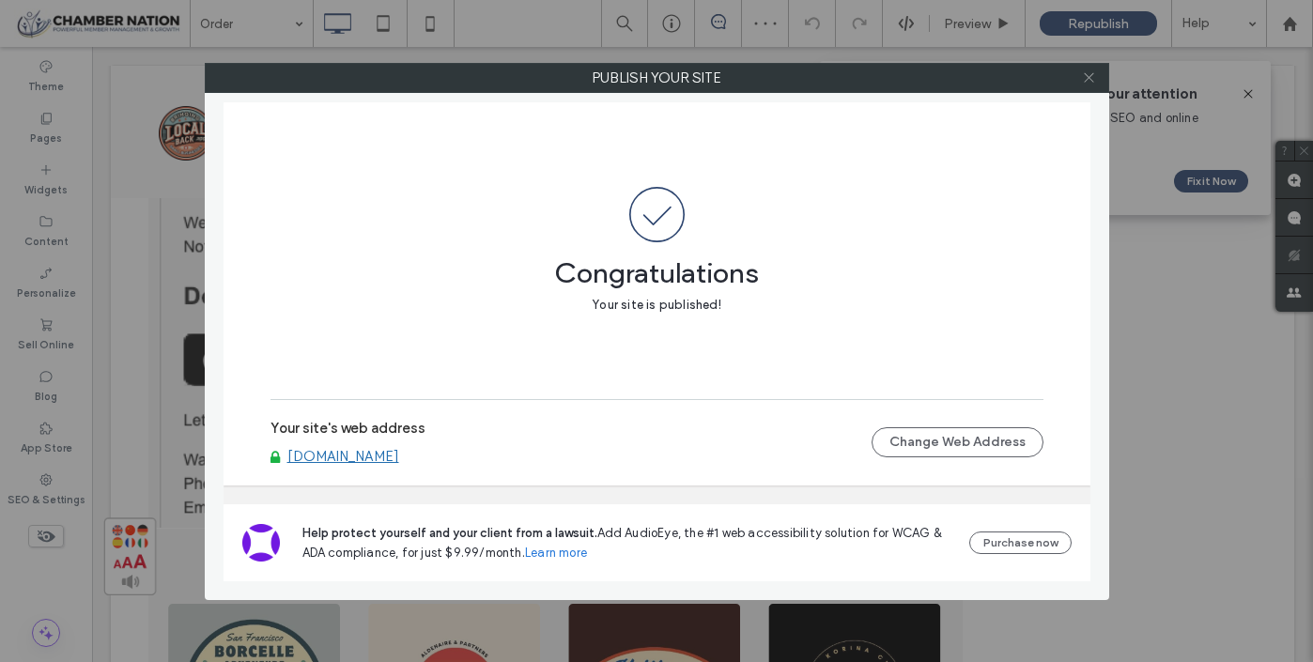
click at [1092, 73] on icon at bounding box center [1089, 77] width 14 height 14
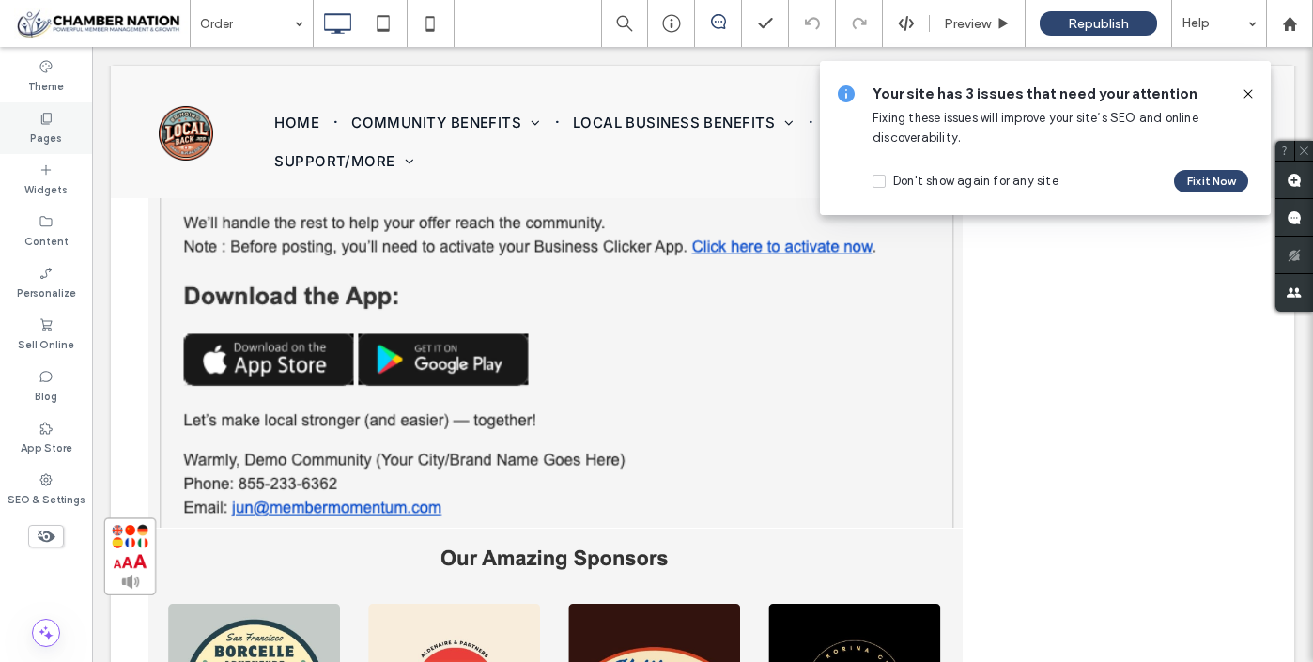
click at [40, 122] on icon at bounding box center [46, 118] width 15 height 15
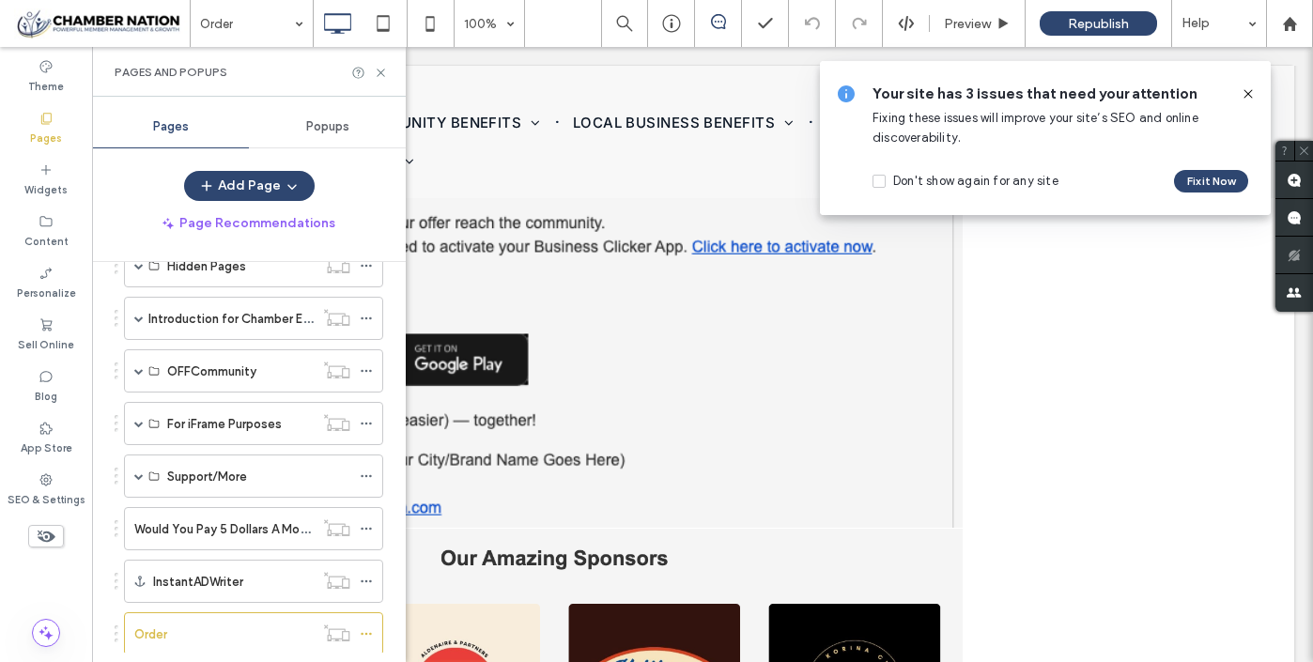
scroll to position [815, 0]
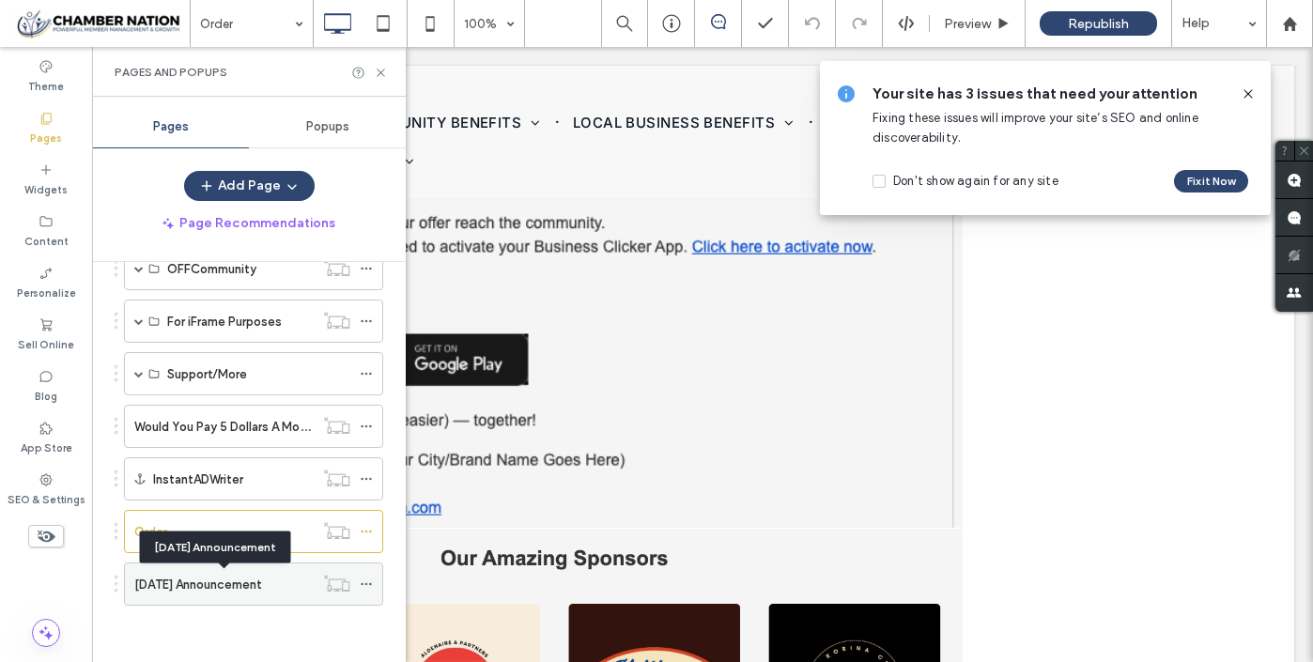
click at [182, 576] on label "[DATE] Announcement" at bounding box center [198, 584] width 128 height 33
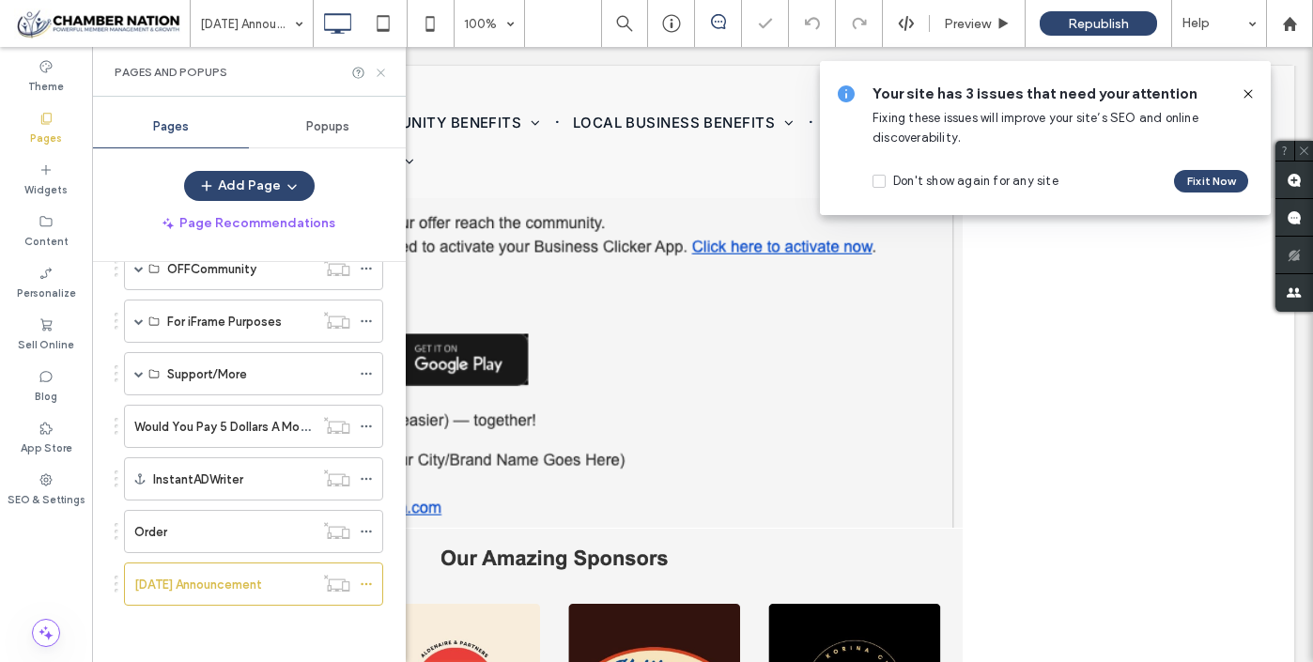
click at [382, 72] on icon at bounding box center [381, 73] width 14 height 14
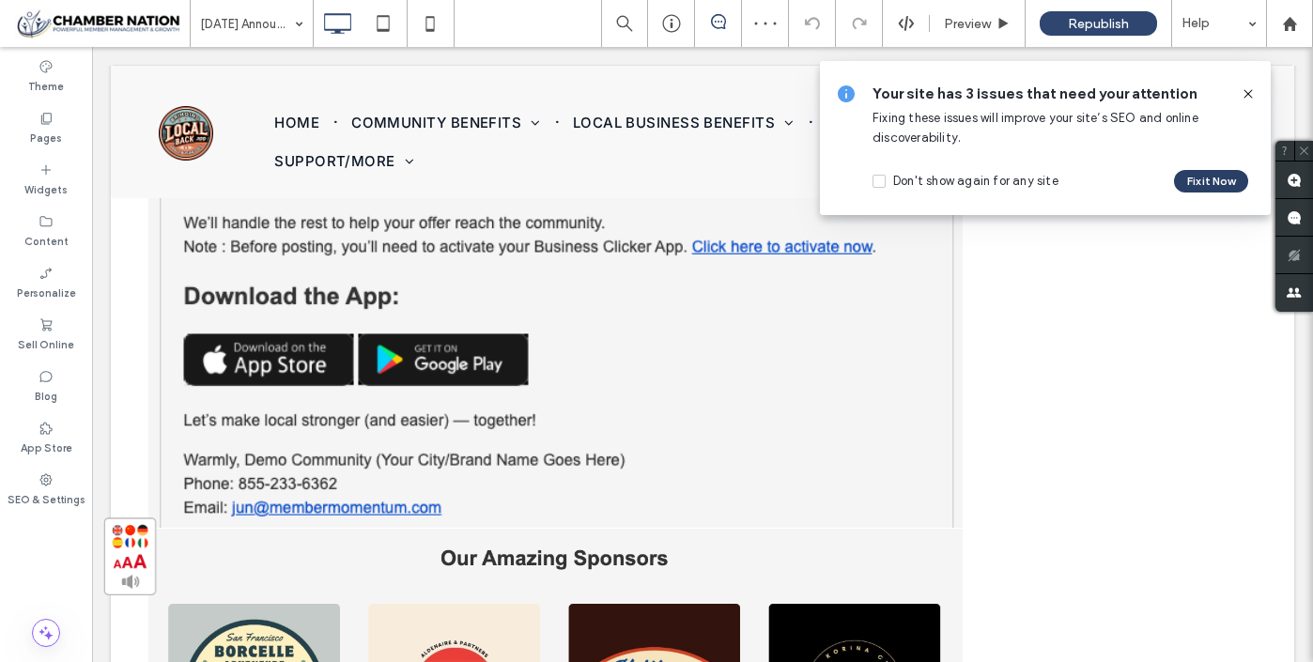
click at [1221, 181] on button "Fix it Now" at bounding box center [1211, 181] width 74 height 23
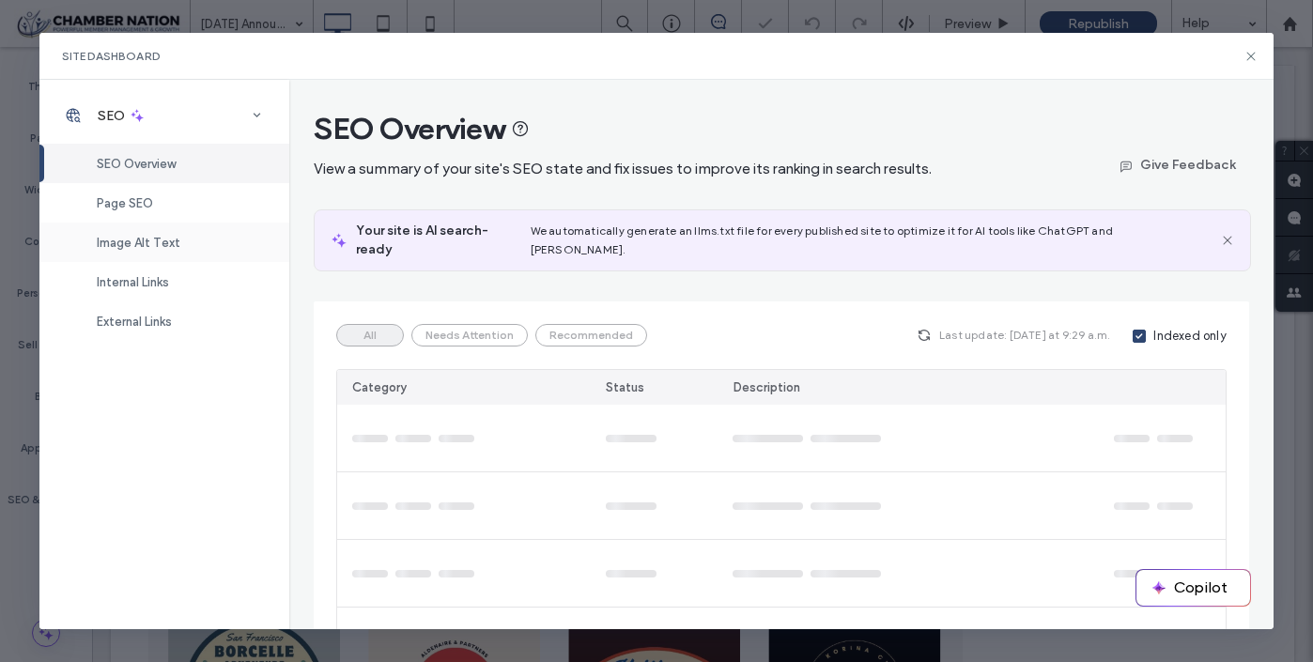
click at [168, 243] on span "Image Alt Text" at bounding box center [139, 243] width 84 height 14
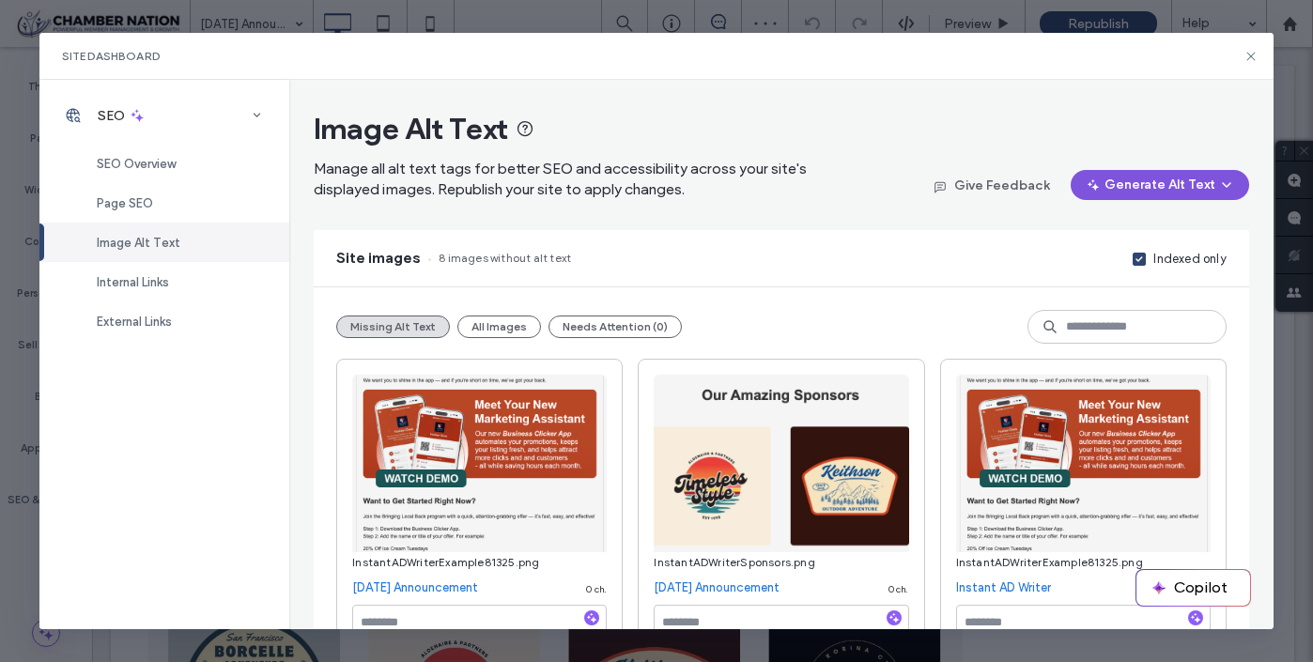
click at [1166, 196] on button "Generate Alt Text" at bounding box center [1160, 185] width 179 height 30
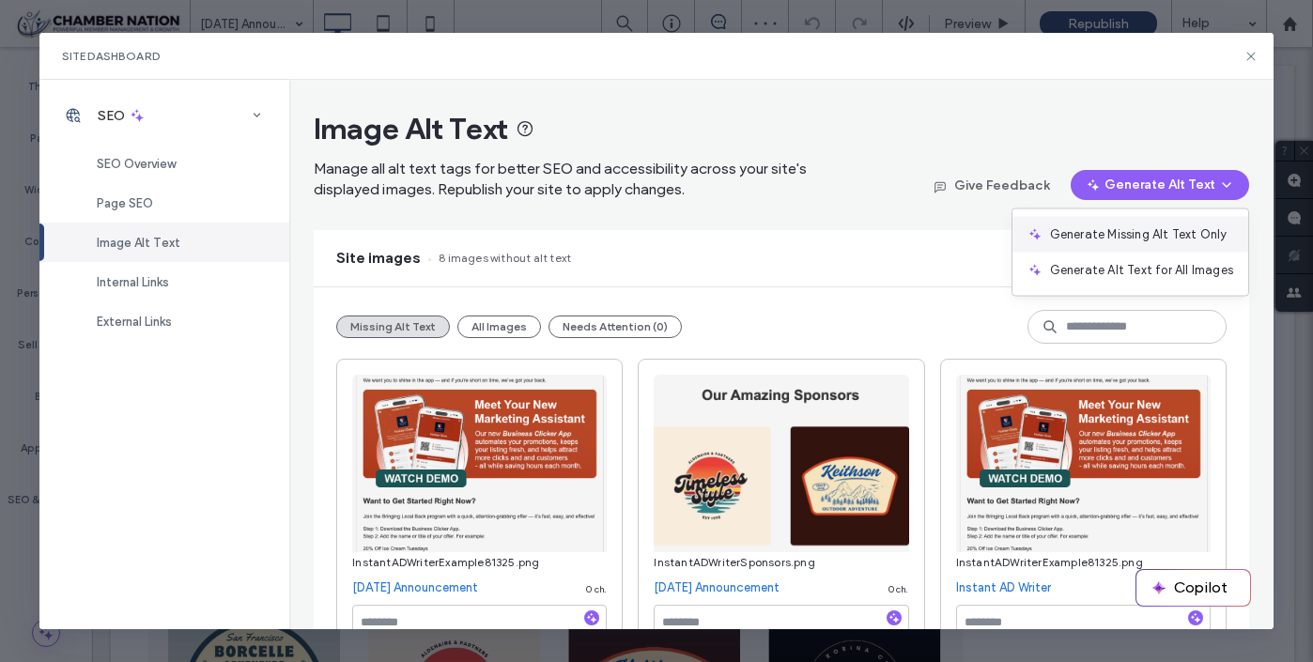
click at [1161, 229] on span "Generate Missing Alt Text Only" at bounding box center [1139, 234] width 178 height 19
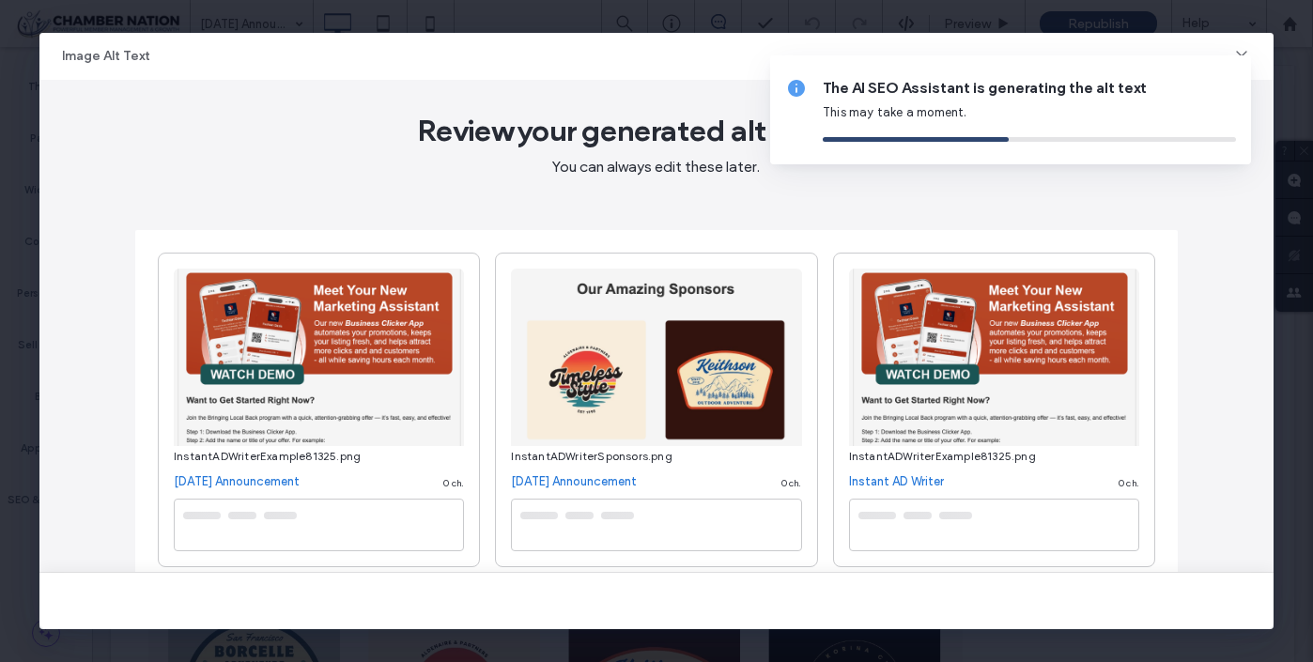
type textarea "**********"
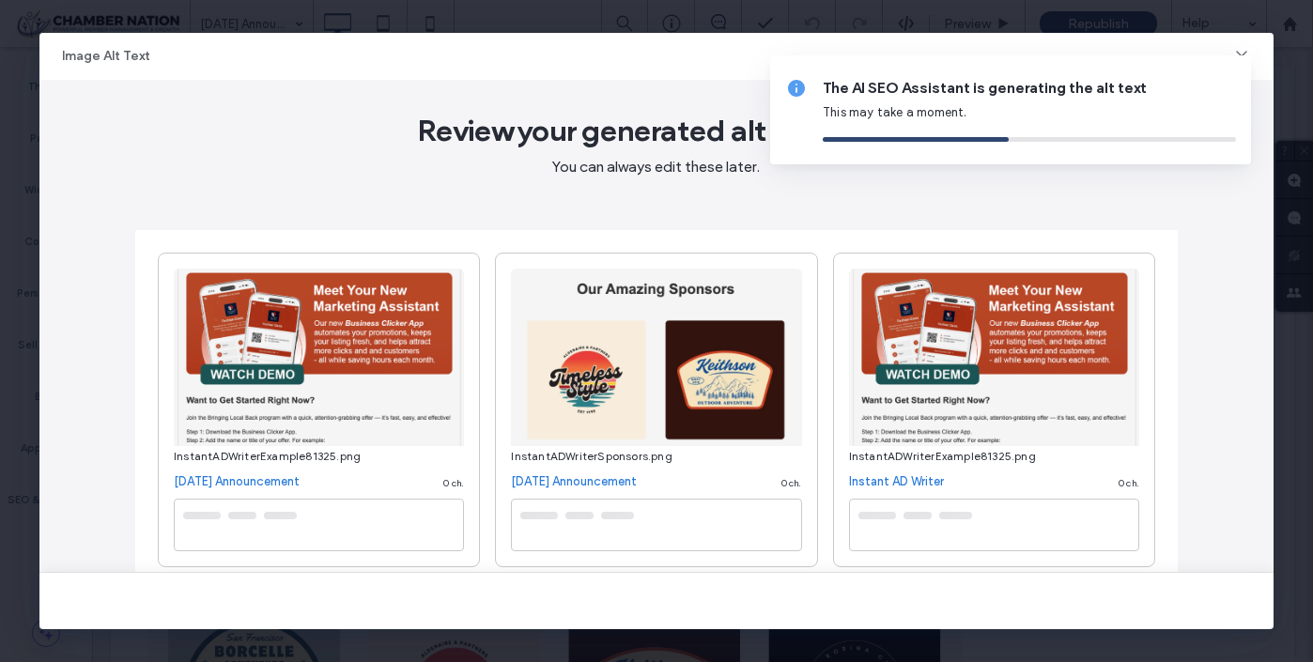
type textarea "**********"
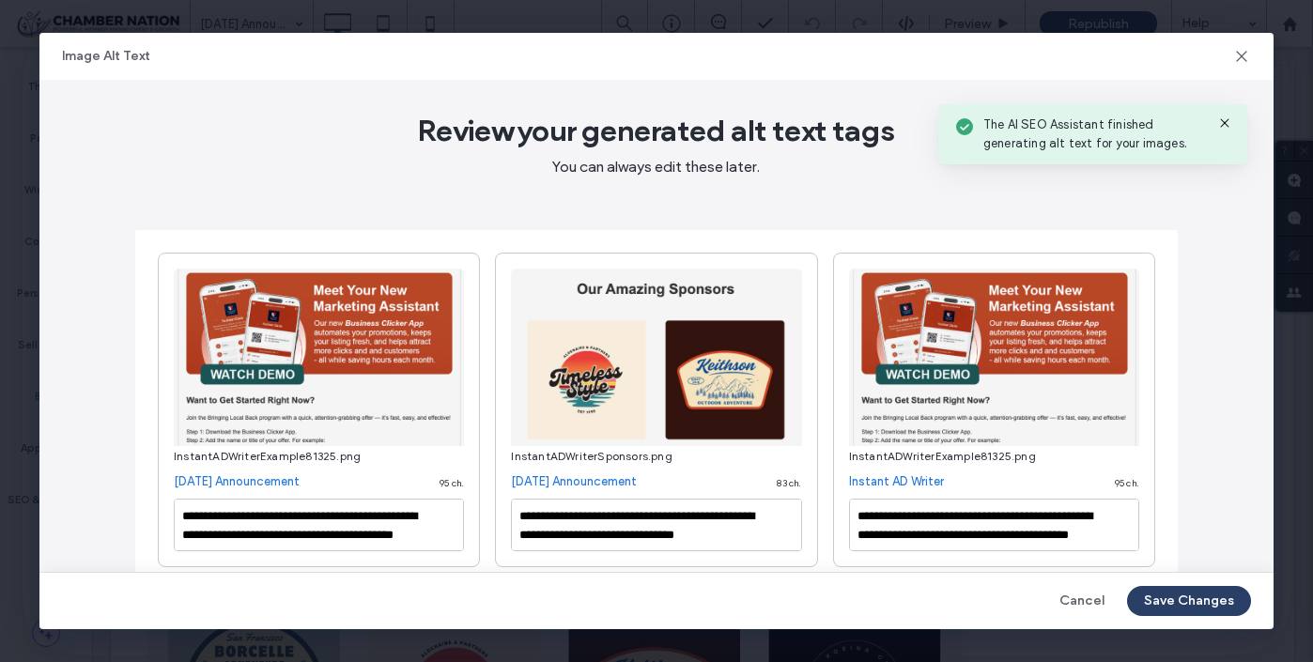
click at [1194, 600] on button "Save Changes" at bounding box center [1189, 601] width 124 height 30
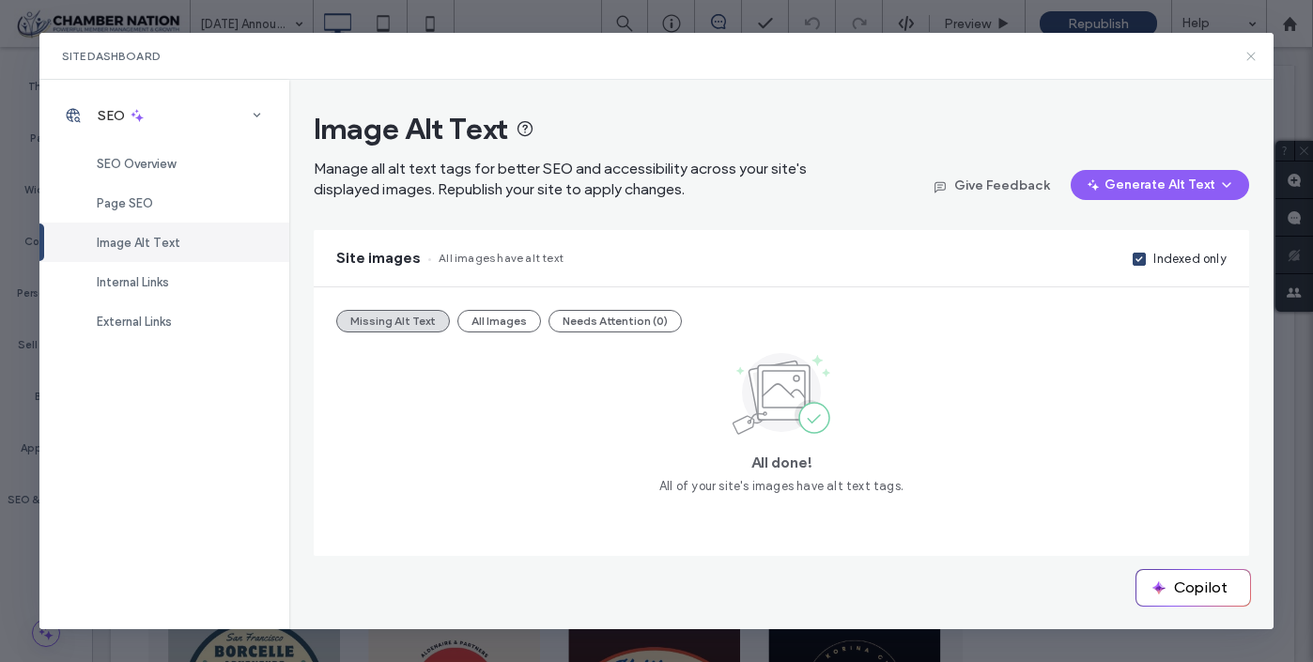
click at [1252, 59] on icon at bounding box center [1251, 56] width 15 height 15
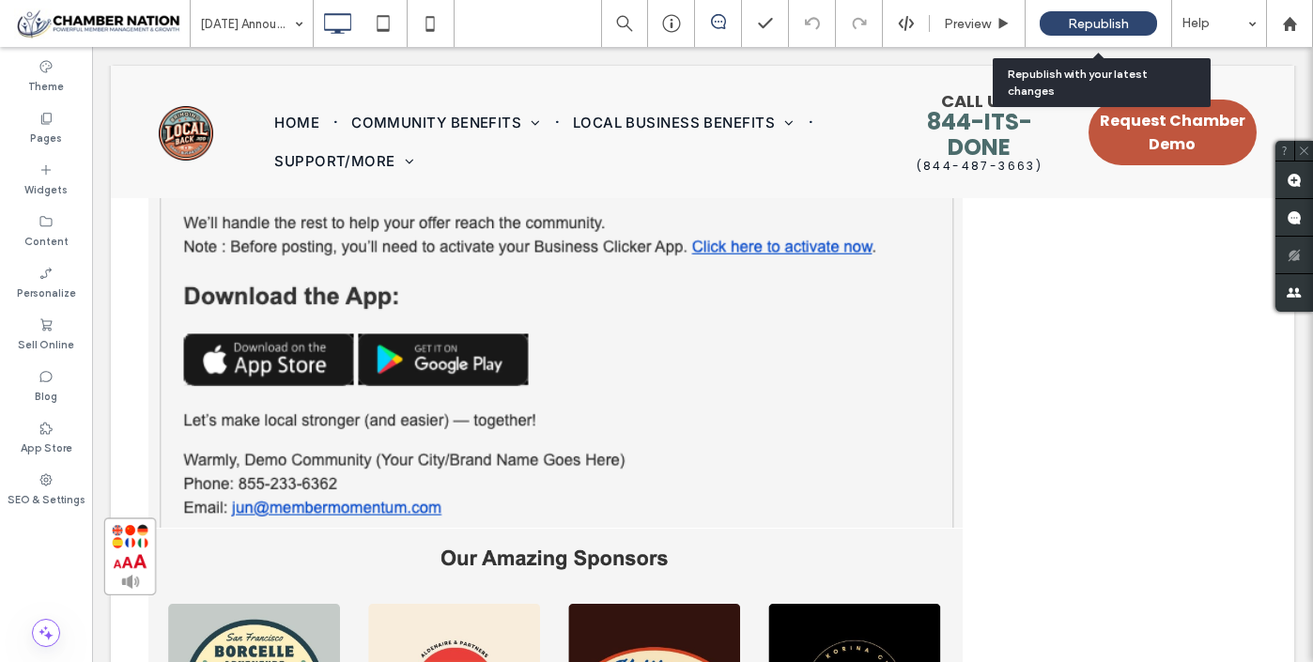
click at [1089, 22] on span "Republish" at bounding box center [1098, 24] width 61 height 16
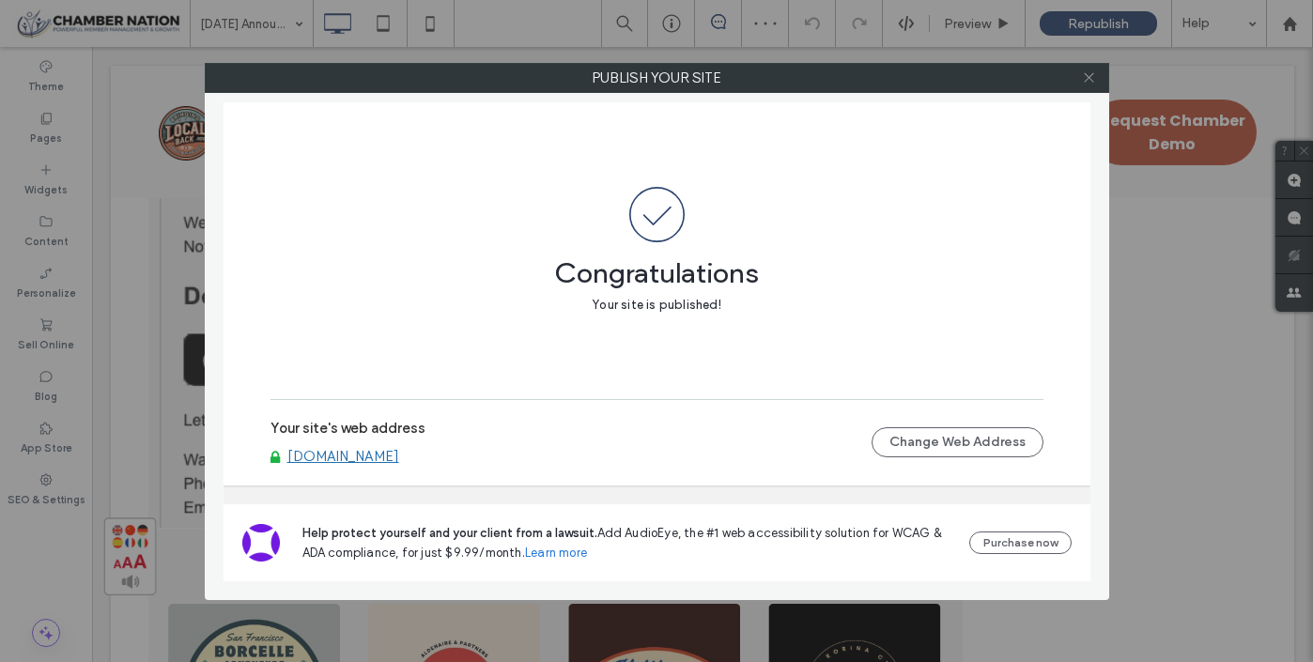
click at [1089, 74] on icon at bounding box center [1089, 77] width 14 height 14
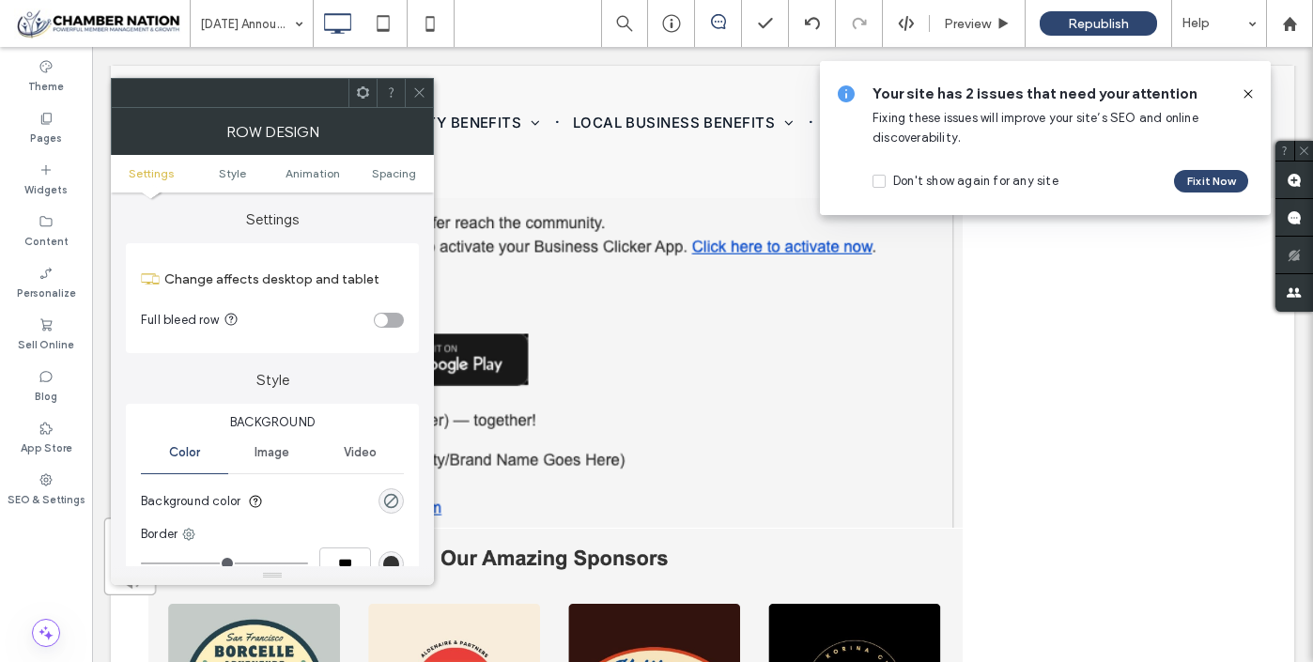
click at [421, 84] on span at bounding box center [419, 93] width 14 height 28
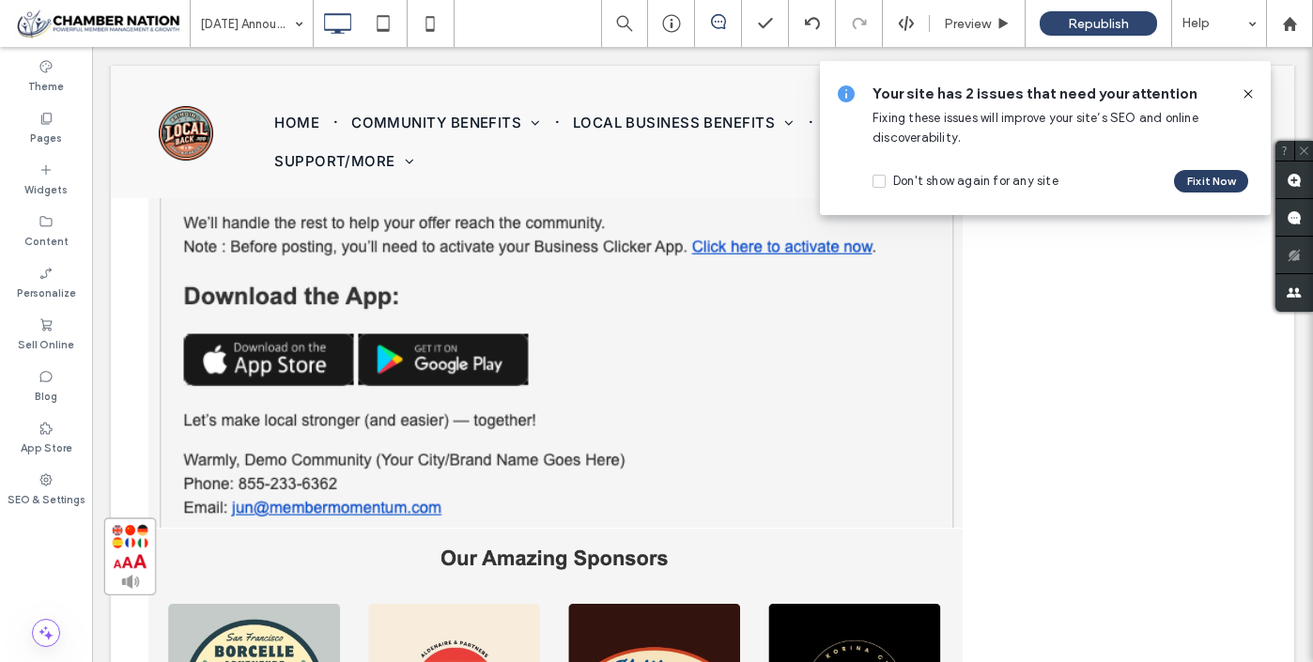
click at [1199, 183] on button "Fix it Now" at bounding box center [1211, 181] width 74 height 23
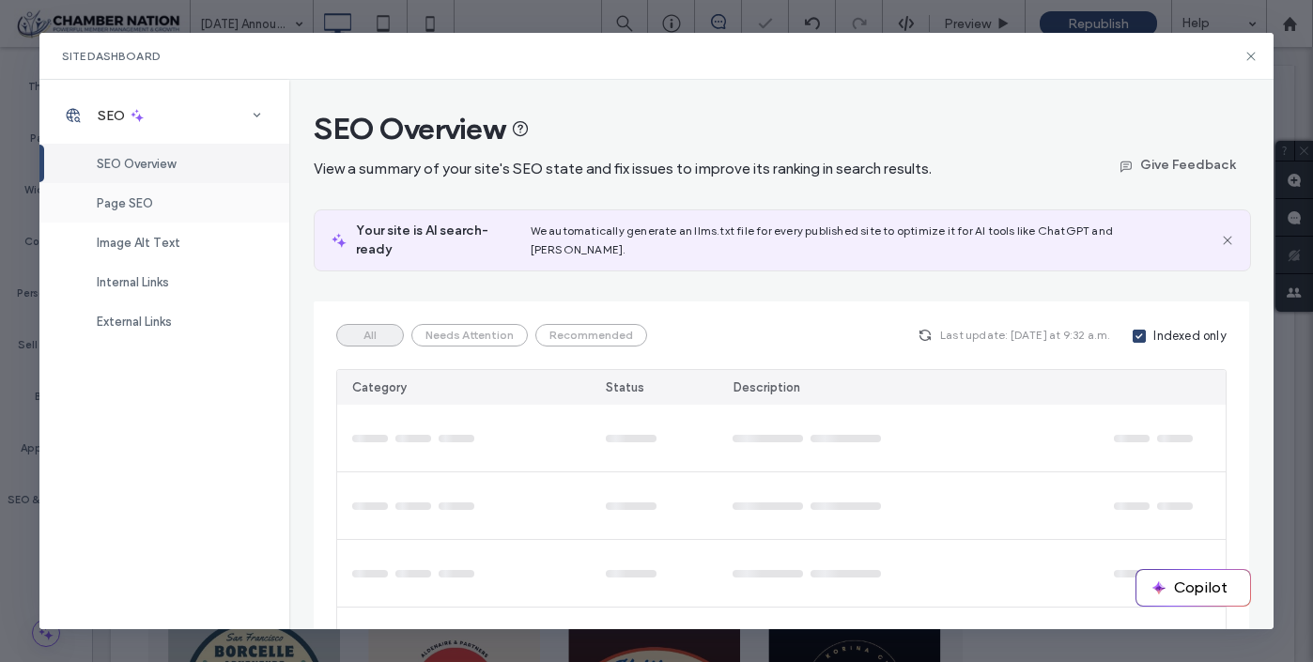
click at [133, 204] on span "Page SEO" at bounding box center [125, 203] width 56 height 14
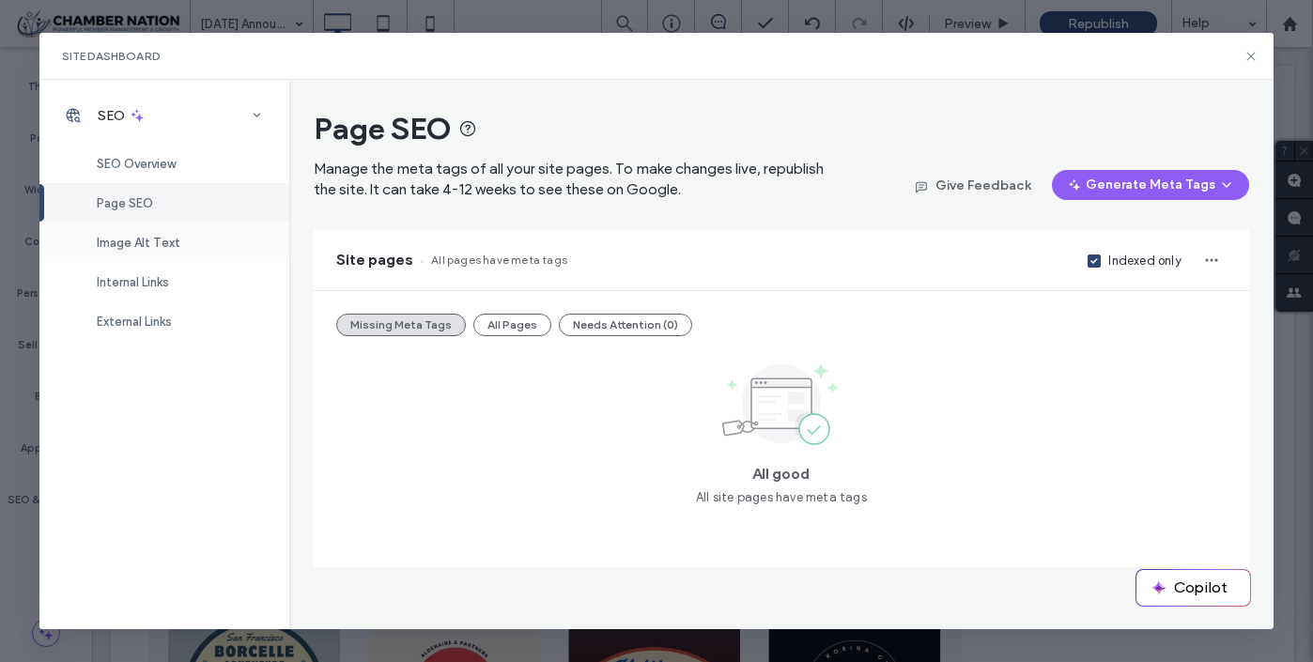
click at [164, 243] on span "Image Alt Text" at bounding box center [139, 243] width 84 height 14
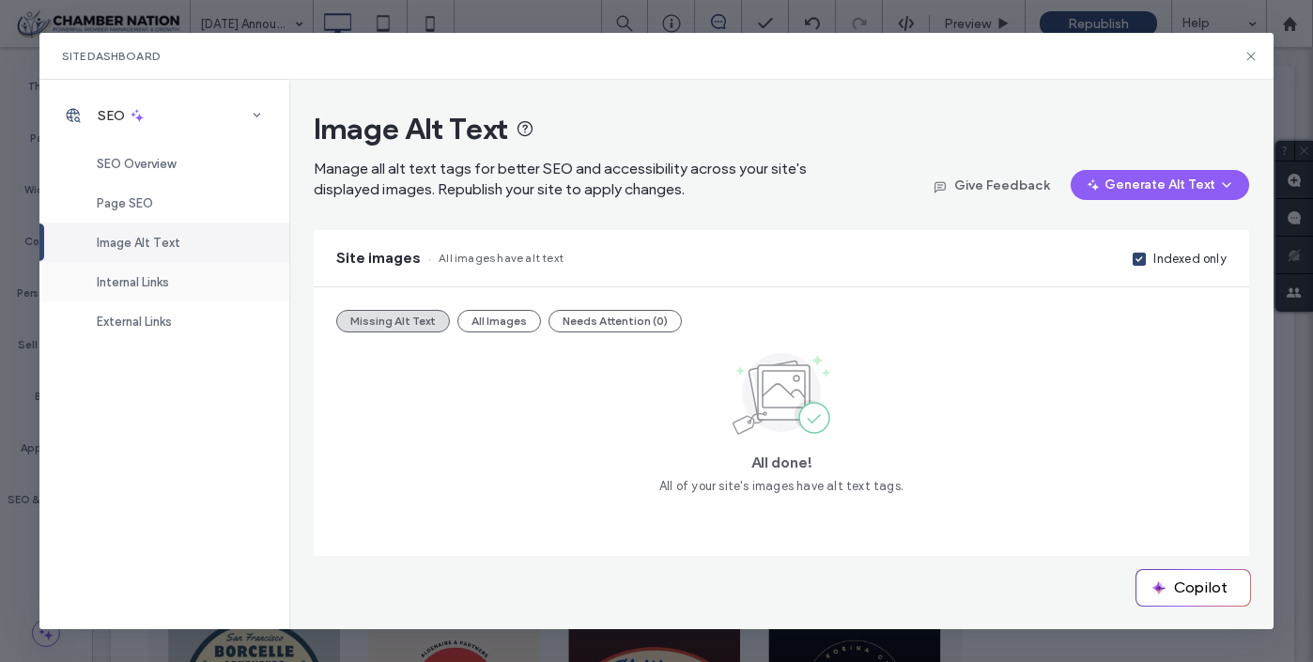
click at [149, 278] on span "Internal Links" at bounding box center [133, 282] width 72 height 14
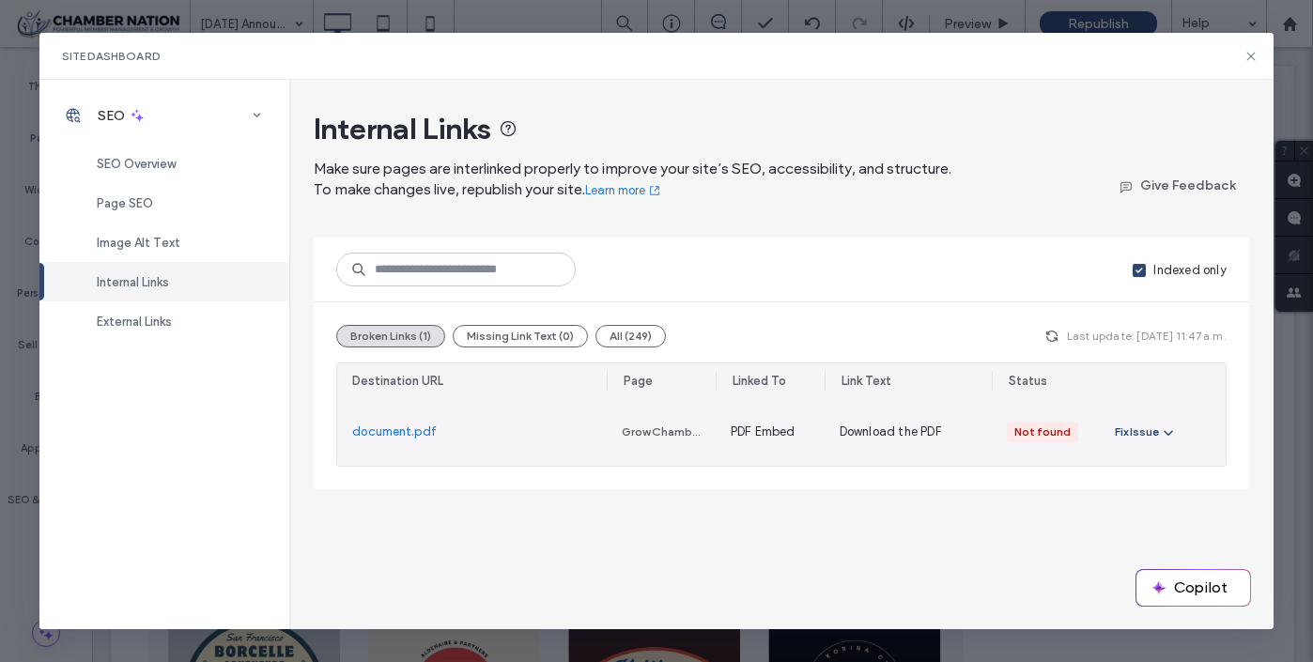
click at [1162, 429] on icon "button" at bounding box center [1168, 432] width 15 height 15
click at [1152, 510] on span "Redirect Link" at bounding box center [1169, 514] width 75 height 19
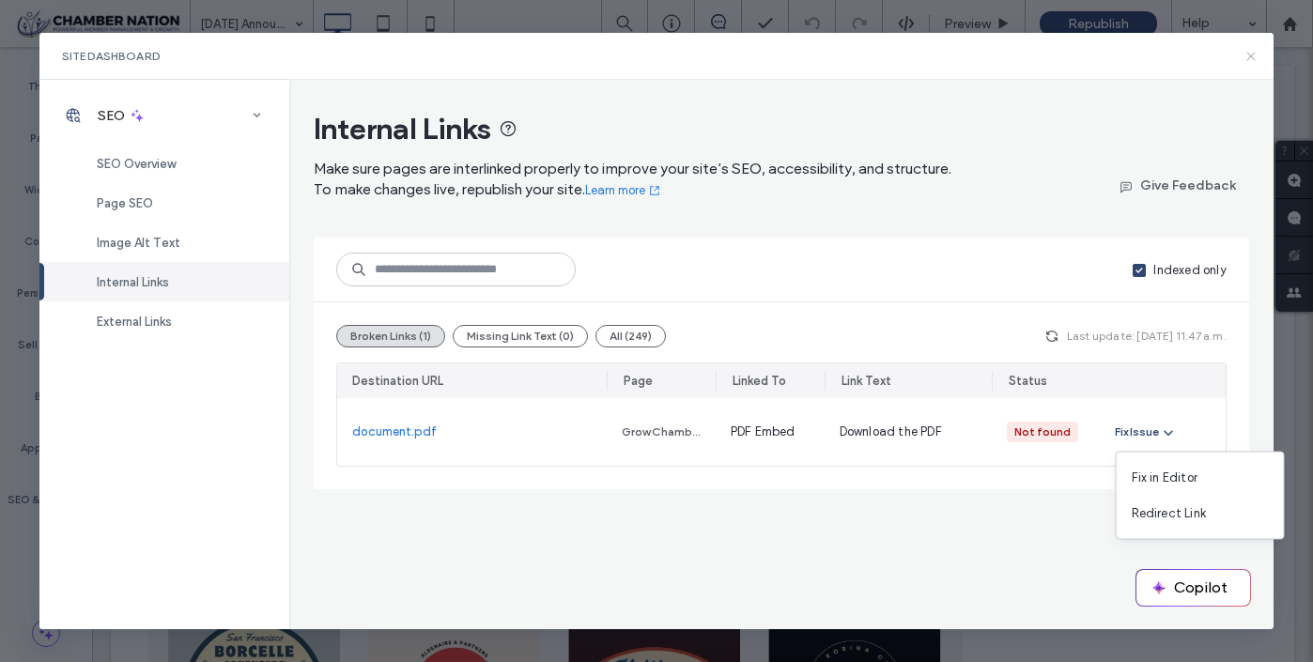
click at [1253, 59] on icon at bounding box center [1251, 56] width 15 height 15
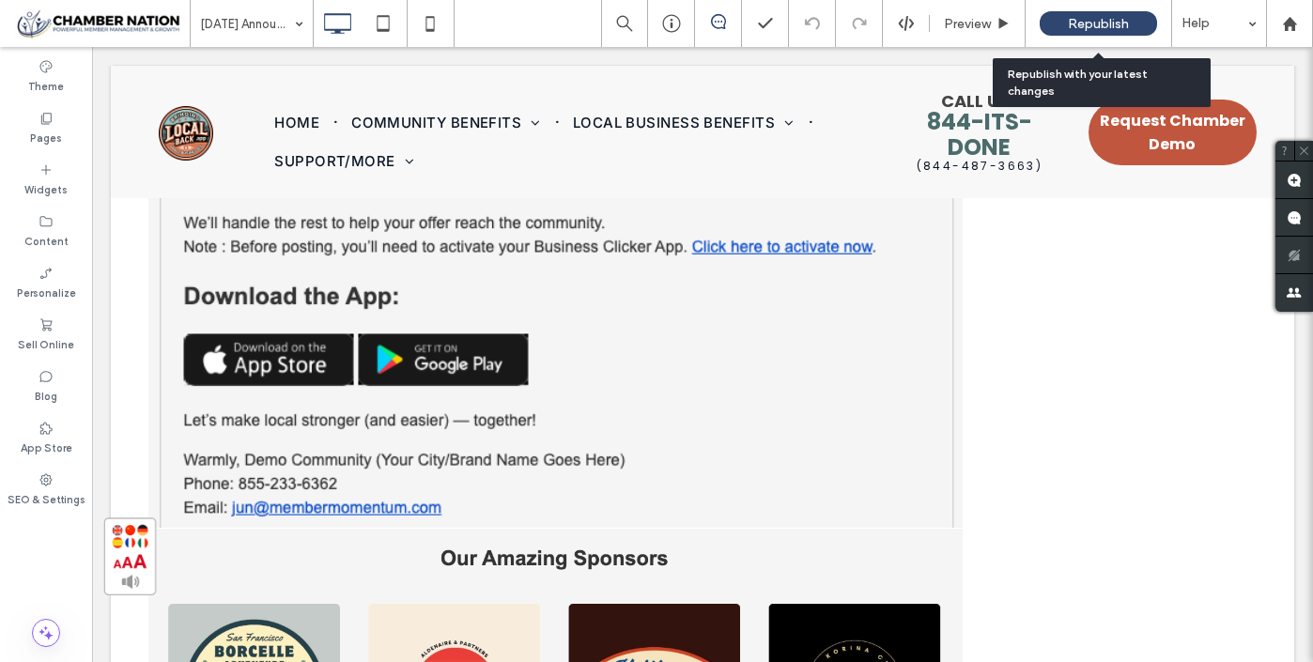
click at [1070, 20] on span "Republish" at bounding box center [1098, 24] width 61 height 16
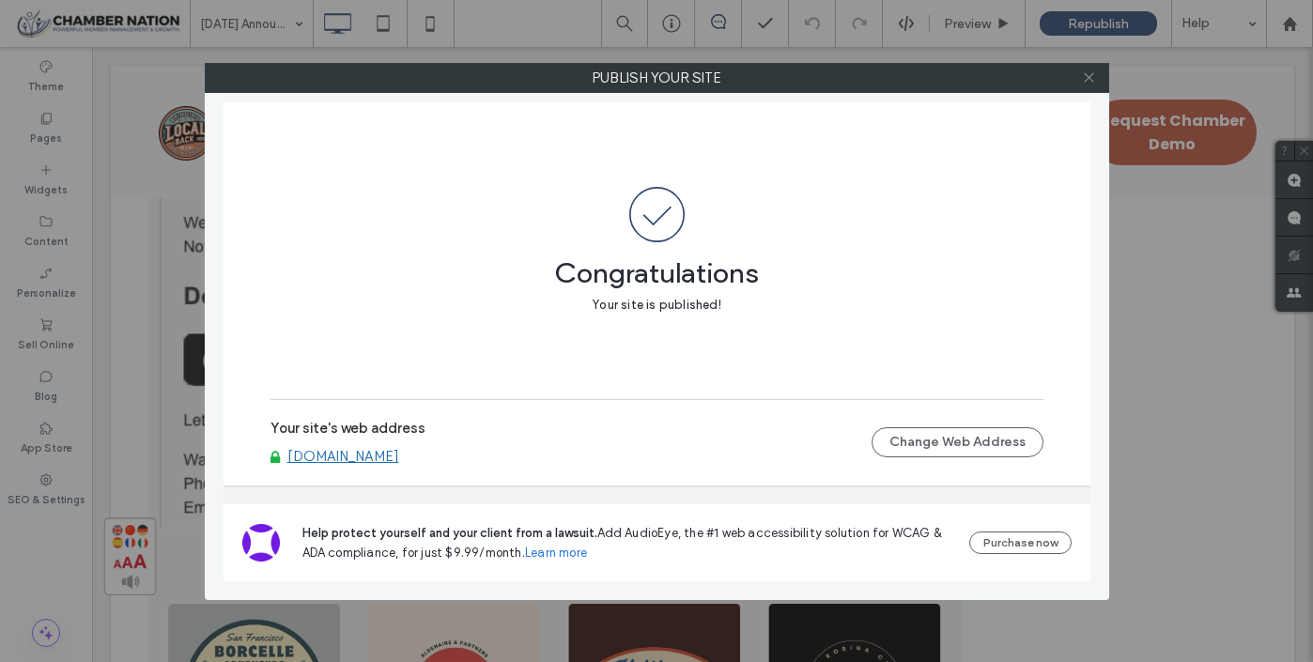
click at [1090, 79] on use at bounding box center [1088, 77] width 9 height 9
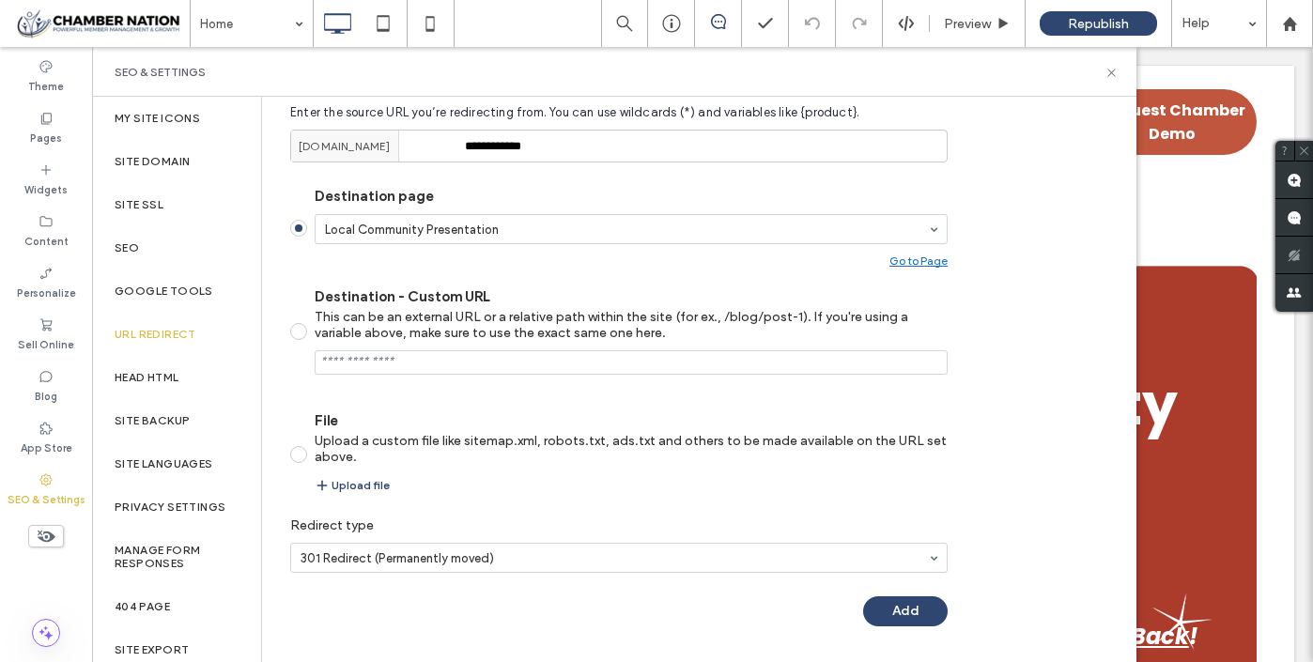
scroll to position [287, 0]
click at [889, 619] on button "Add" at bounding box center [905, 612] width 85 height 30
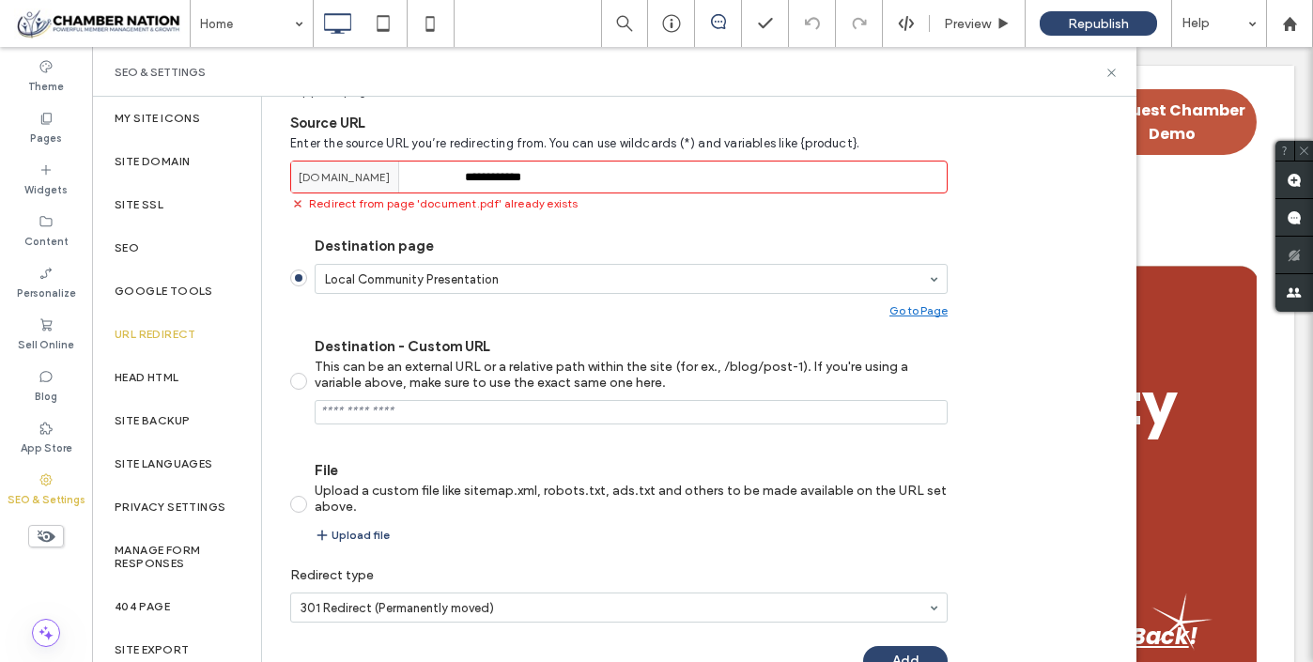
scroll to position [241, 0]
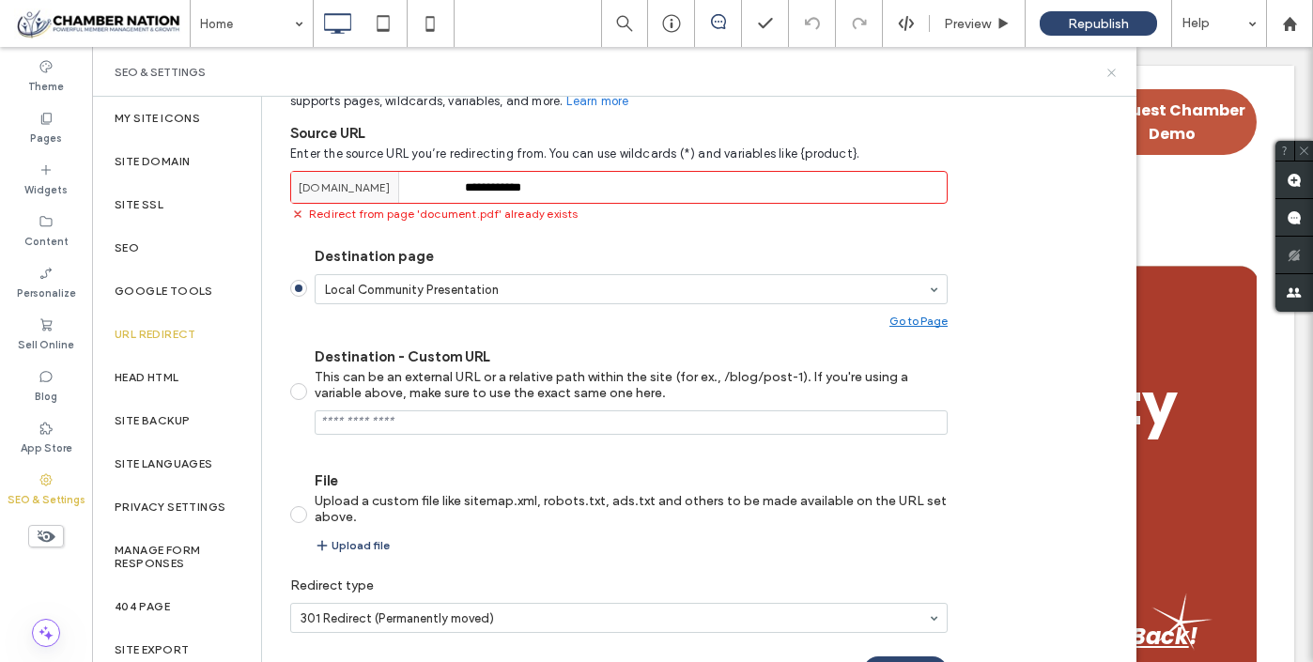
click at [1110, 75] on icon at bounding box center [1112, 73] width 14 height 14
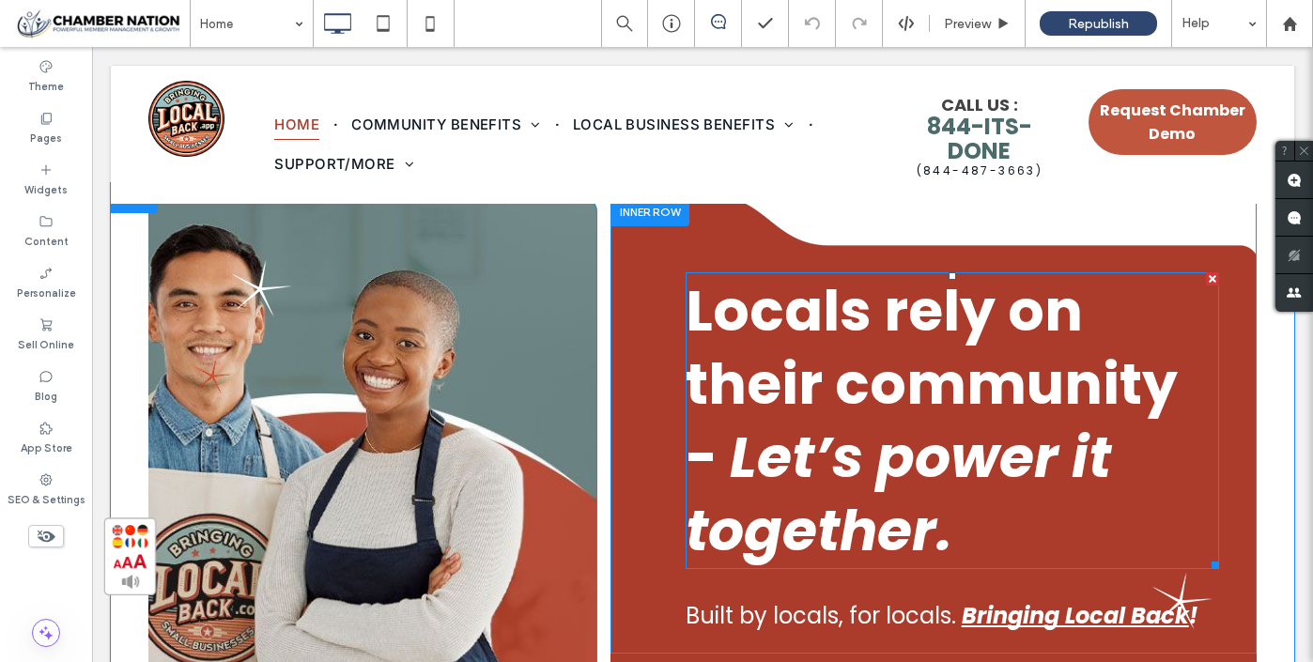
scroll to position [0, 0]
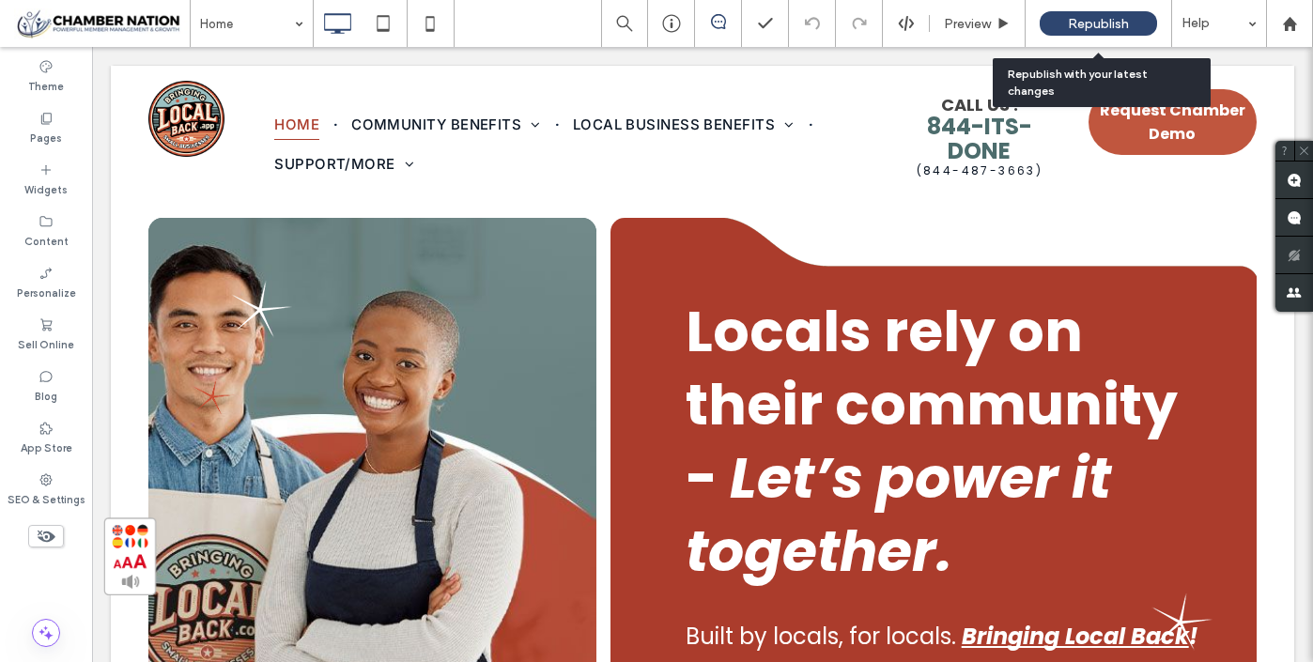
click at [1107, 22] on span "Republish" at bounding box center [1098, 24] width 61 height 16
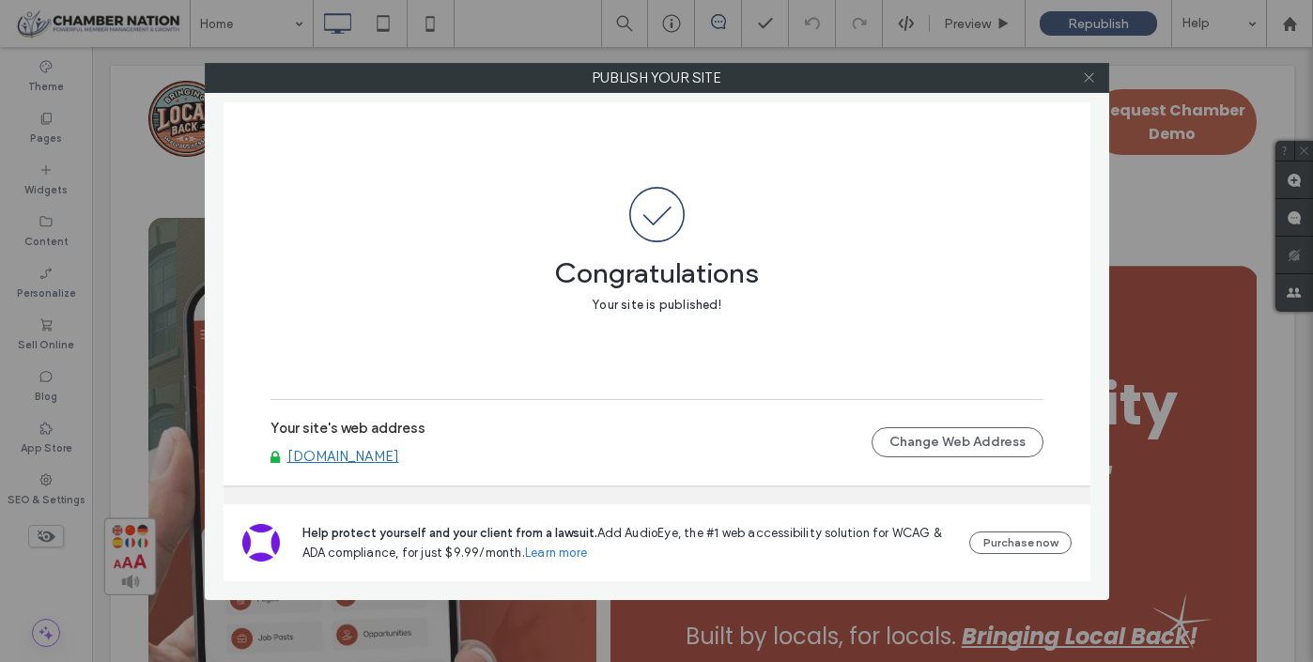
click at [1092, 83] on icon at bounding box center [1089, 77] width 14 height 14
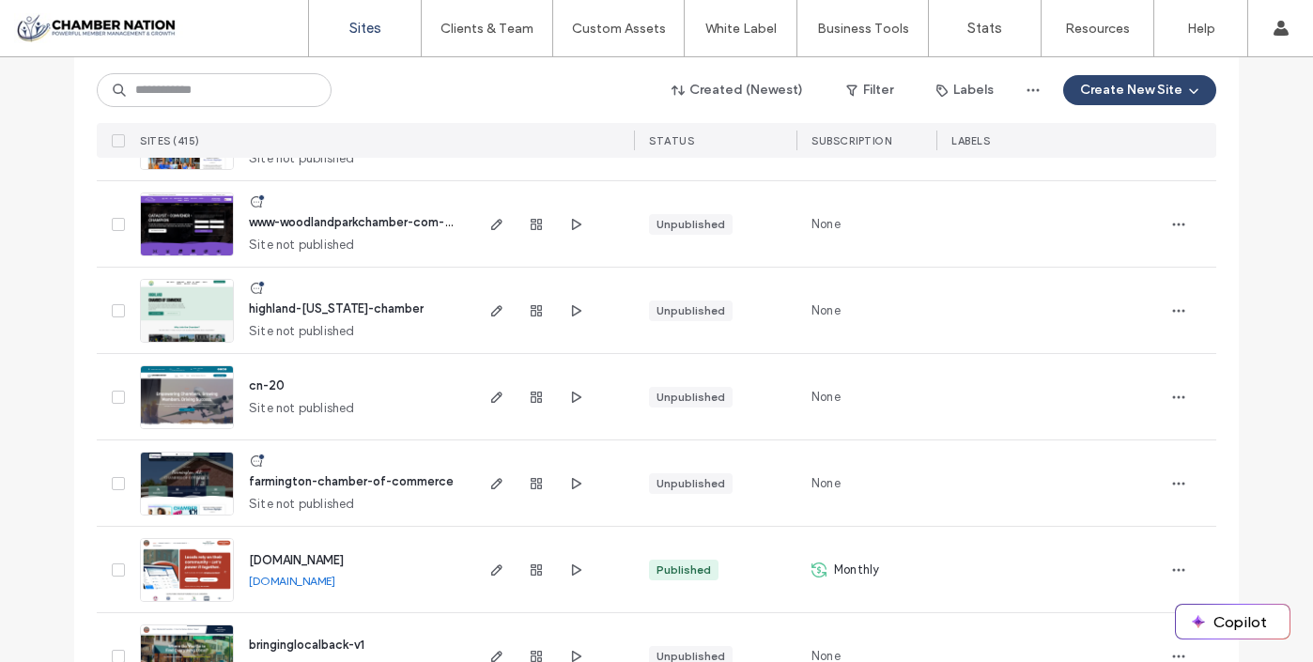
scroll to position [413, 0]
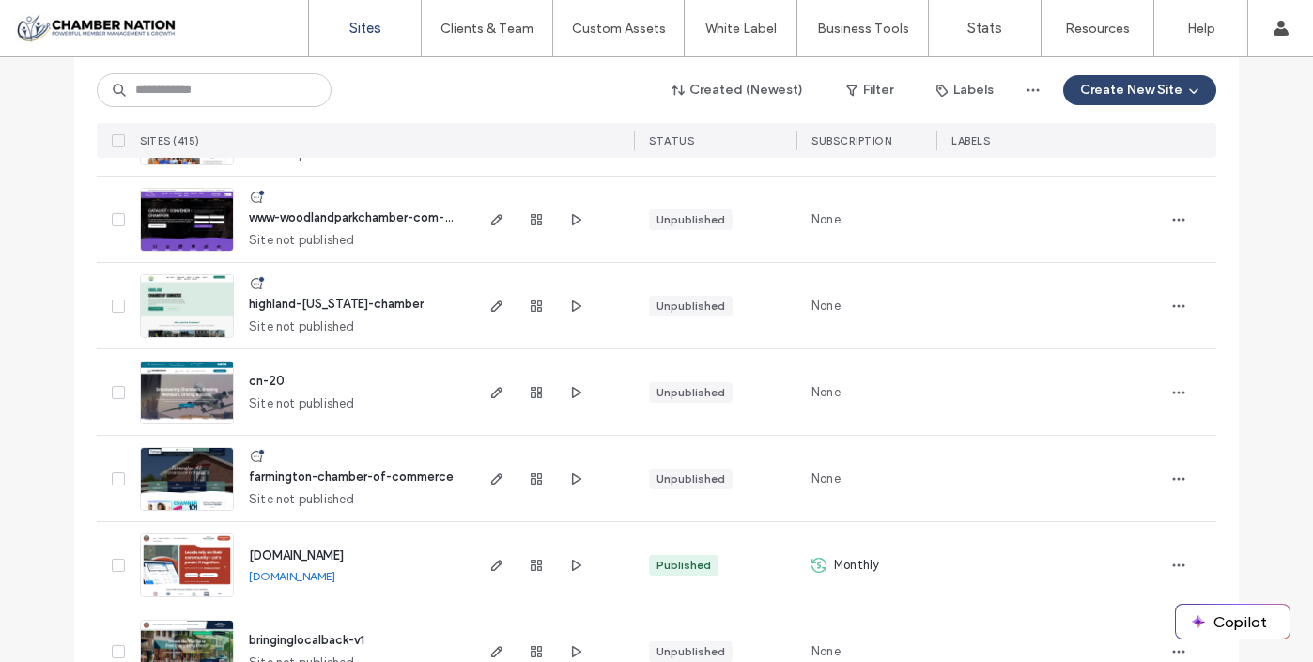
click at [344, 554] on span "[DOMAIN_NAME]" at bounding box center [296, 556] width 95 height 14
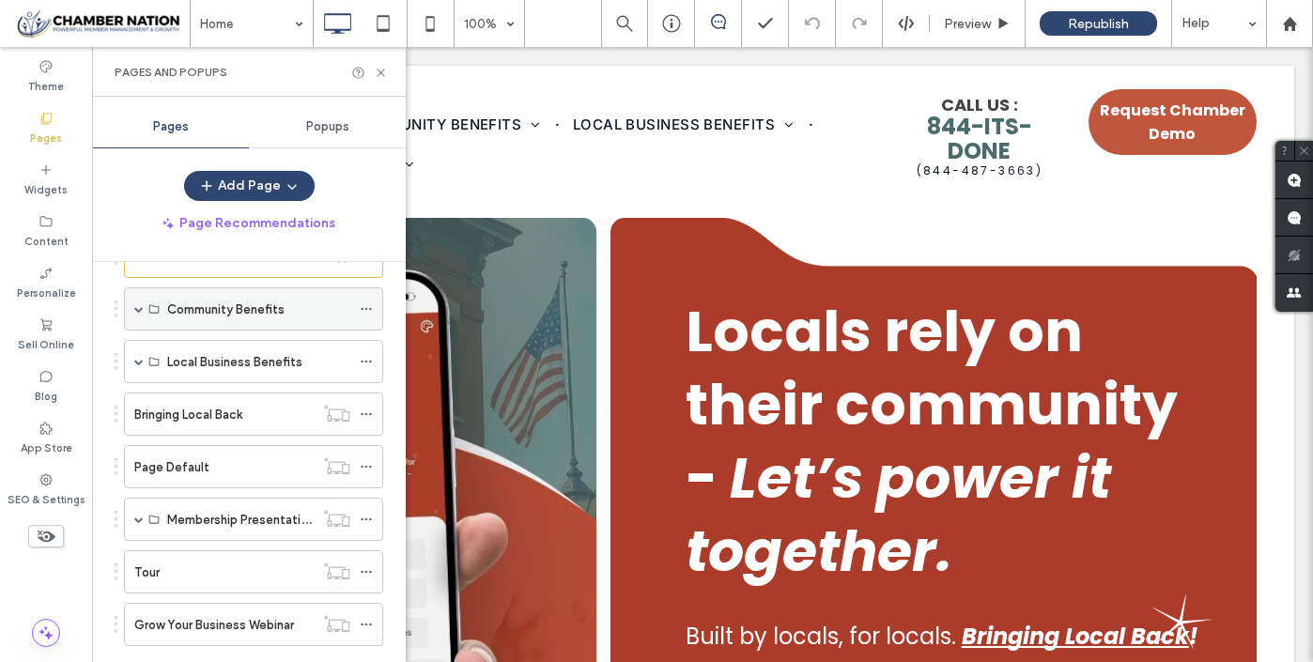
scroll to position [129, 0]
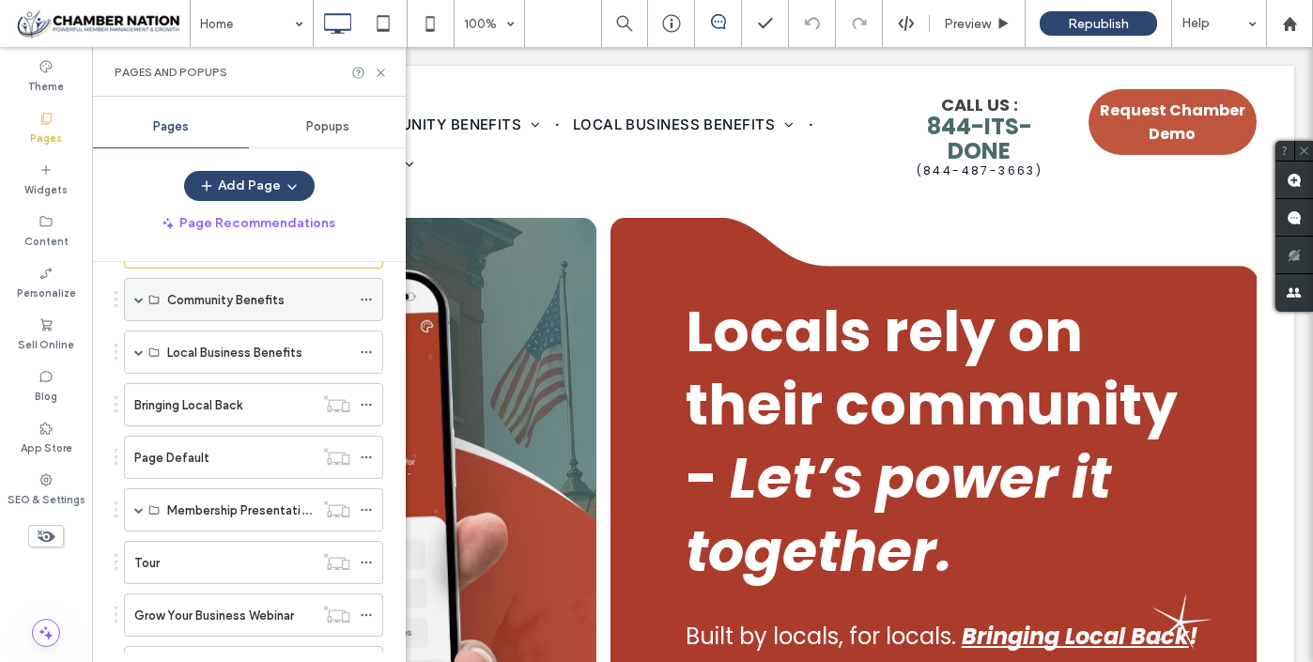
click at [233, 303] on label "Community Benefits" at bounding box center [225, 300] width 117 height 33
click at [139, 297] on span at bounding box center [138, 299] width 9 height 9
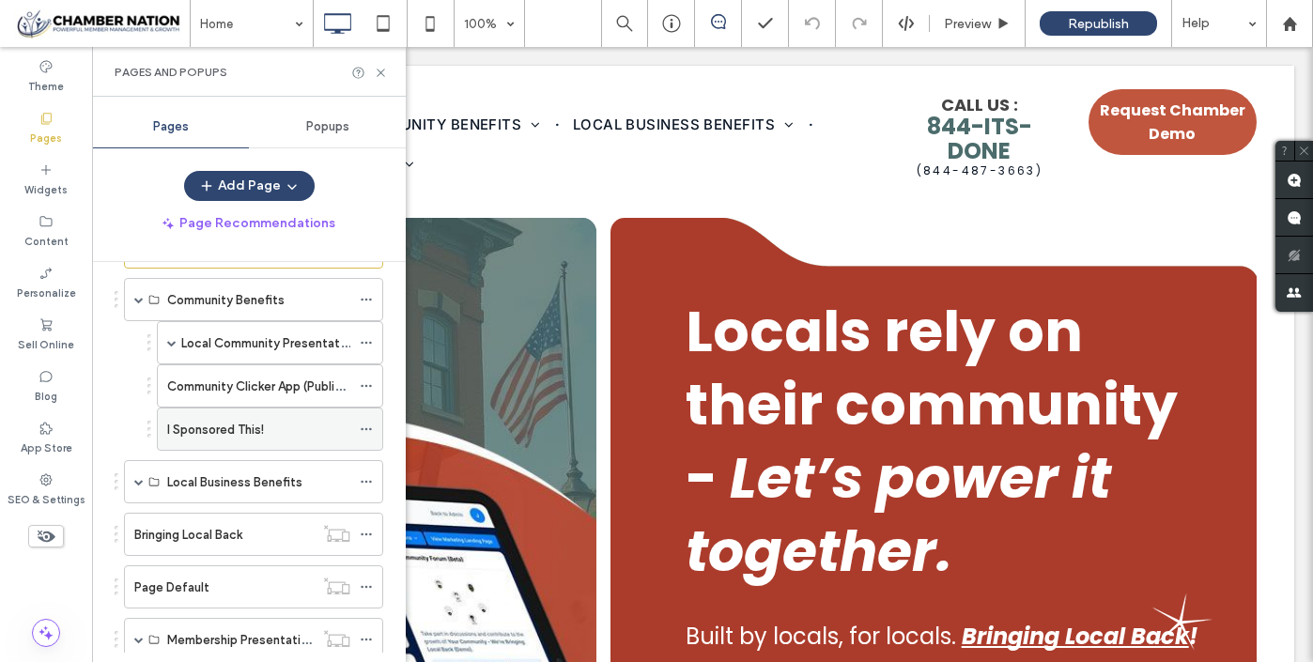
click at [215, 425] on label "I Sponsored This!" at bounding box center [215, 429] width 97 height 33
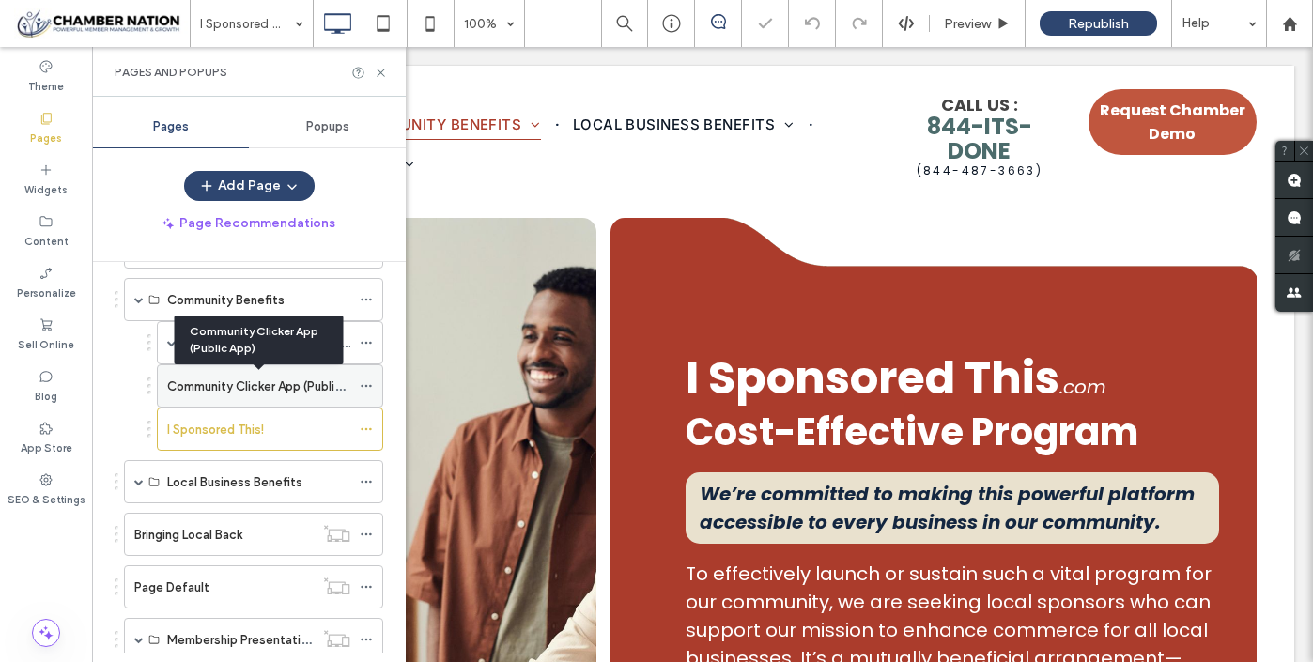
click at [212, 380] on label "Community Clicker App (Public App)" at bounding box center [269, 386] width 205 height 33
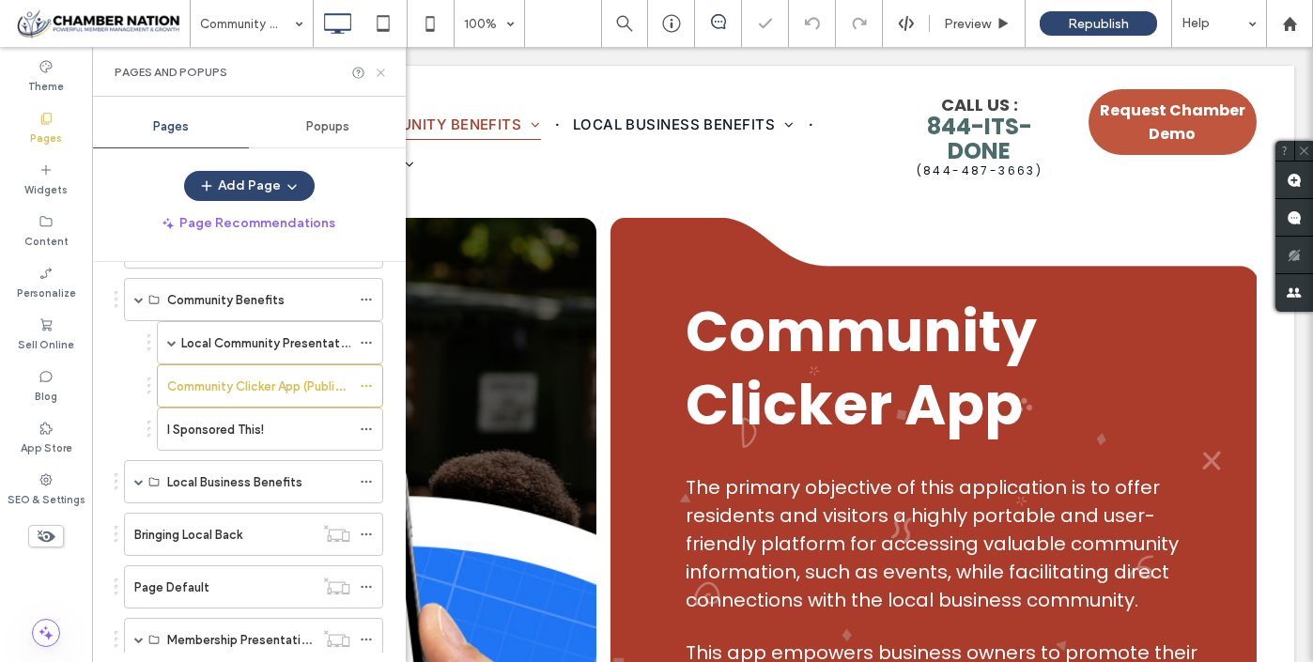
click at [381, 70] on icon at bounding box center [381, 73] width 14 height 14
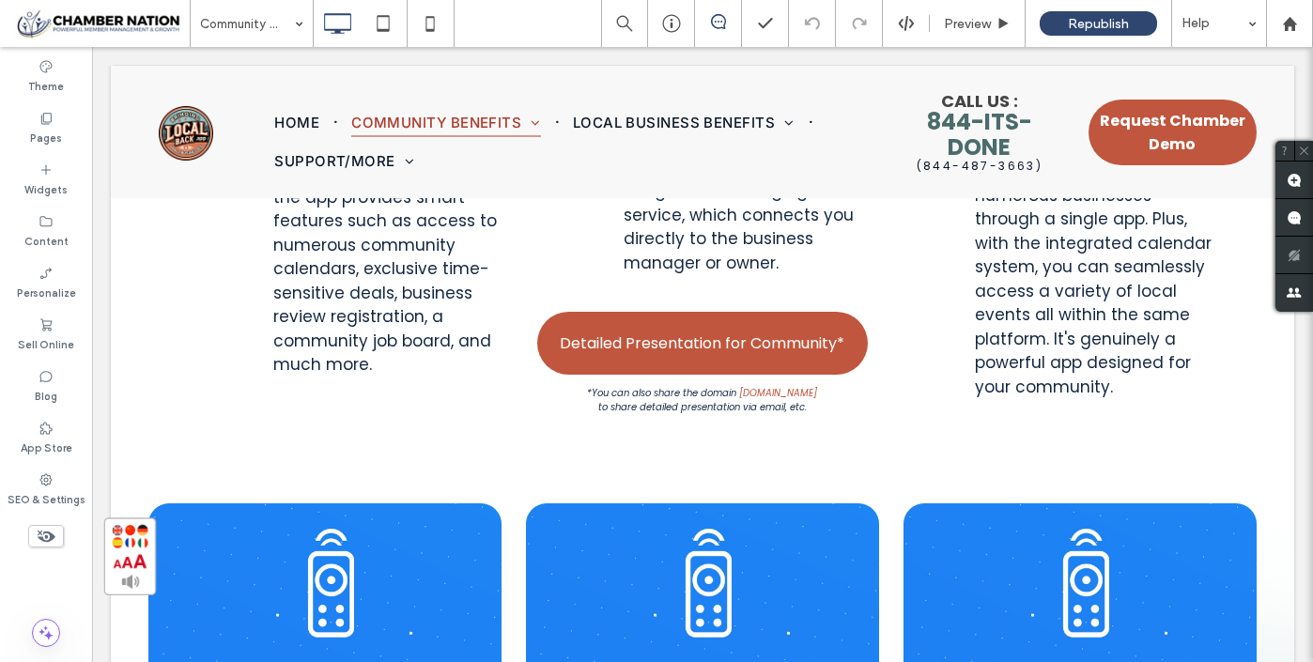
scroll to position [2688, 0]
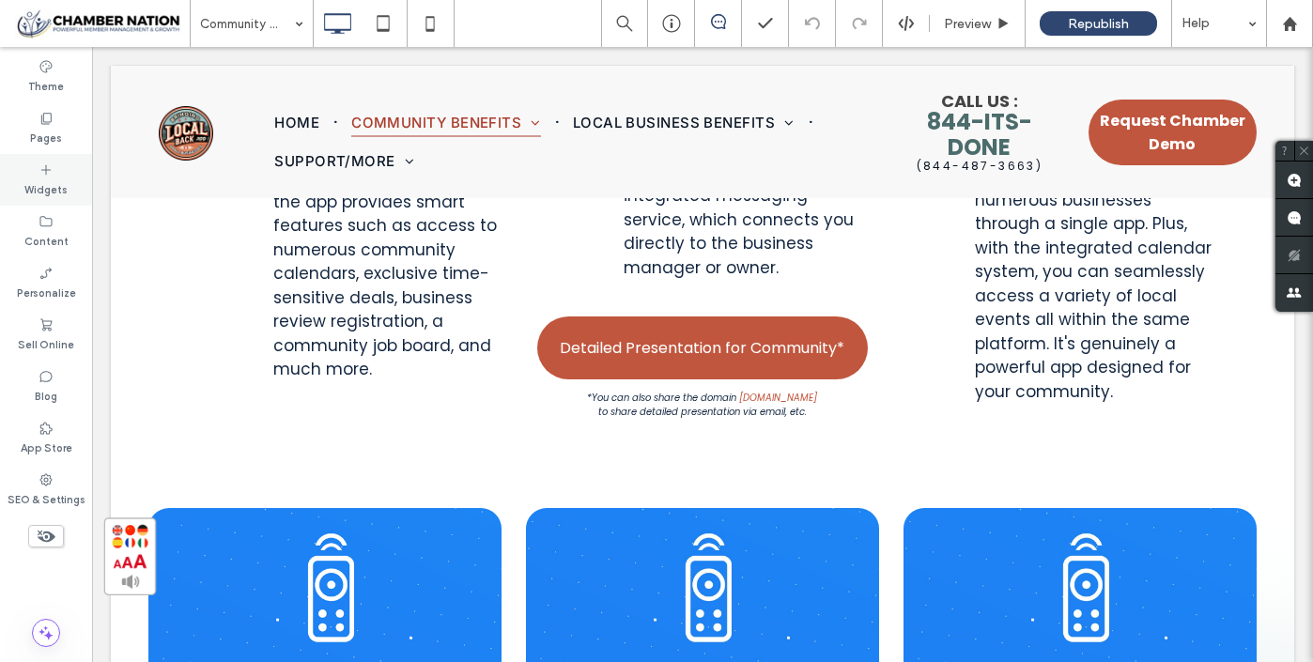
click at [41, 182] on label "Widgets" at bounding box center [45, 188] width 43 height 21
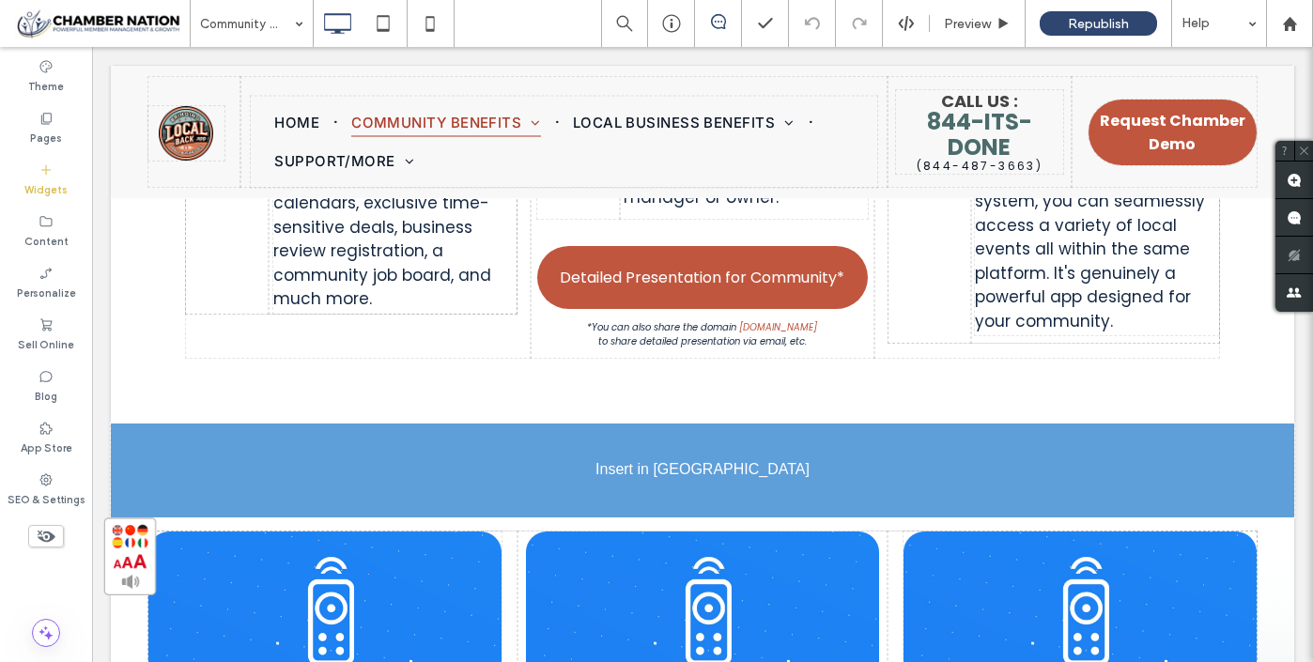
scroll to position [2791, 0]
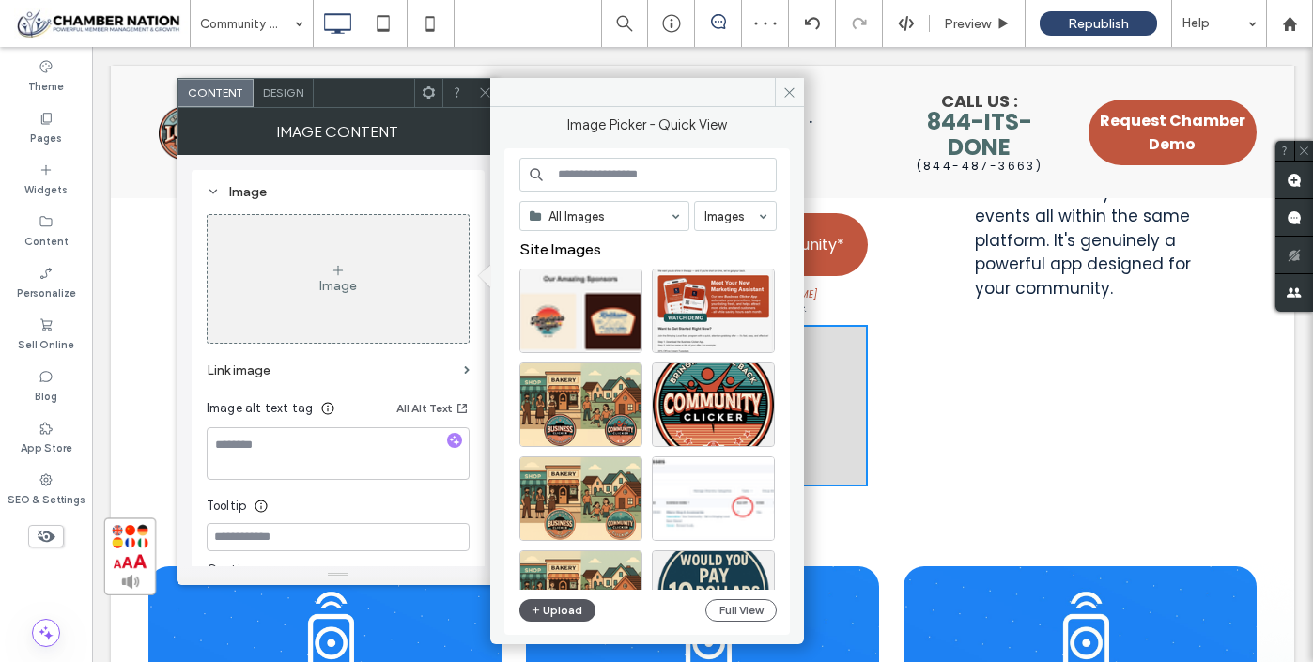
click at [578, 613] on button "Upload" at bounding box center [558, 610] width 77 height 23
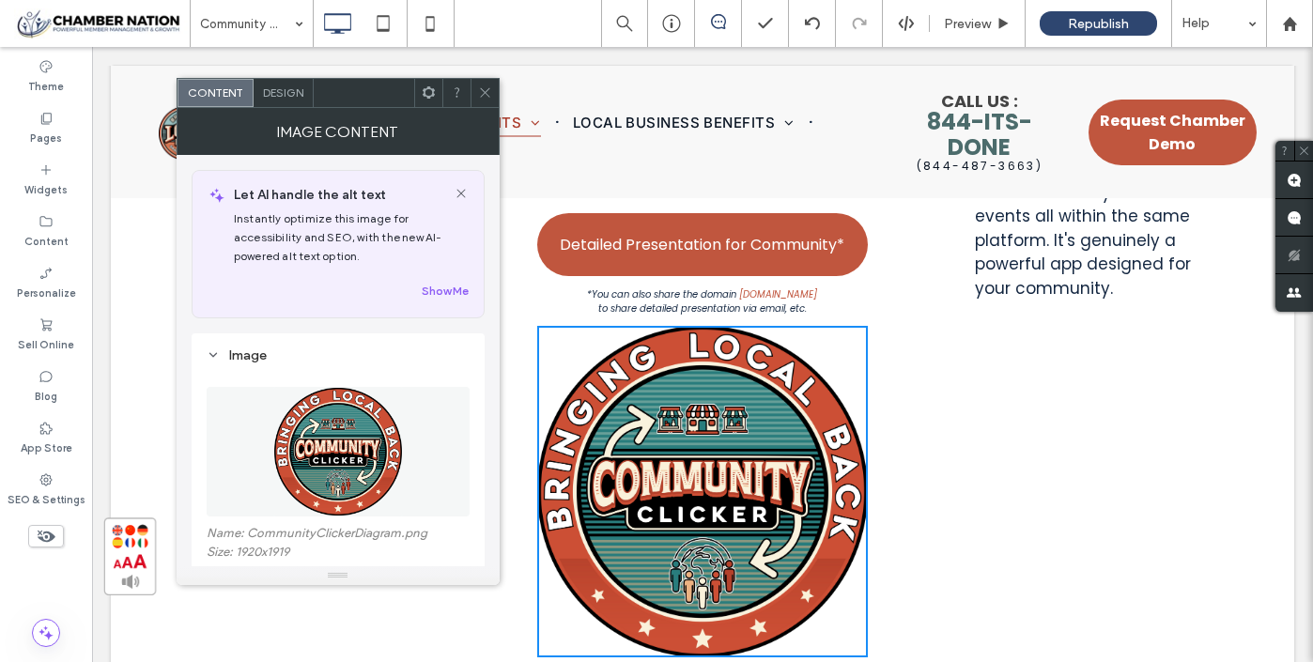
click at [489, 90] on icon at bounding box center [485, 92] width 14 height 14
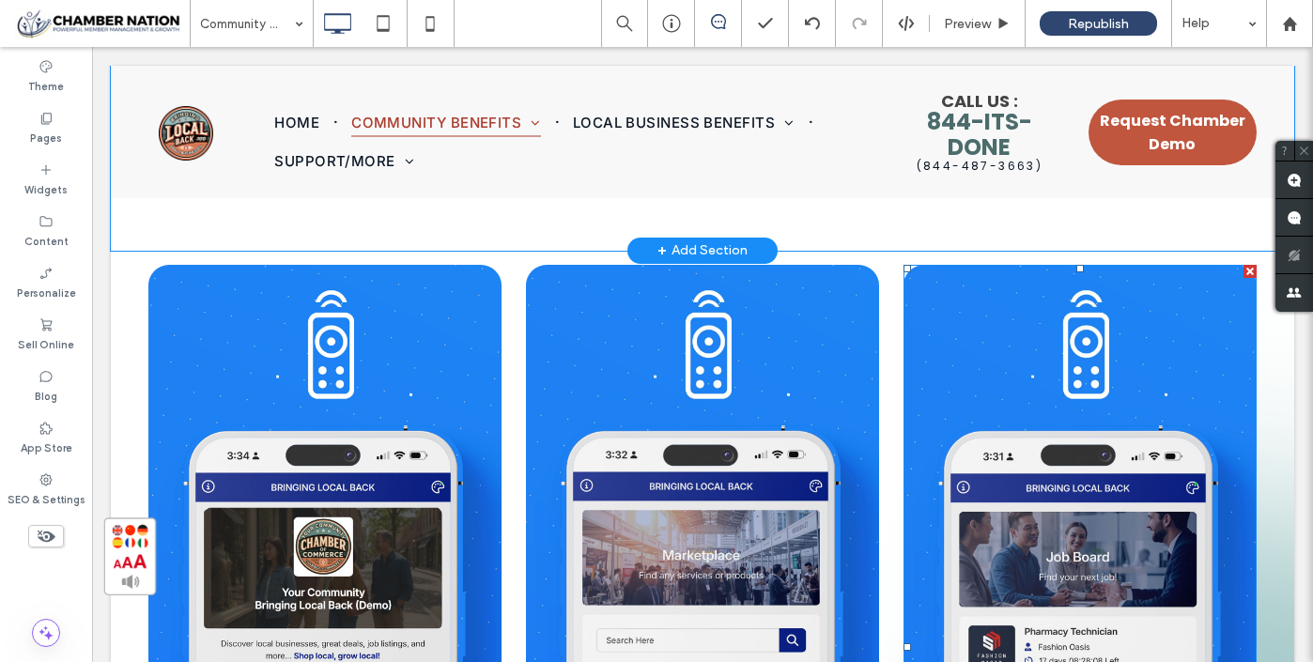
scroll to position [3260, 0]
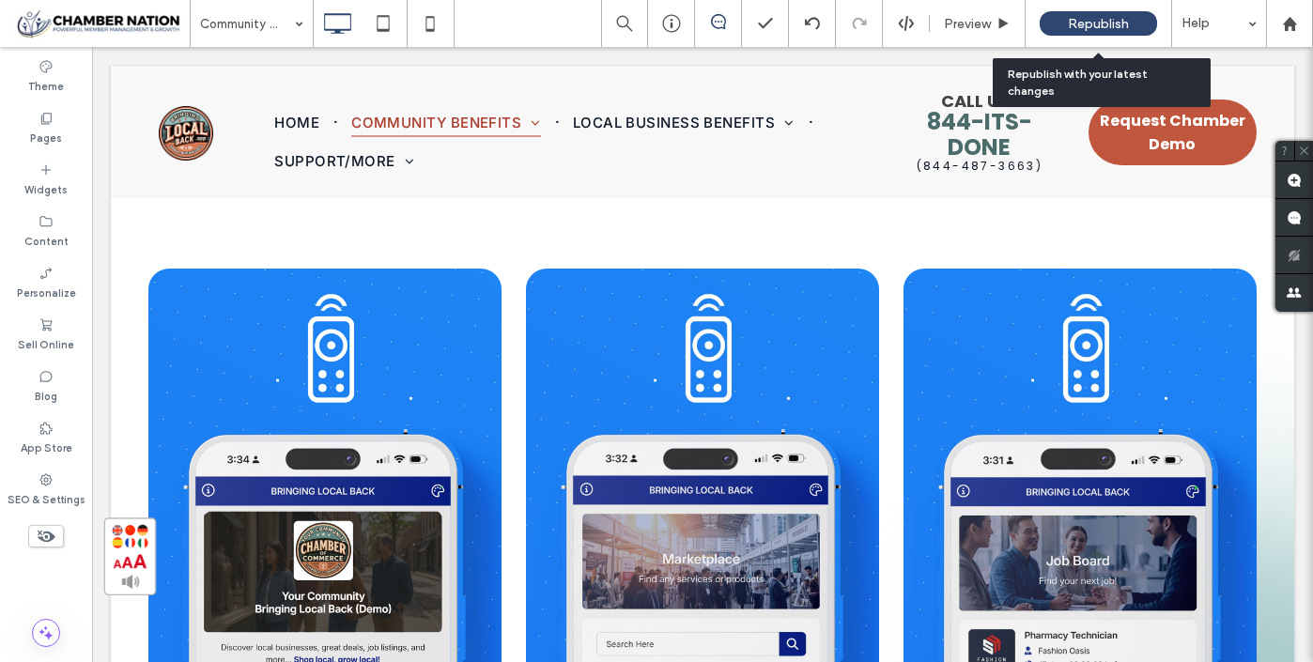
click at [1091, 16] on span "Republish" at bounding box center [1098, 24] width 61 height 16
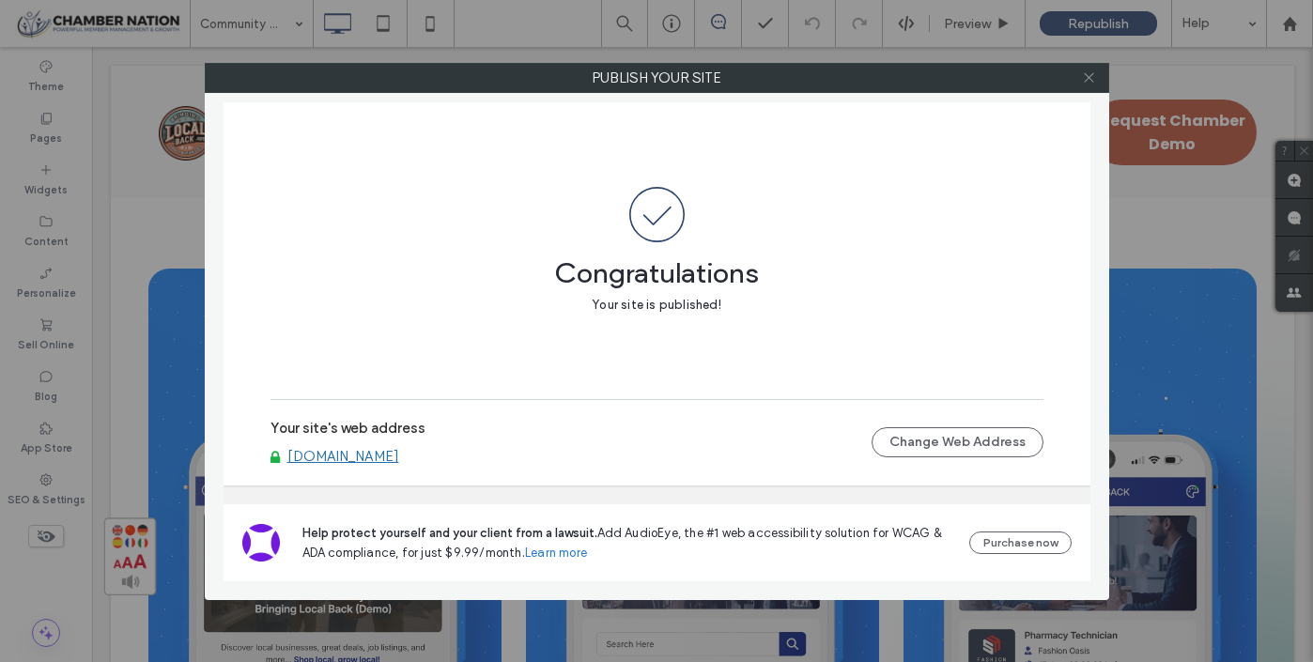
click at [1090, 76] on use at bounding box center [1088, 77] width 9 height 9
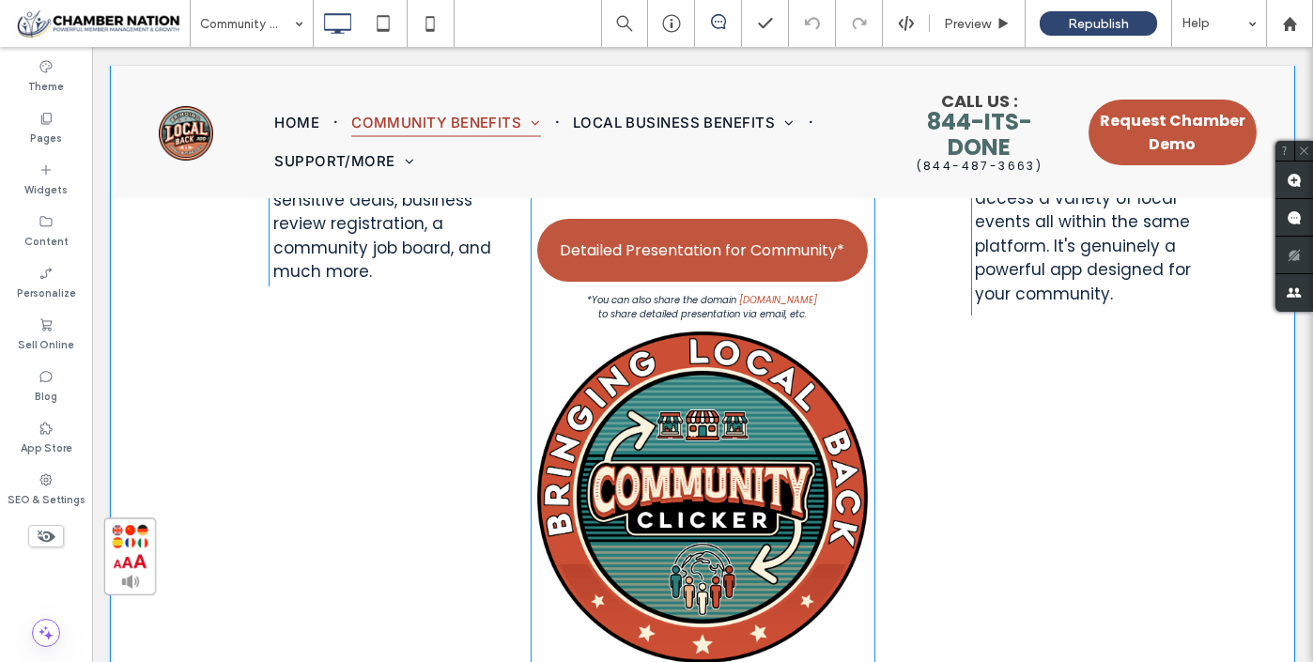
scroll to position [2784, 0]
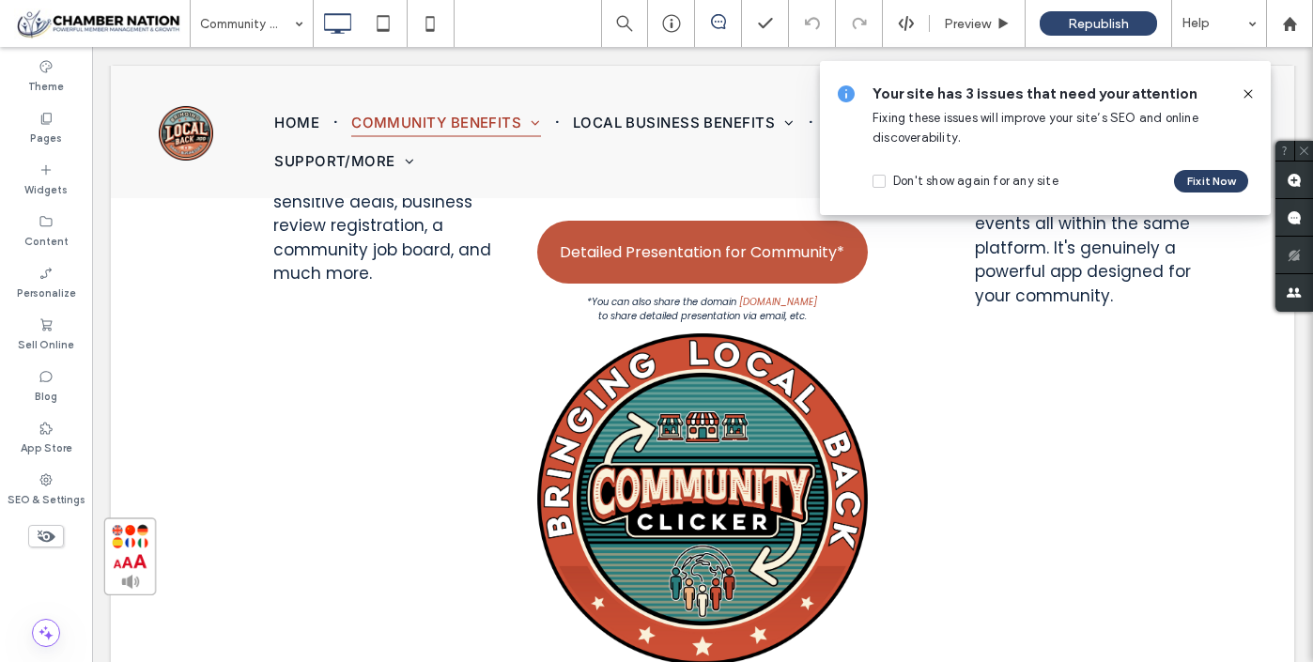
click at [1231, 181] on button "Fix it Now" at bounding box center [1211, 181] width 74 height 23
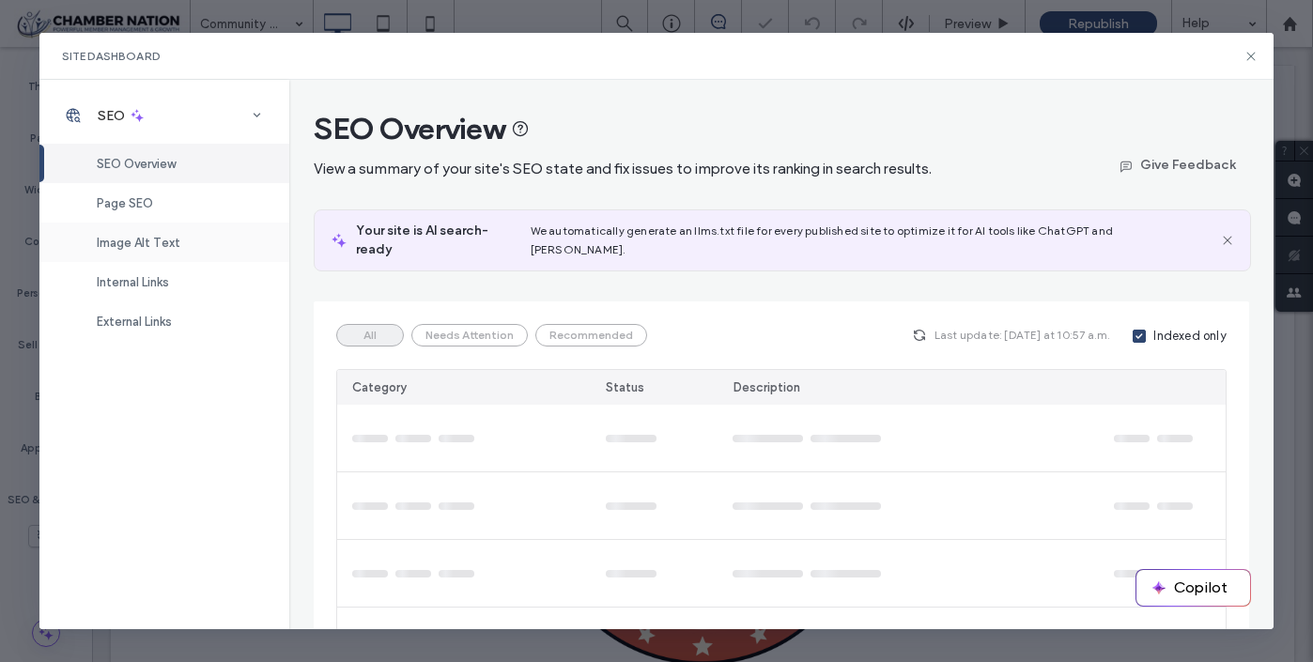
click at [166, 244] on span "Image Alt Text" at bounding box center [139, 243] width 84 height 14
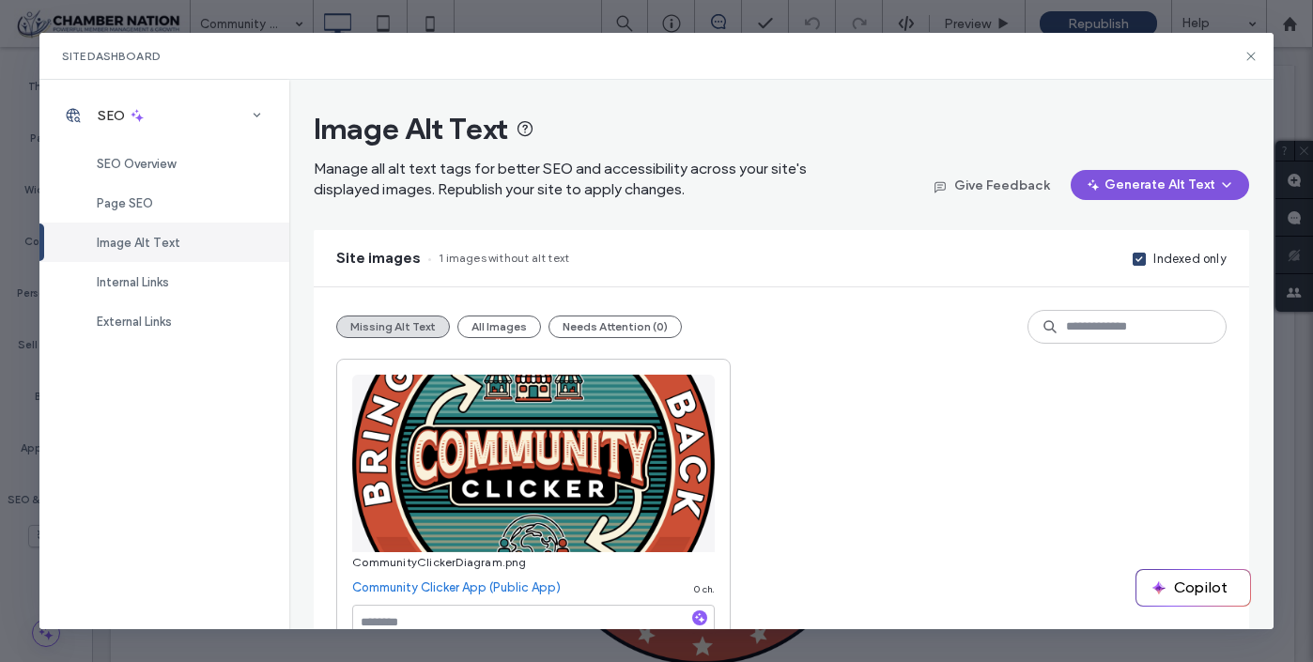
click at [1111, 189] on button "Generate Alt Text" at bounding box center [1160, 185] width 179 height 30
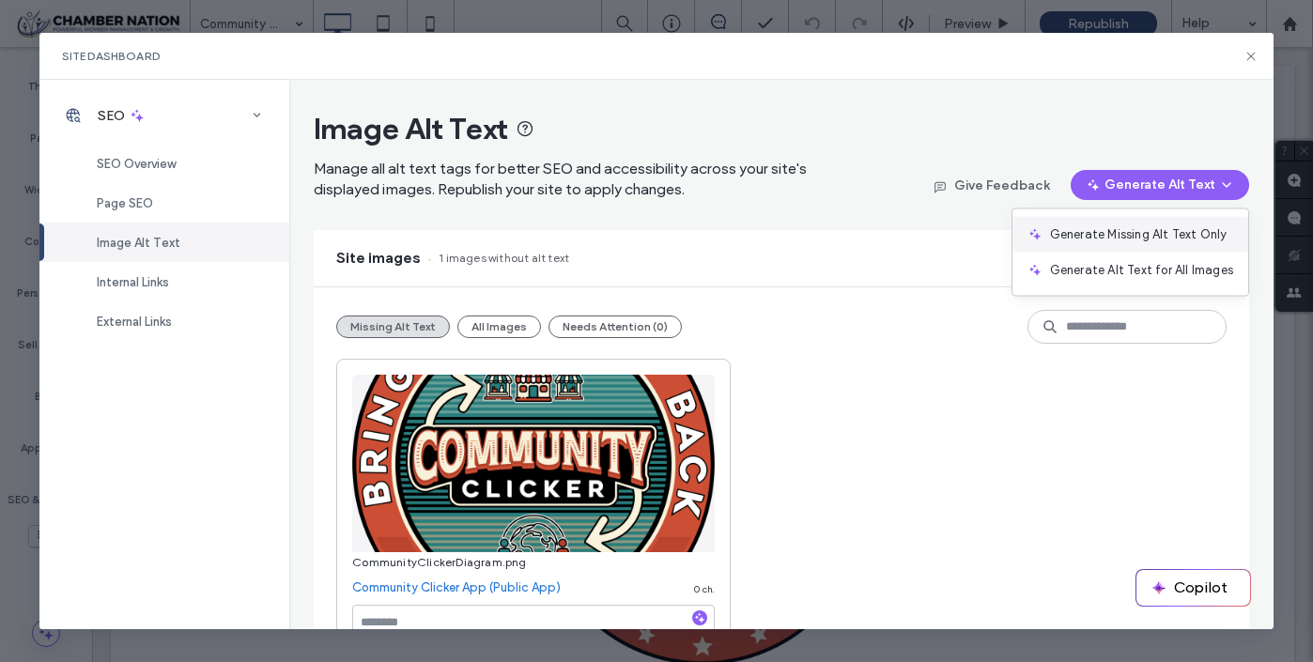
click at [1106, 235] on span "Generate Missing Alt Text Only" at bounding box center [1139, 234] width 178 height 19
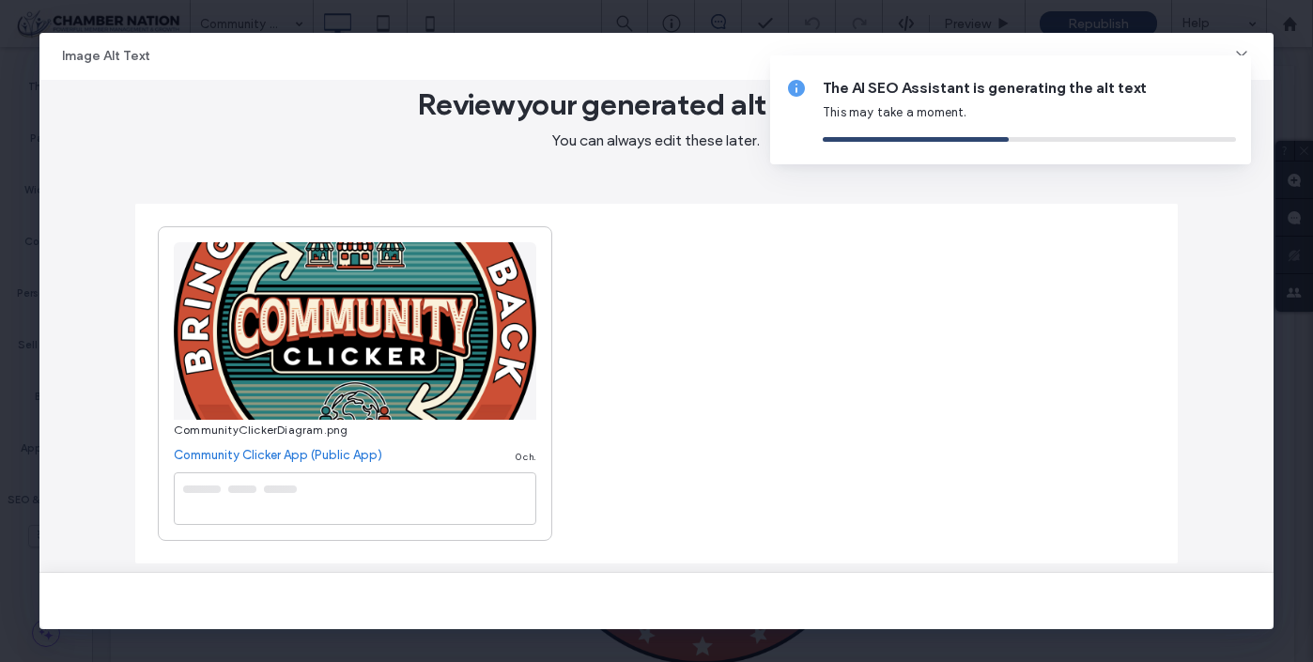
scroll to position [41, 0]
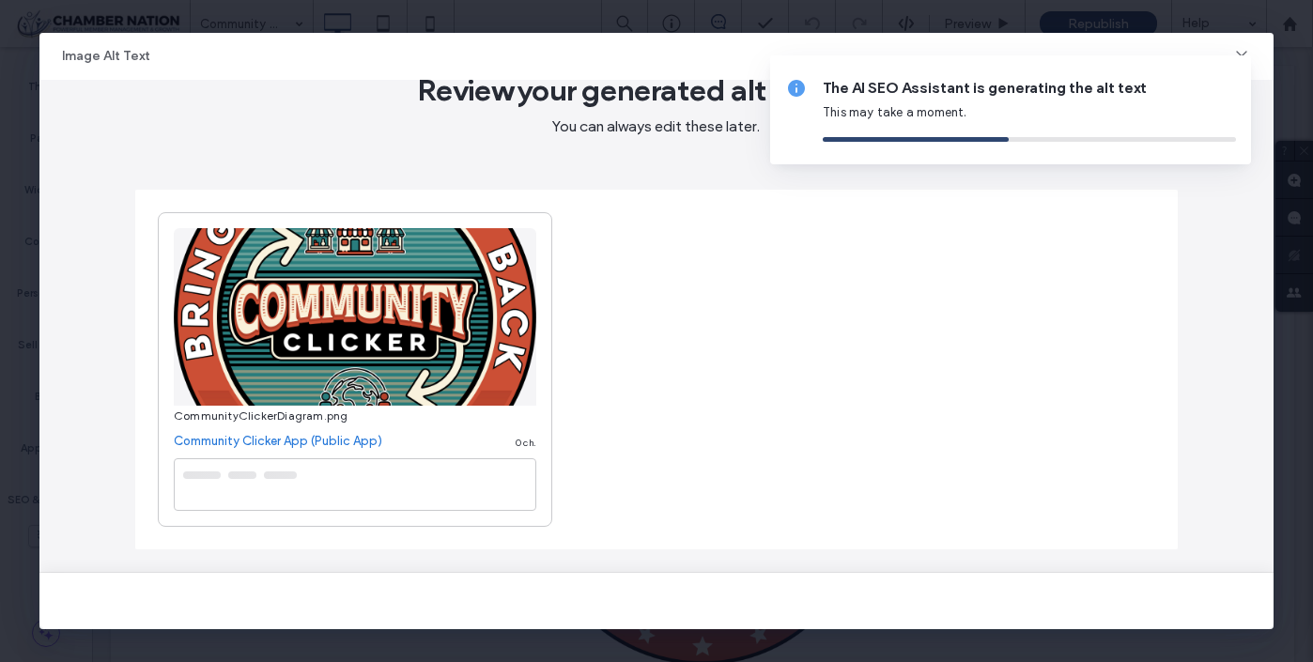
type textarea "**********"
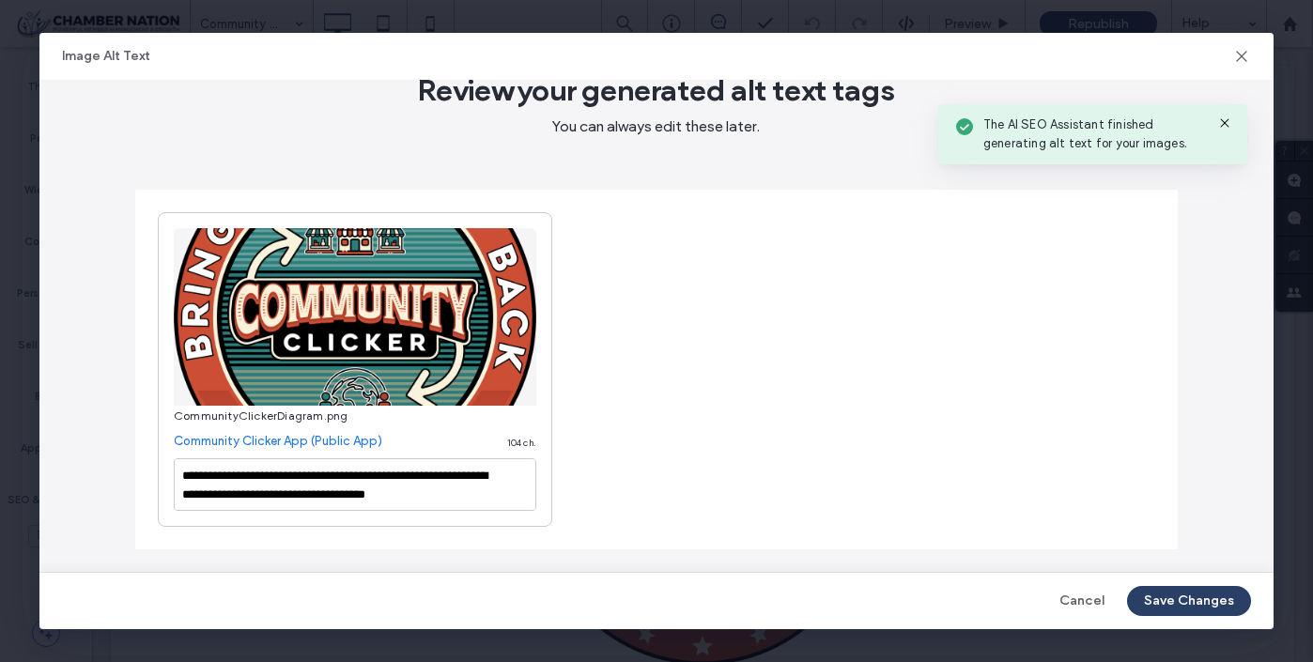
click at [1164, 598] on button "Save Changes" at bounding box center [1189, 601] width 124 height 30
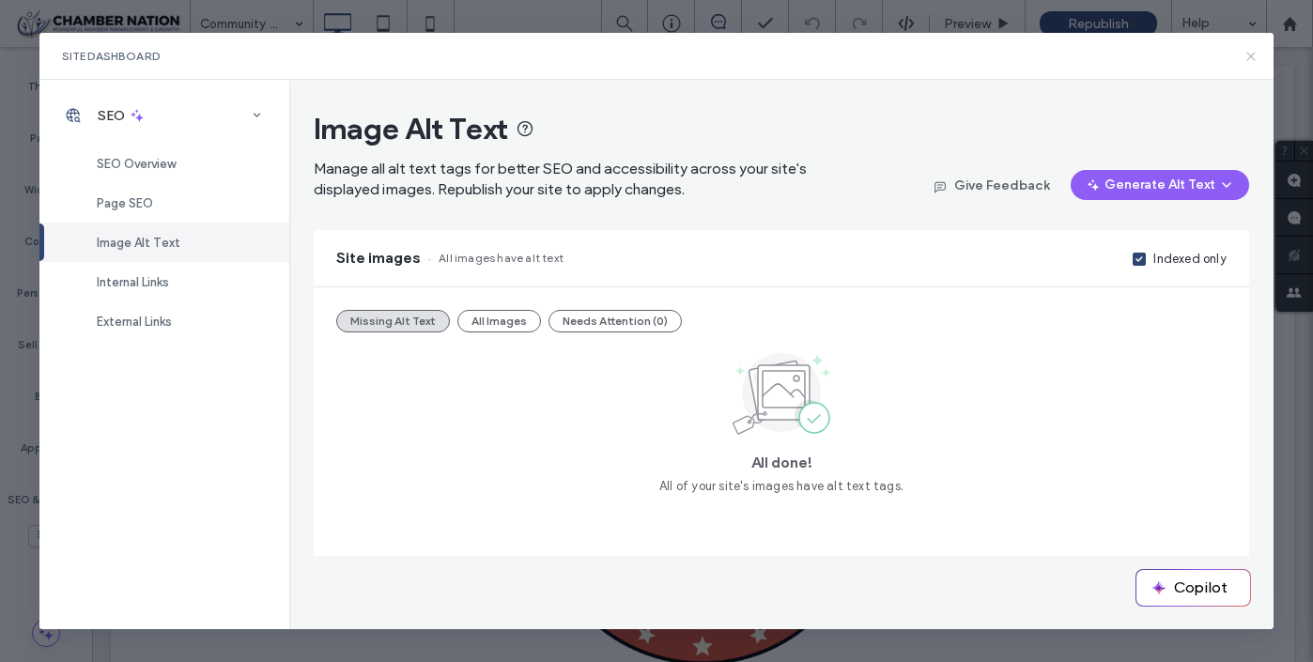
click at [1251, 57] on icon at bounding box center [1251, 56] width 15 height 15
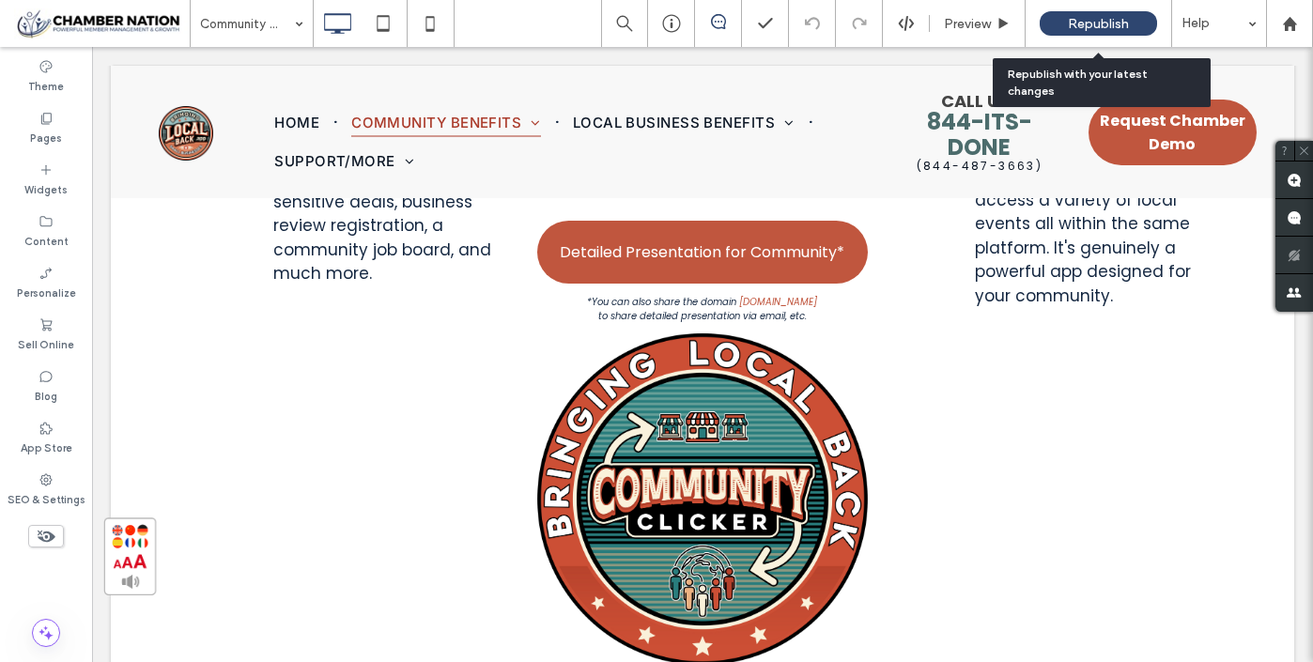
click at [1106, 22] on span "Republish" at bounding box center [1098, 24] width 61 height 16
